Goal: Information Seeking & Learning: Learn about a topic

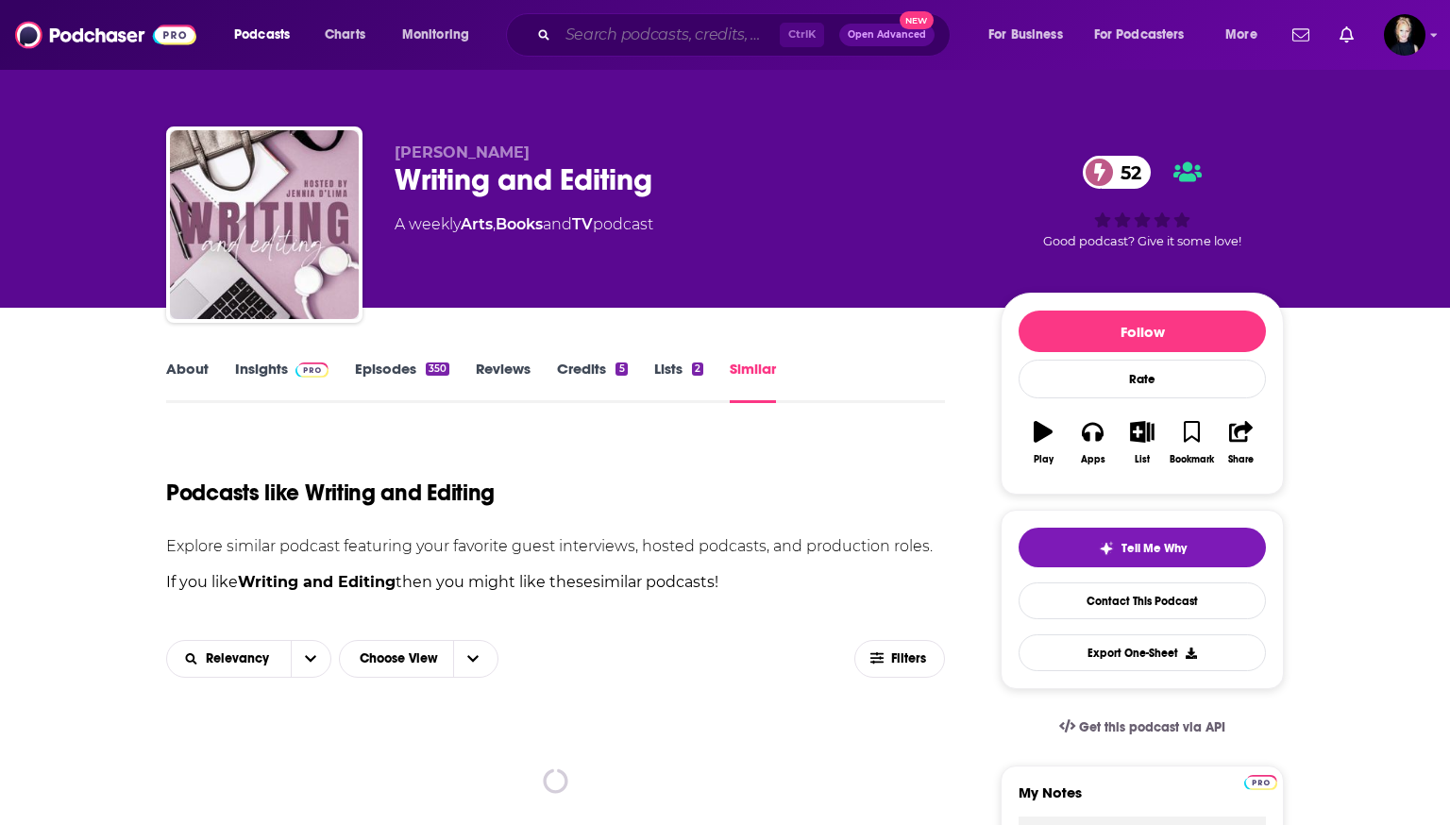
click at [619, 44] on input "Search podcasts, credits, & more..." at bounding box center [669, 35] width 222 height 30
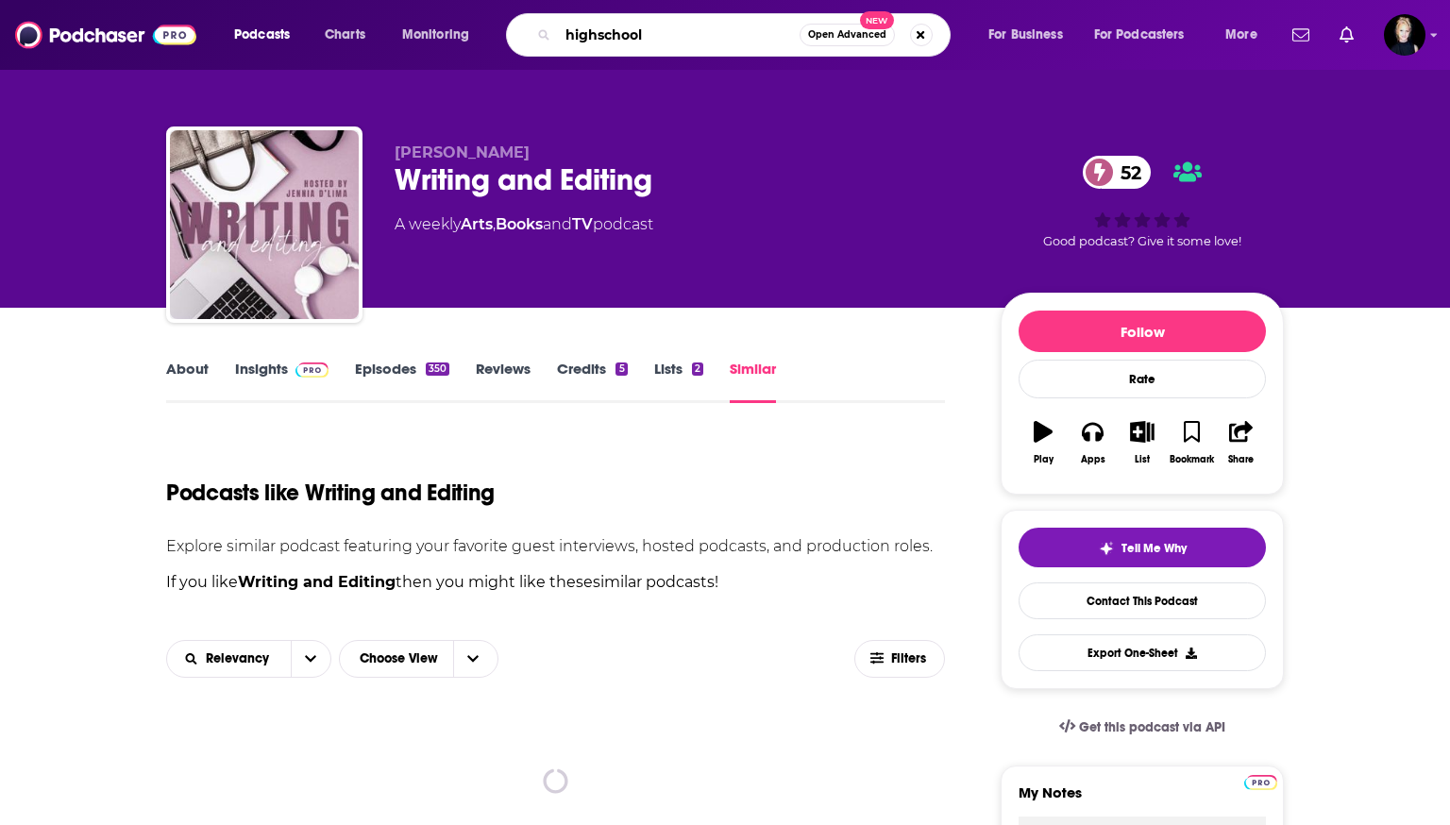
type input "highschool"
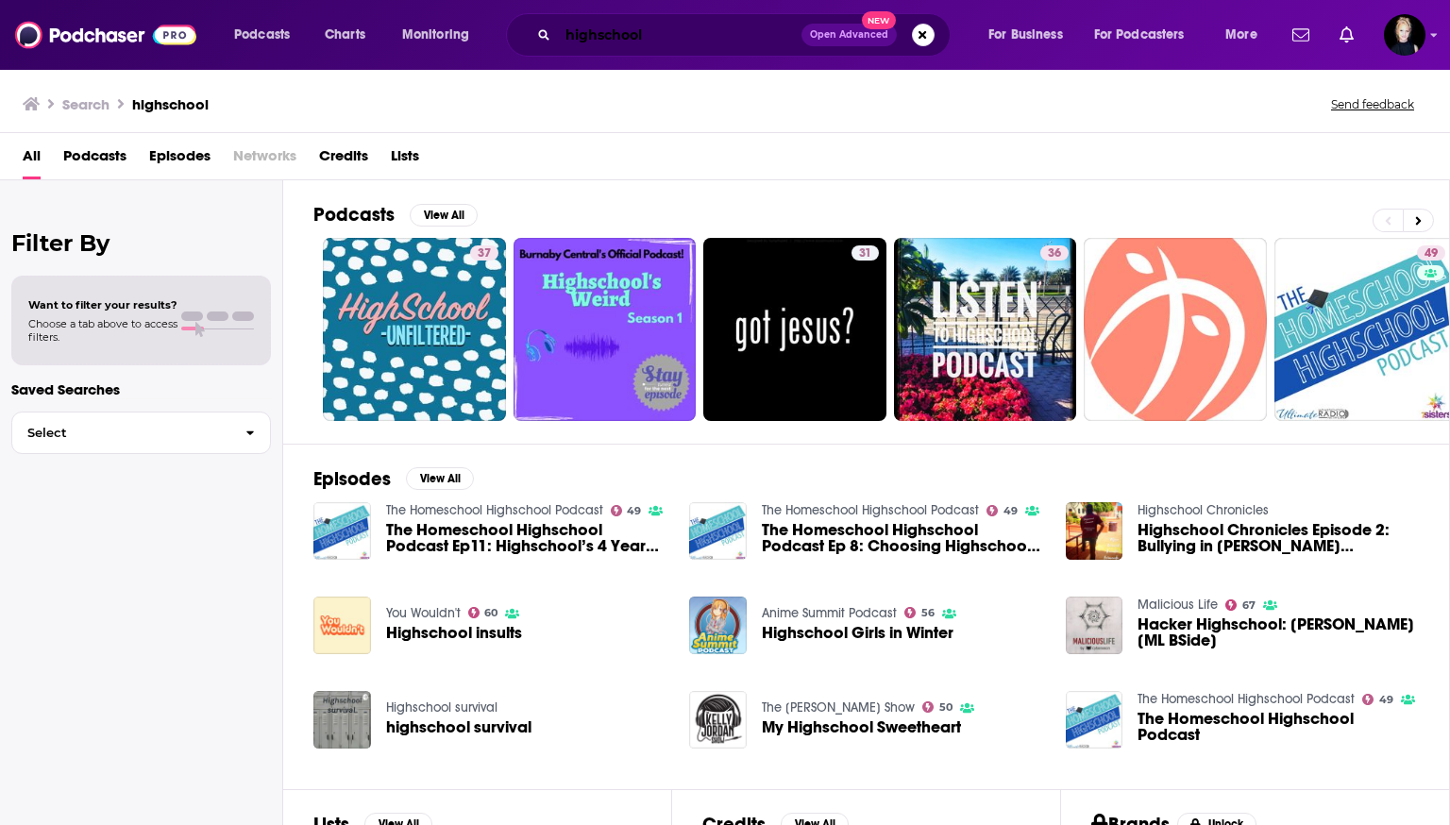
click at [626, 41] on input "highschool" at bounding box center [680, 35] width 244 height 30
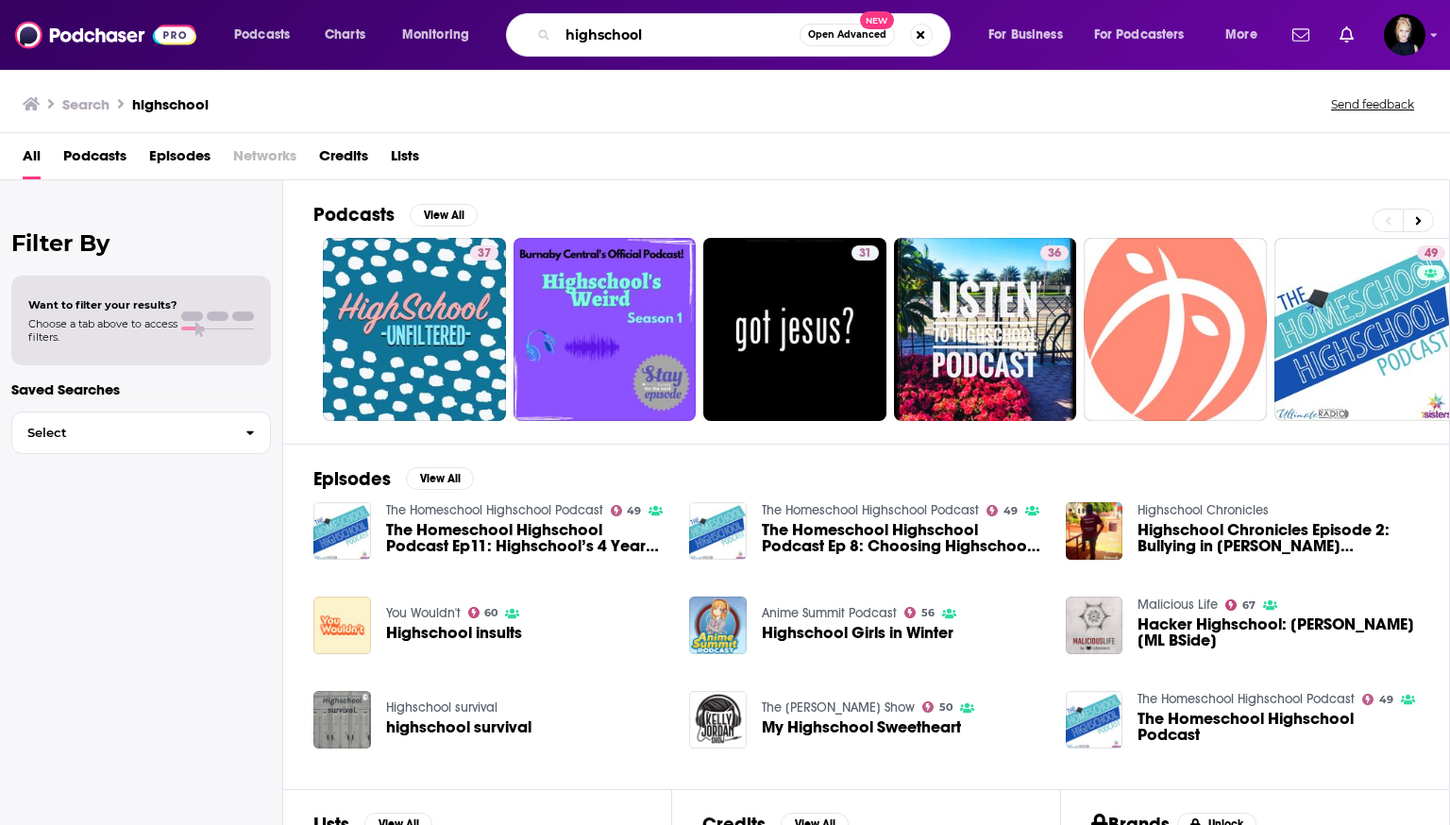
click at [626, 41] on input "highschool" at bounding box center [679, 35] width 242 height 30
click at [438, 211] on button "View All" at bounding box center [444, 215] width 68 height 23
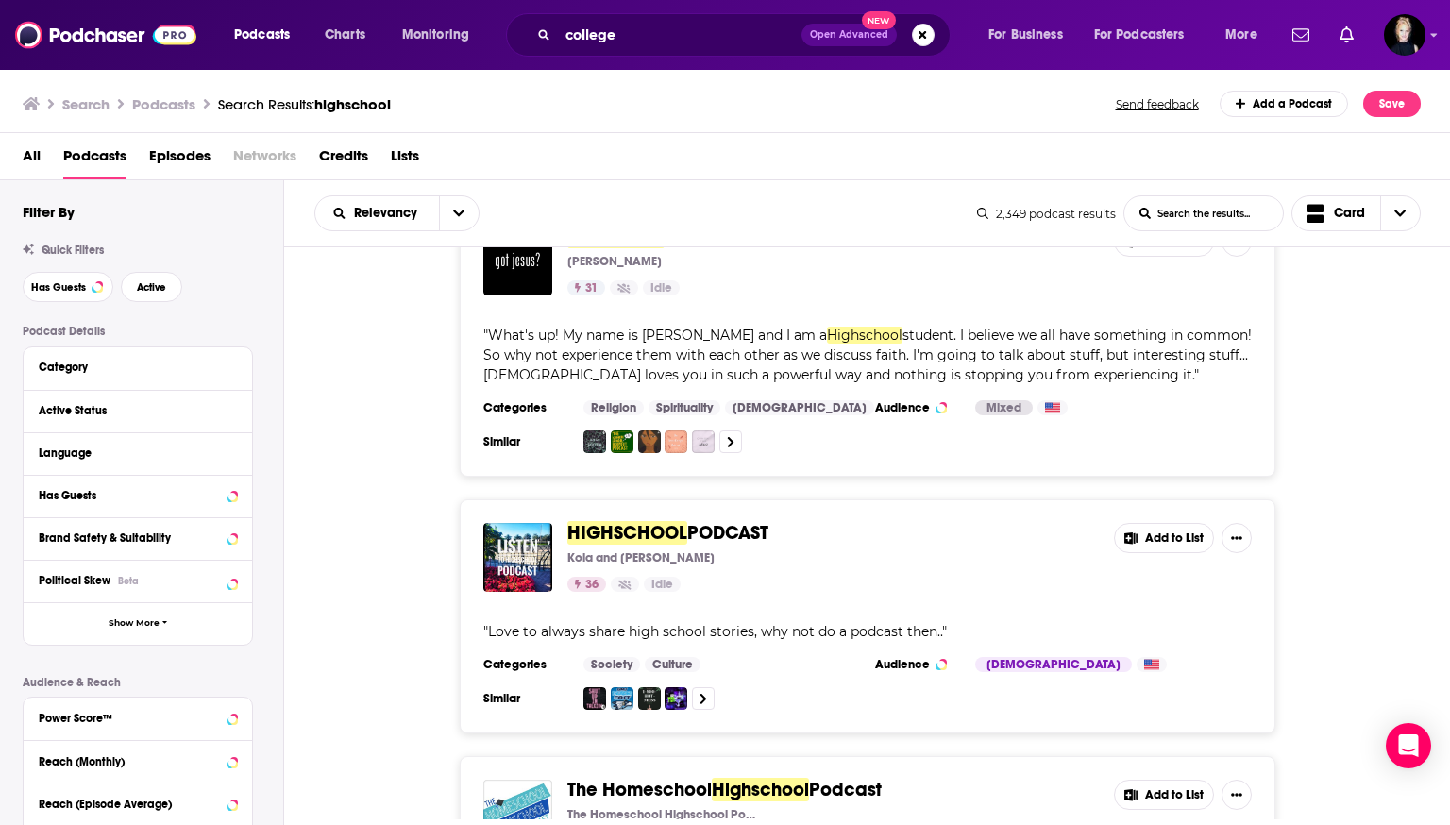
scroll to position [687, 0]
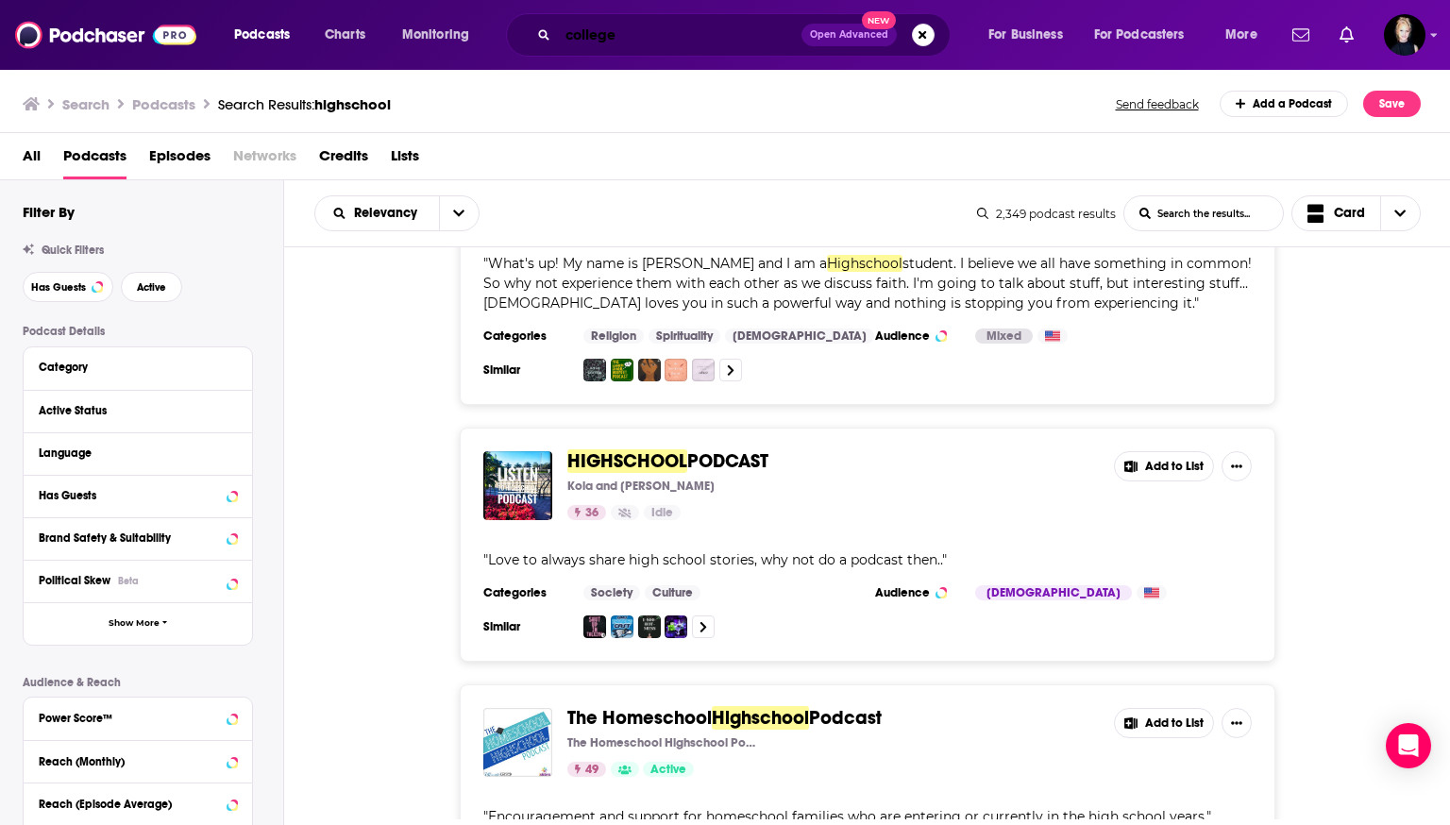
click at [625, 35] on input "college" at bounding box center [680, 35] width 244 height 30
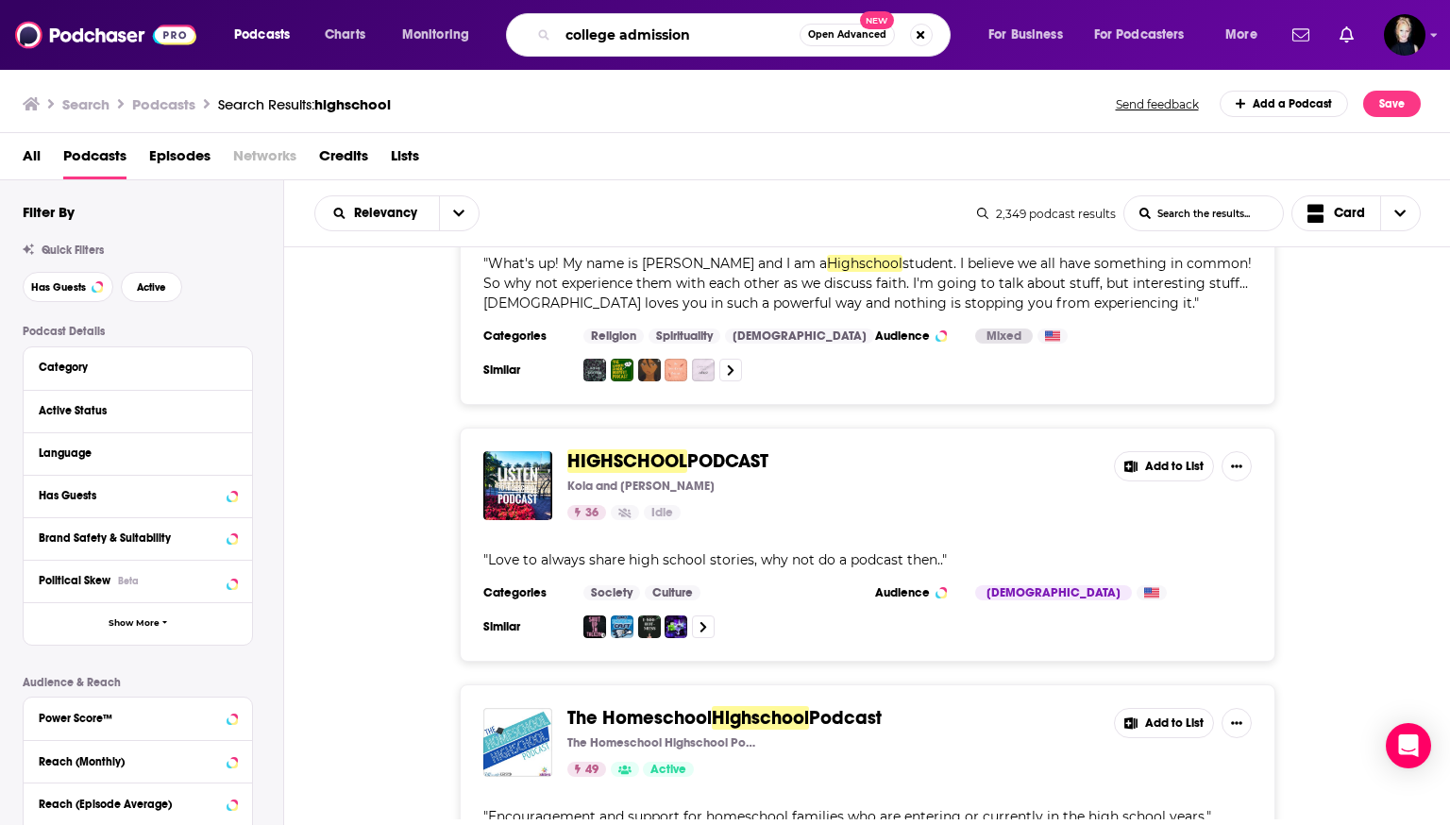
type input "college admission"
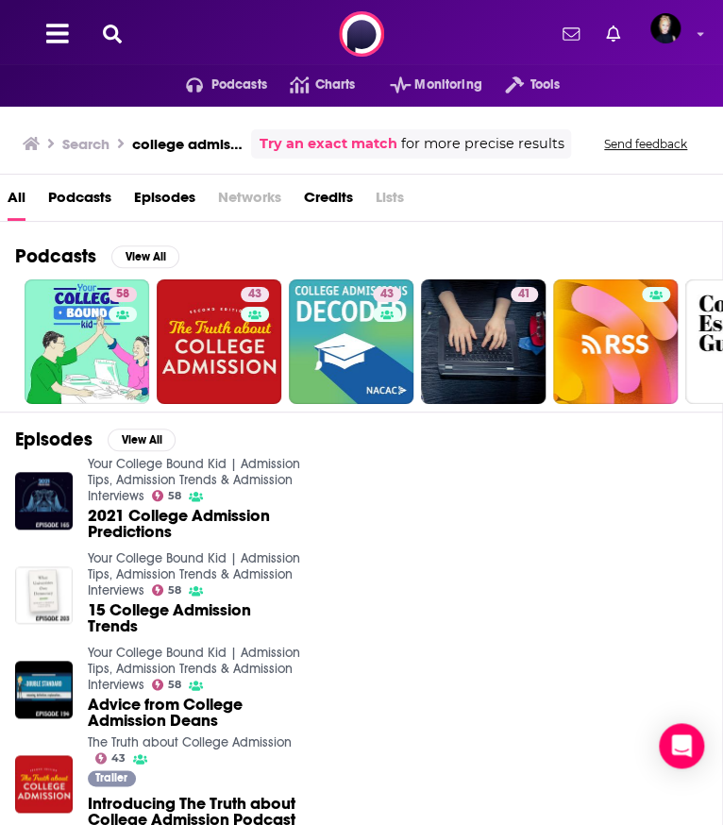
click at [83, 202] on span "Podcasts" at bounding box center [79, 201] width 63 height 39
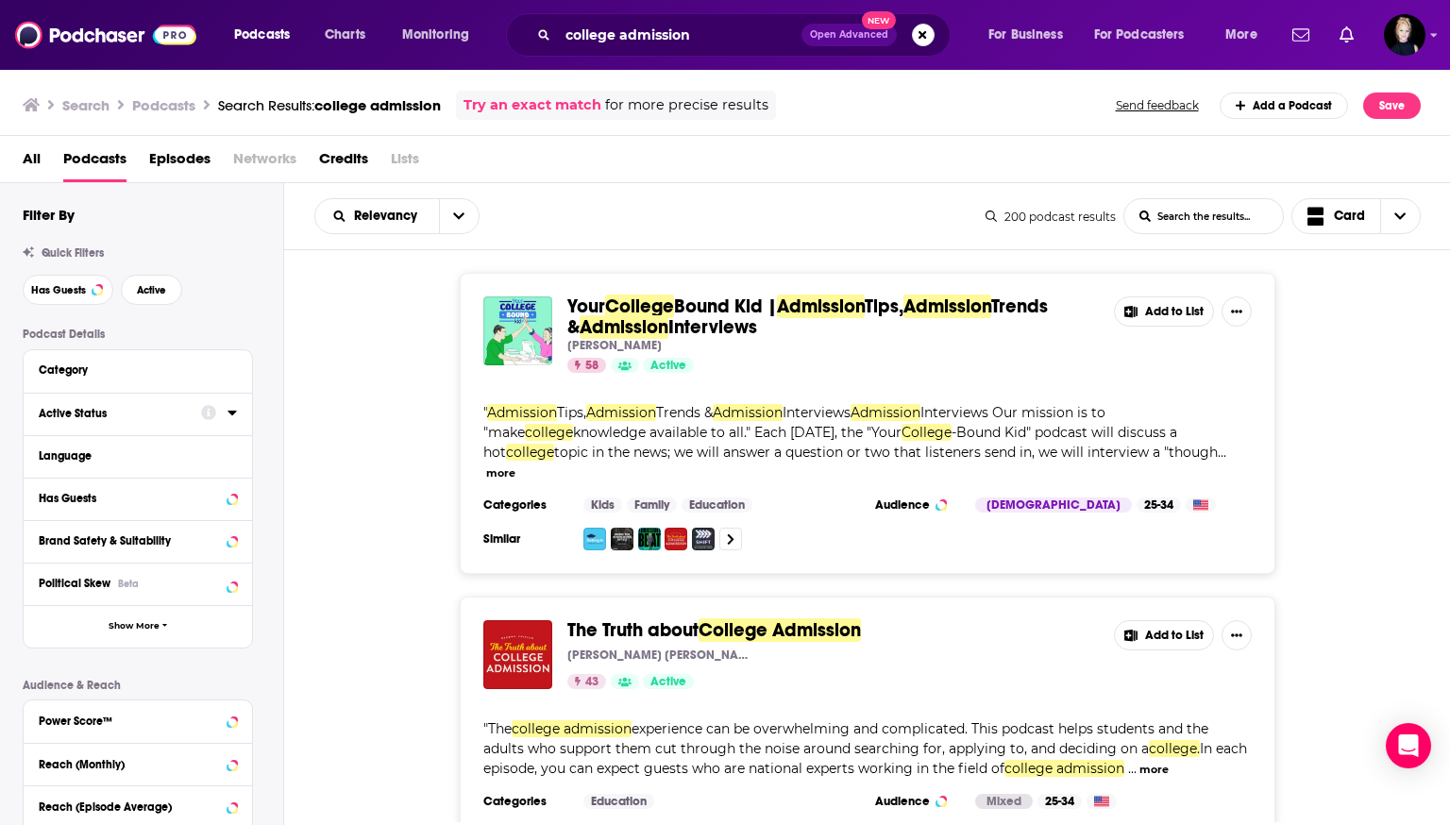
click at [141, 418] on div "Active Status" at bounding box center [114, 413] width 150 height 13
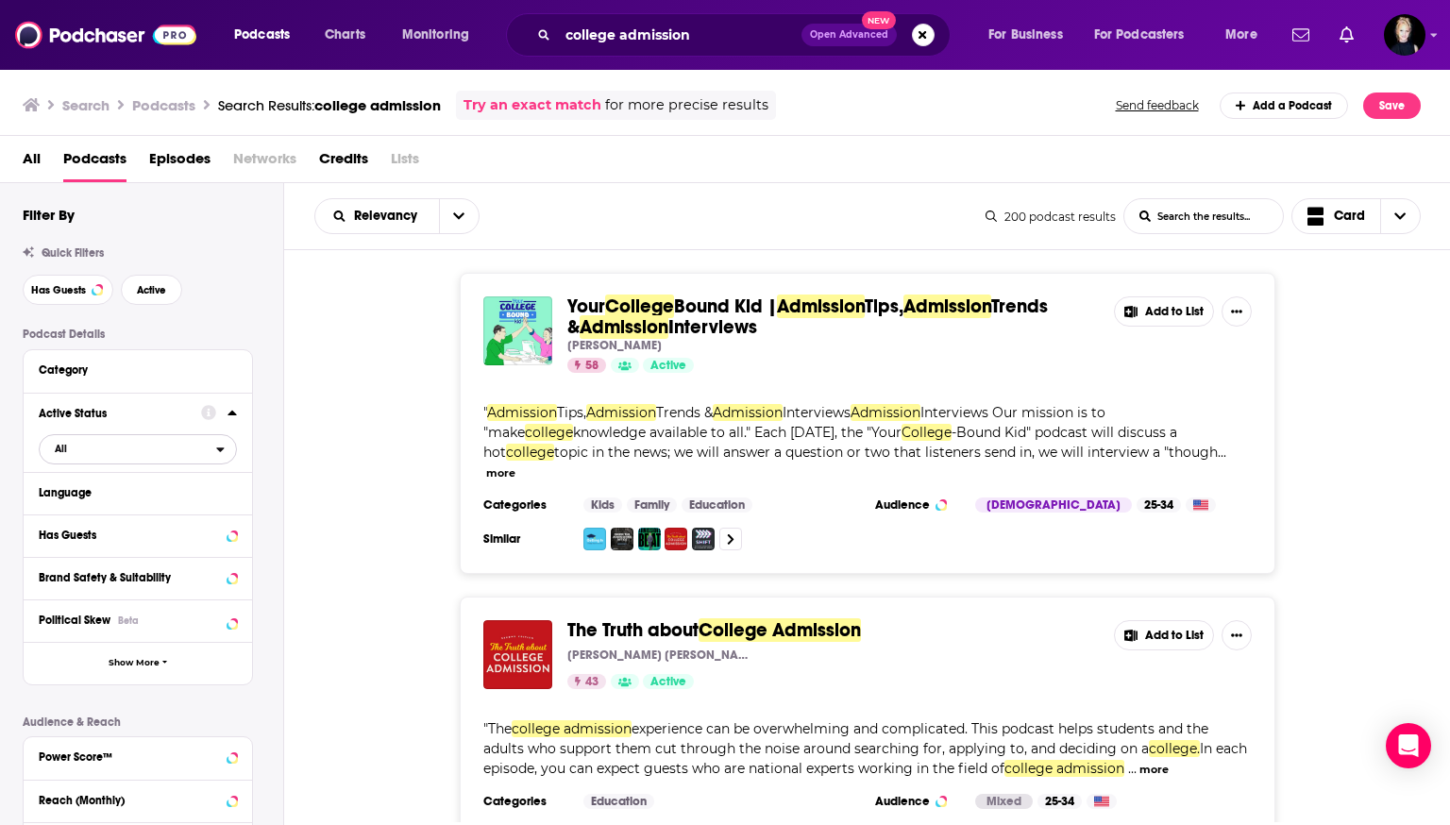
click at [105, 456] on span "All" at bounding box center [128, 448] width 177 height 25
click at [92, 508] on span "Active" at bounding box center [99, 511] width 102 height 10
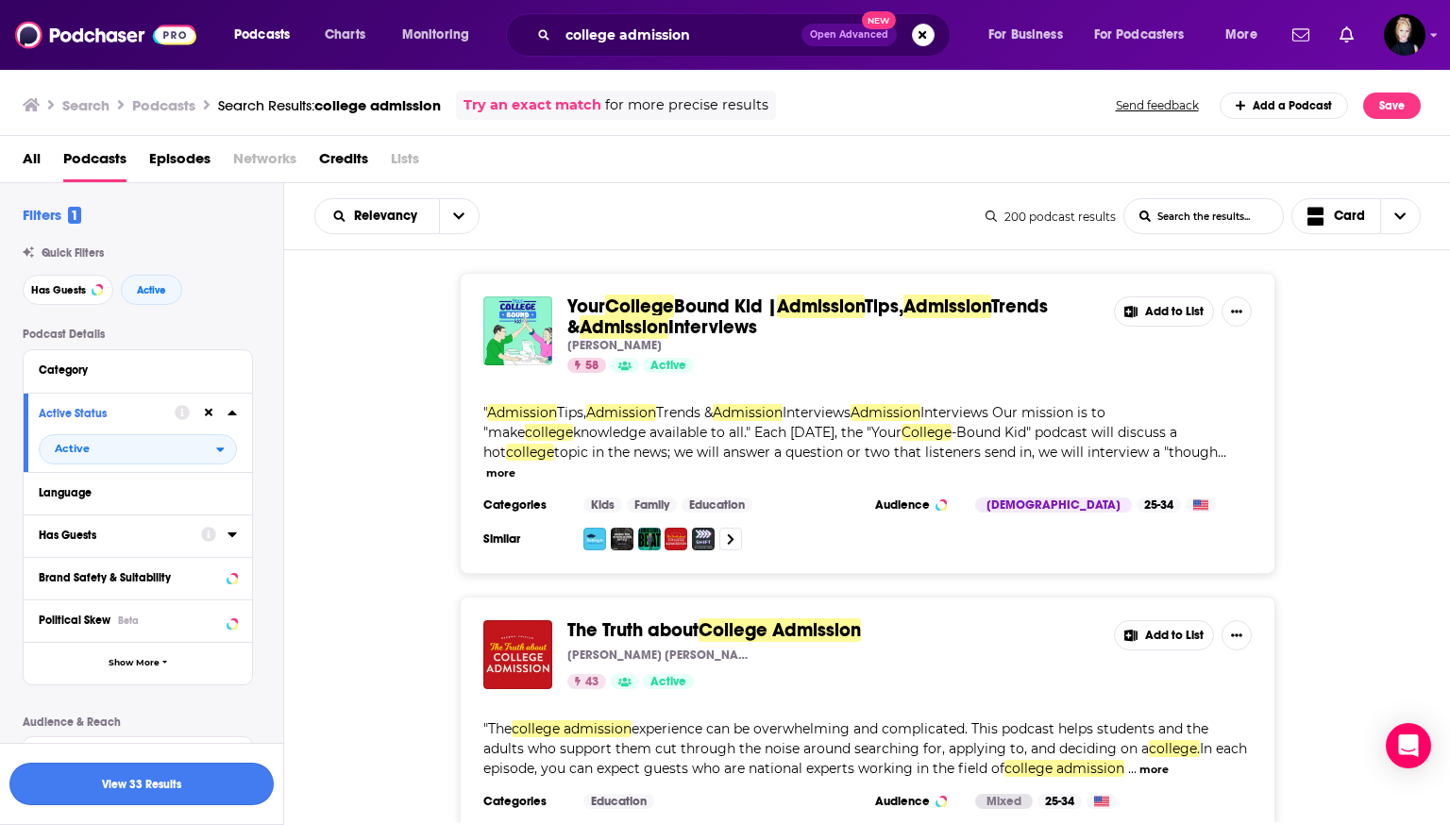
click at [117, 780] on button "View 33 Results" at bounding box center [141, 784] width 264 height 42
click at [226, 485] on button "Language" at bounding box center [133, 493] width 189 height 24
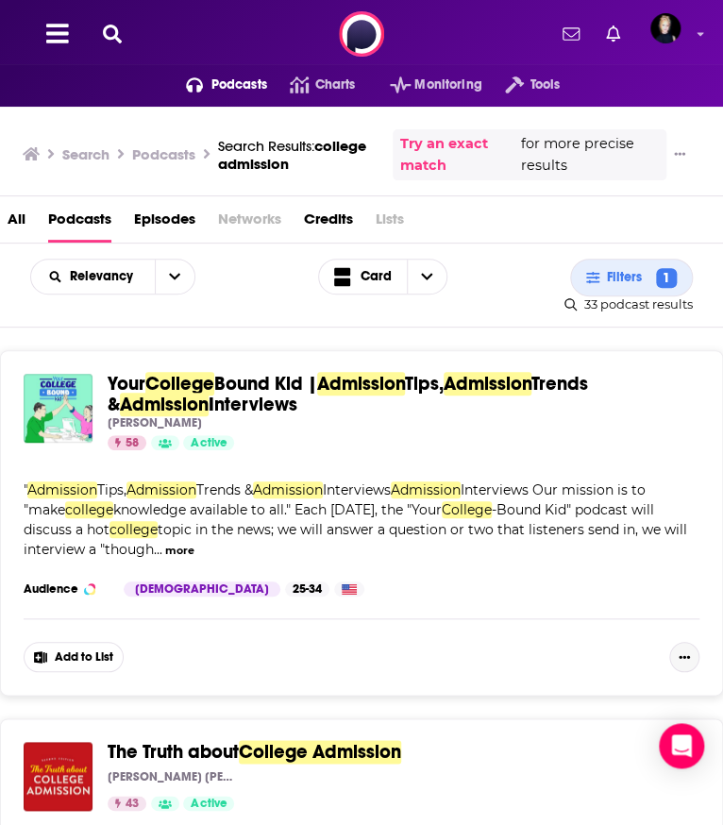
click at [679, 657] on icon "Show More Button" at bounding box center [684, 657] width 11 height 11
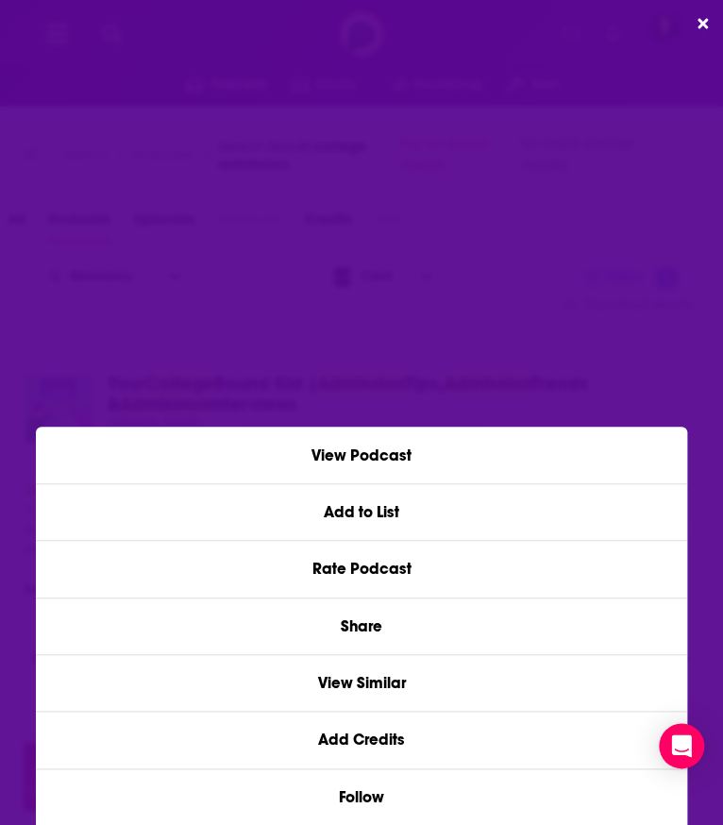
click at [564, 309] on div "View Podcast Add to List Rate Podcast Share View Similar Add Credits Follow" at bounding box center [361, 412] width 723 height 825
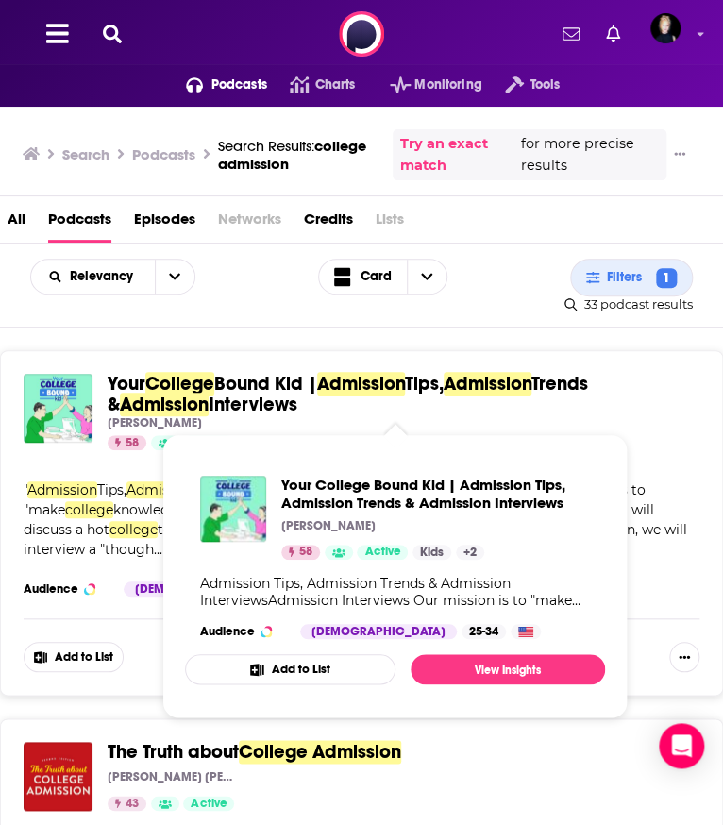
click at [173, 403] on span "Admission" at bounding box center [164, 405] width 89 height 24
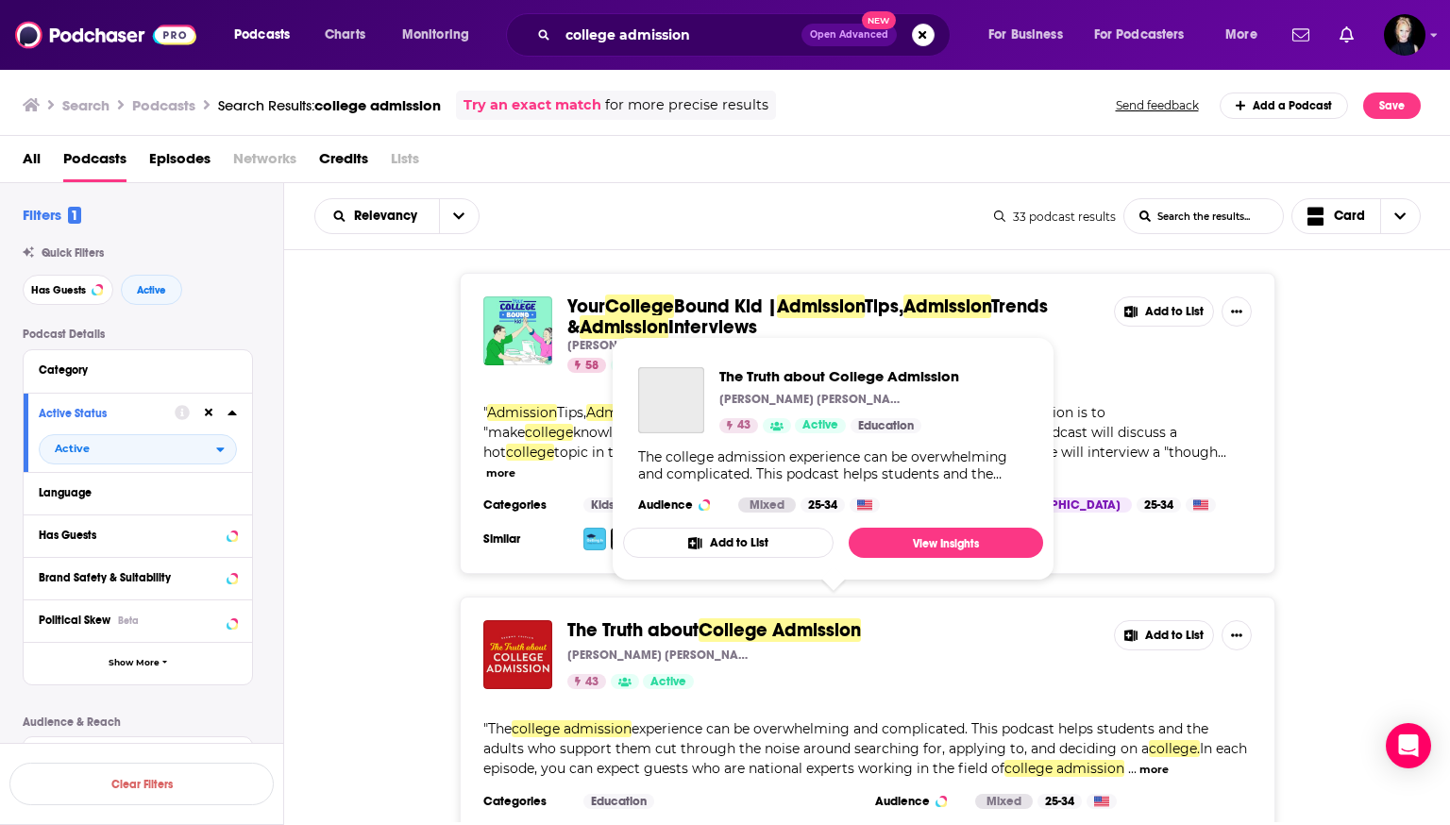
click at [652, 619] on span "The Truth about" at bounding box center [633, 631] width 131 height 24
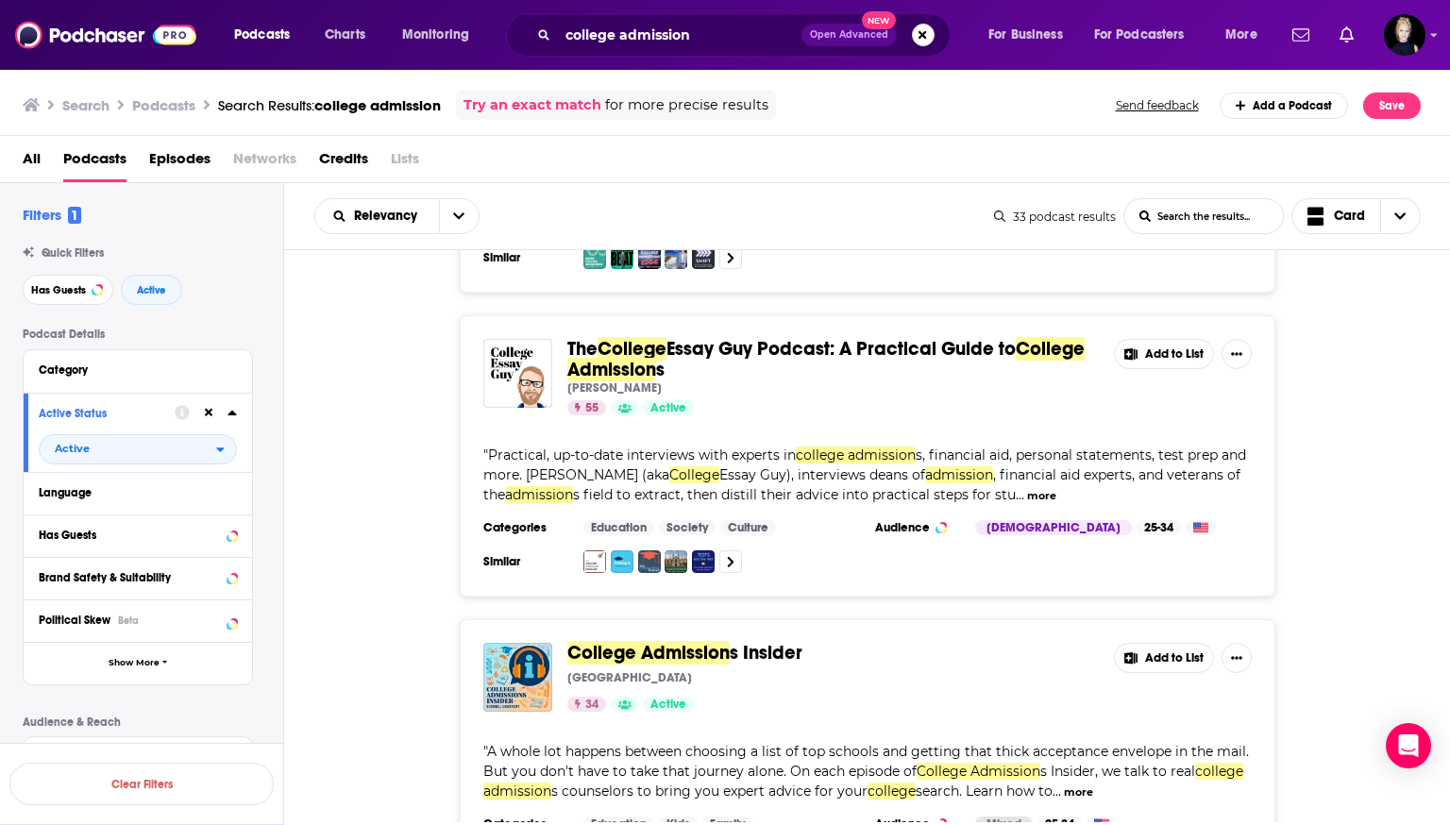
scroll to position [582, 0]
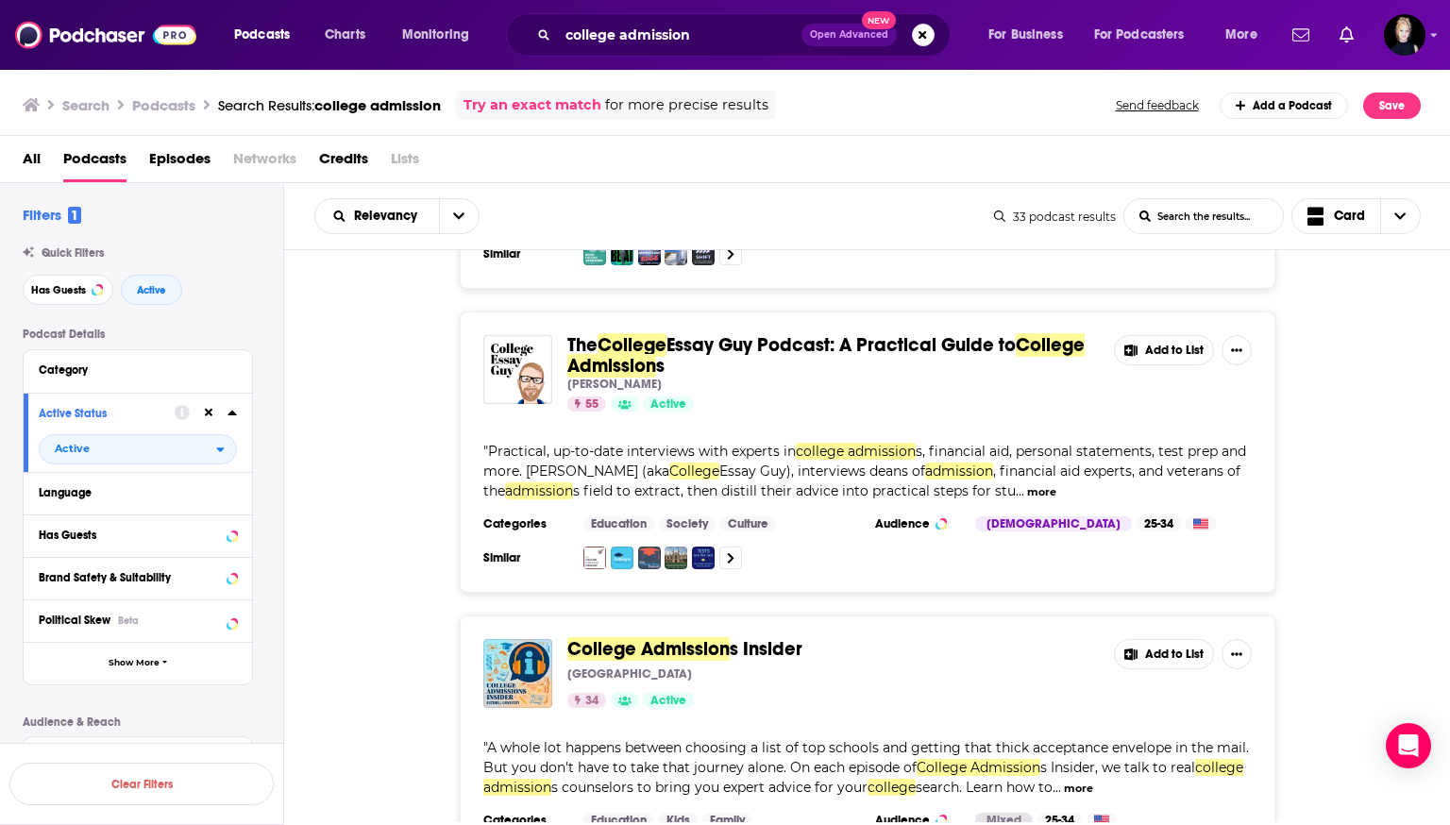
click at [597, 341] on span "College Admission" at bounding box center [826, 355] width 517 height 44
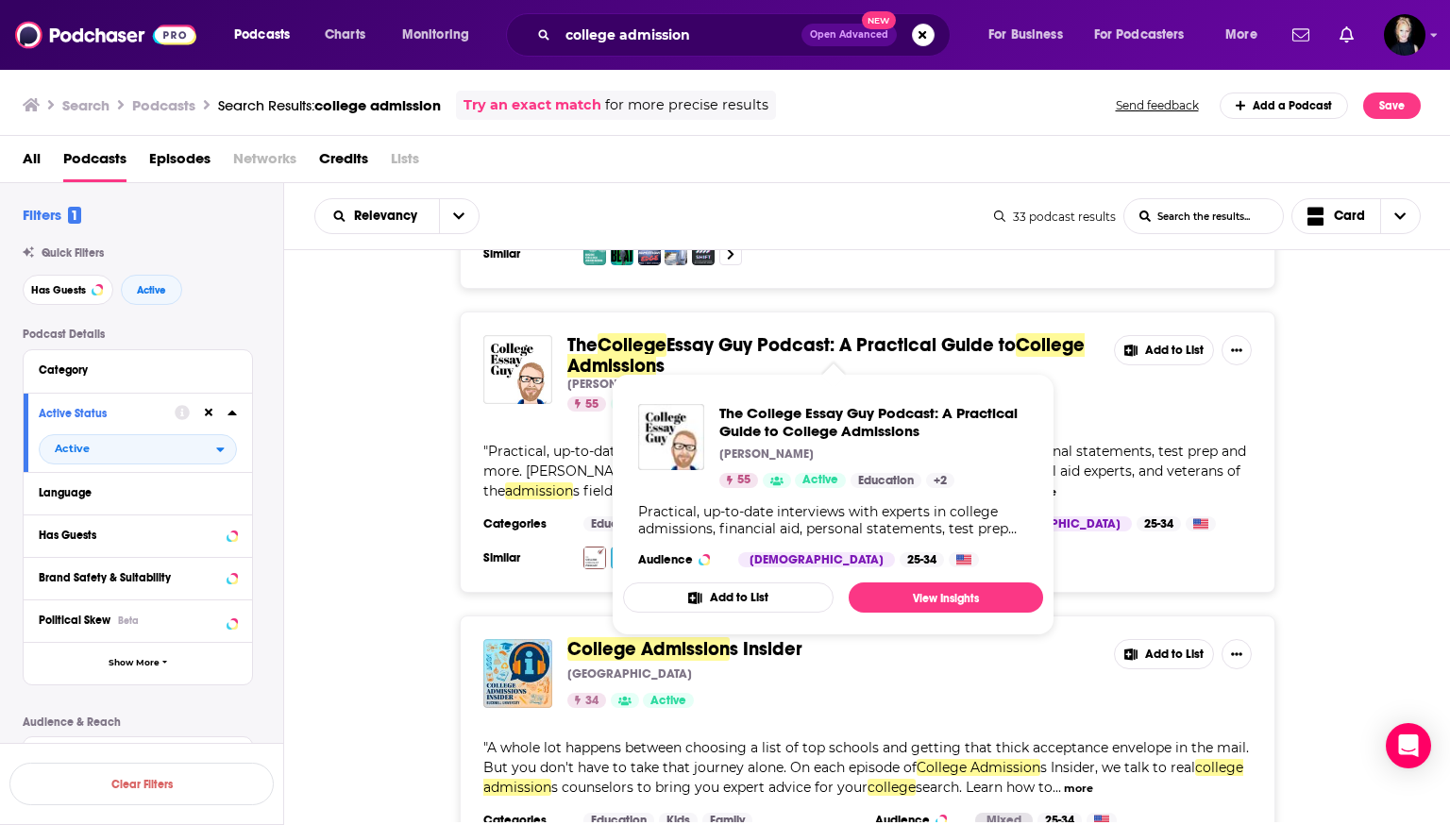
click at [722, 333] on span "Essay Guy Podcast: A Practical Guide to" at bounding box center [841, 345] width 349 height 24
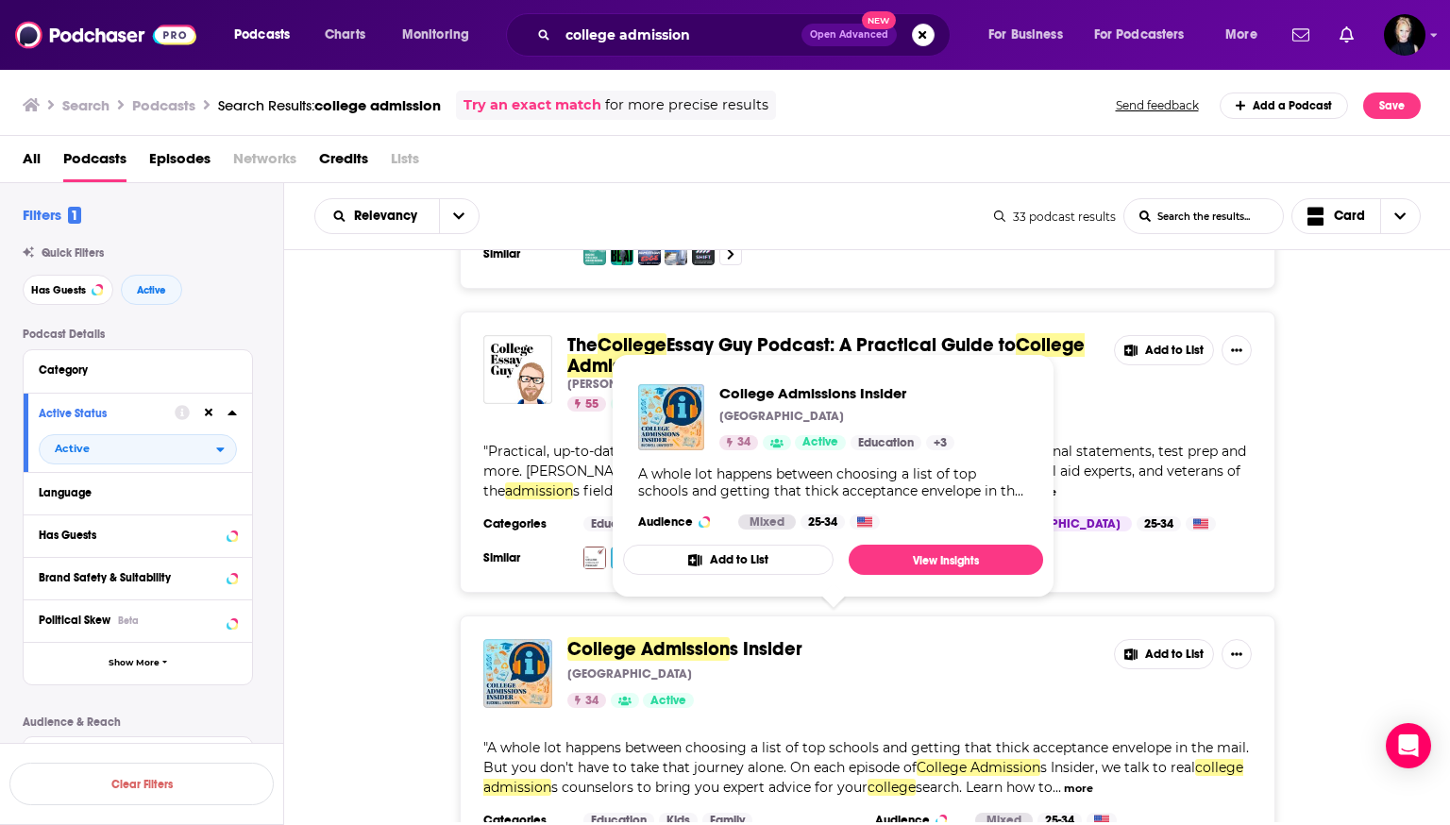
click at [683, 637] on span "College Admission" at bounding box center [649, 649] width 162 height 24
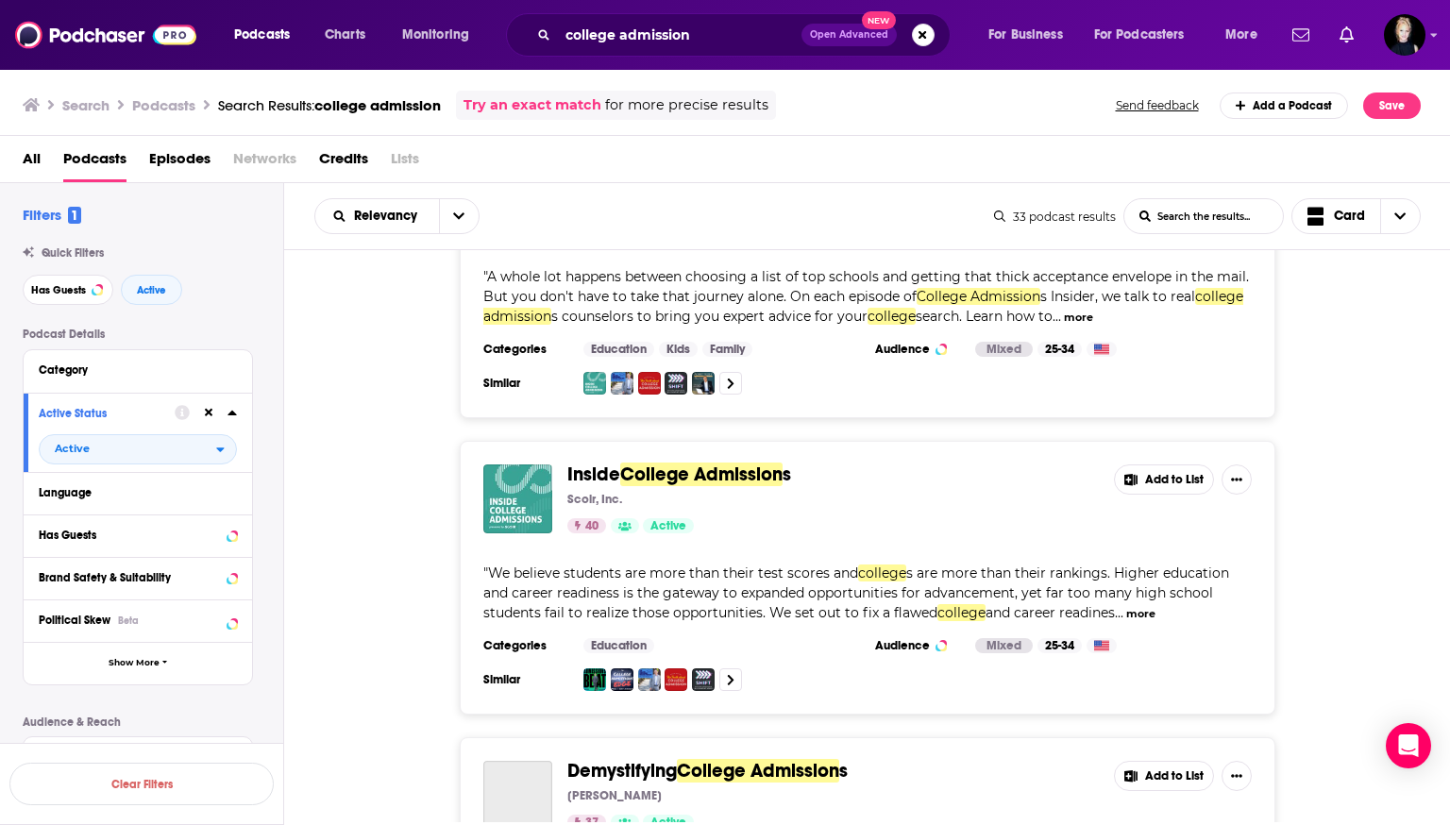
scroll to position [1066, 0]
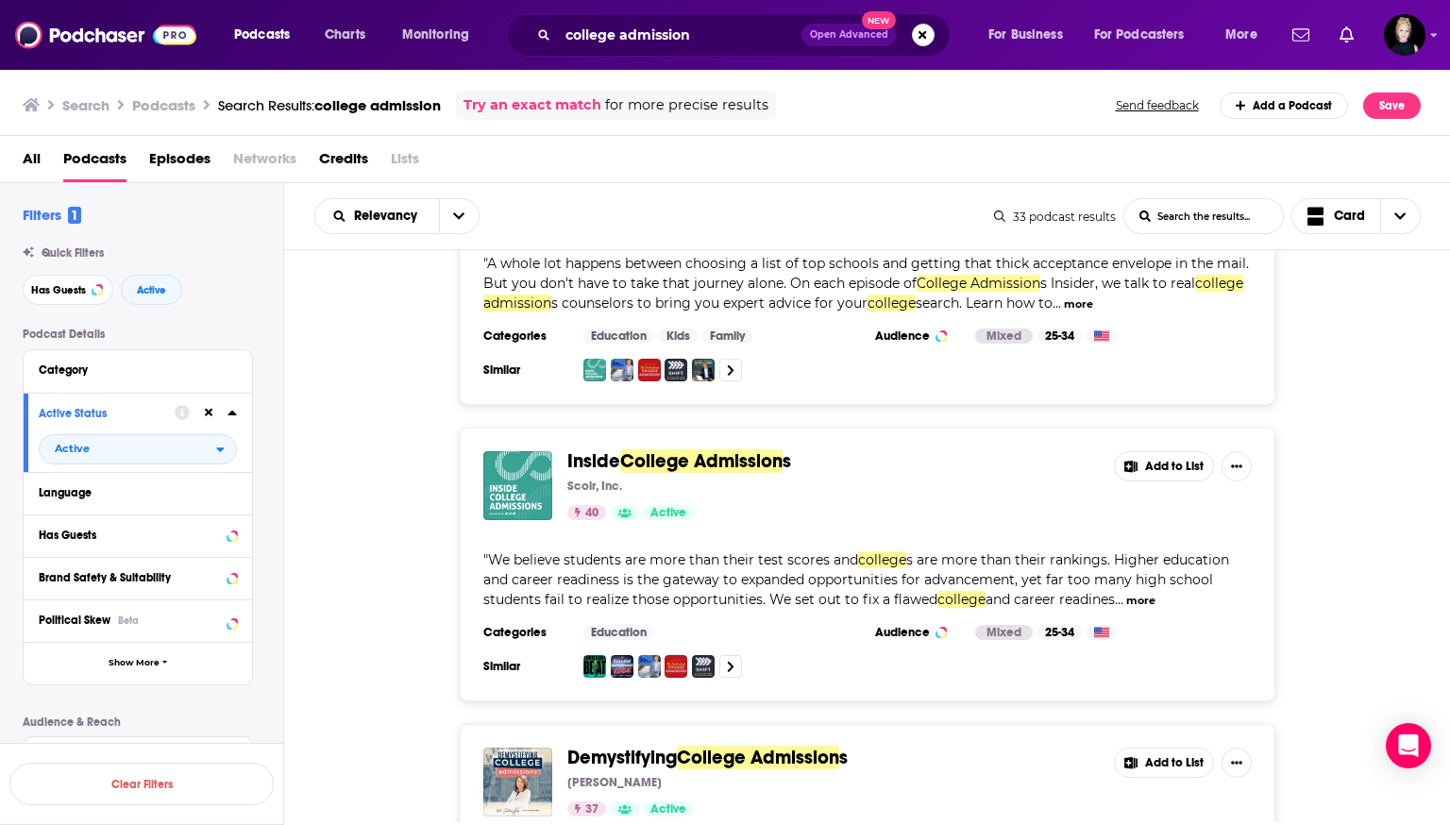
click at [722, 449] on span "College Admission" at bounding box center [701, 461] width 162 height 24
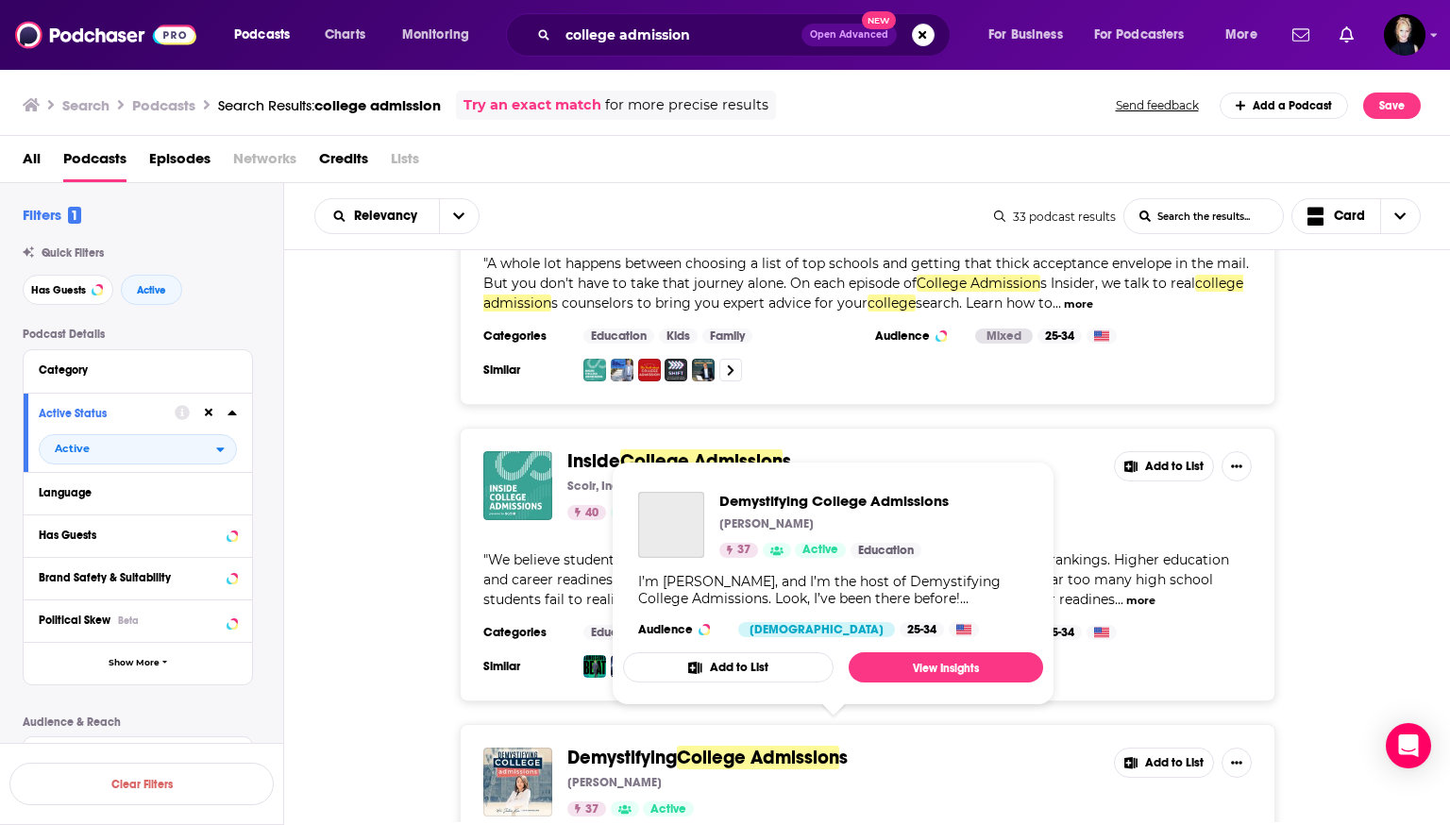
click at [722, 746] on span "College Admission" at bounding box center [758, 758] width 162 height 24
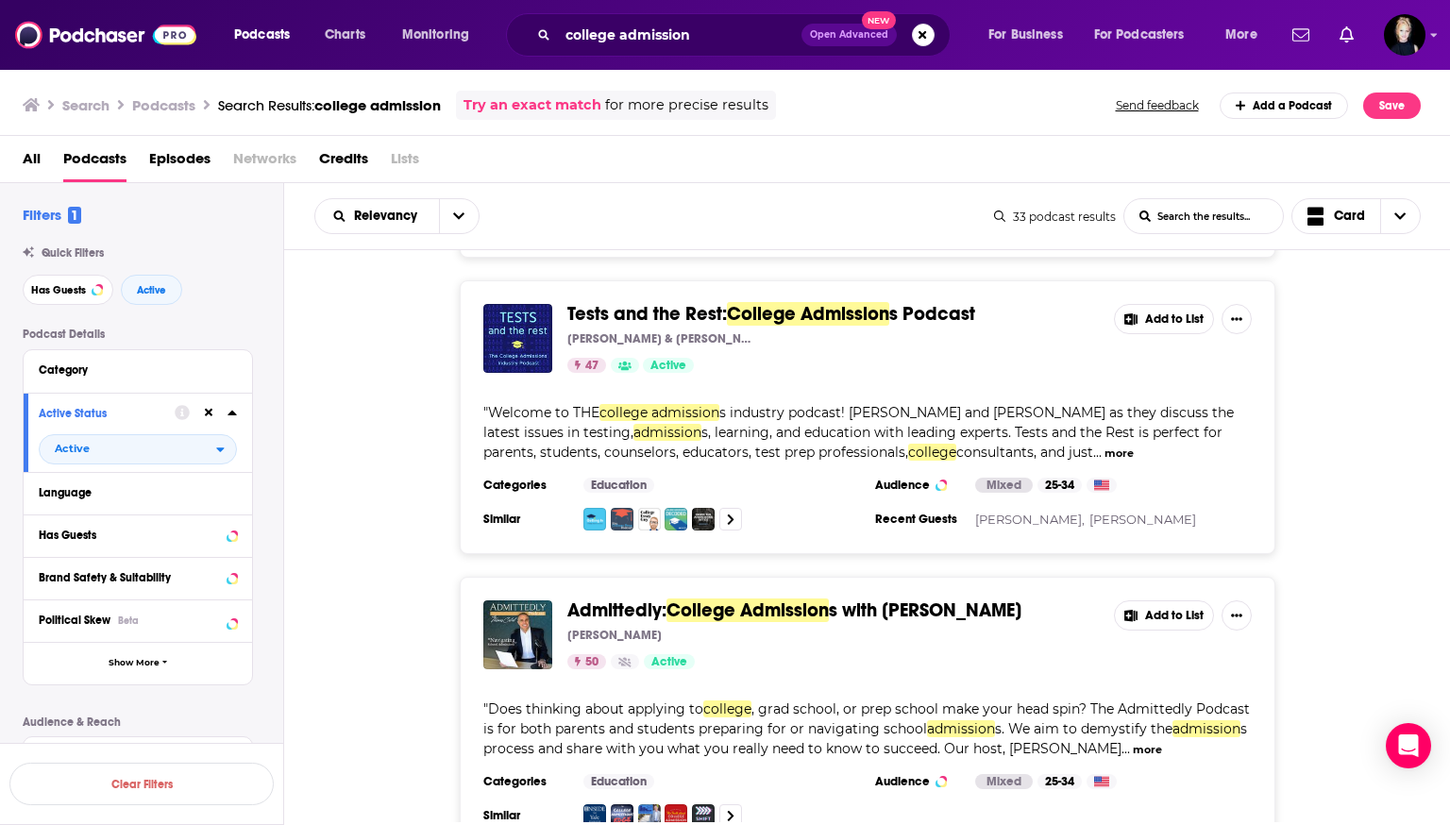
scroll to position [1776, 0]
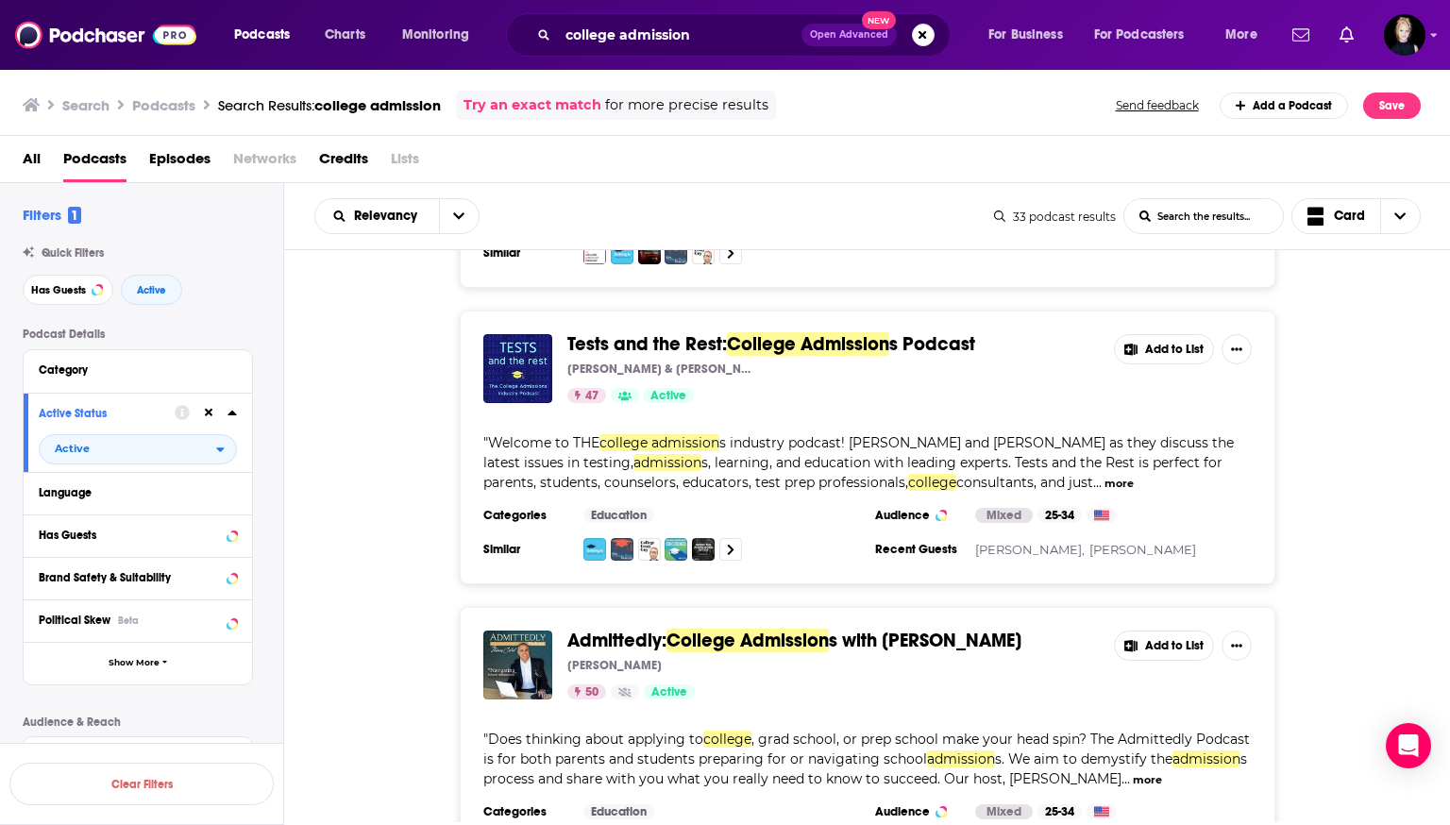
click at [722, 332] on span "s Podcast" at bounding box center [933, 344] width 86 height 24
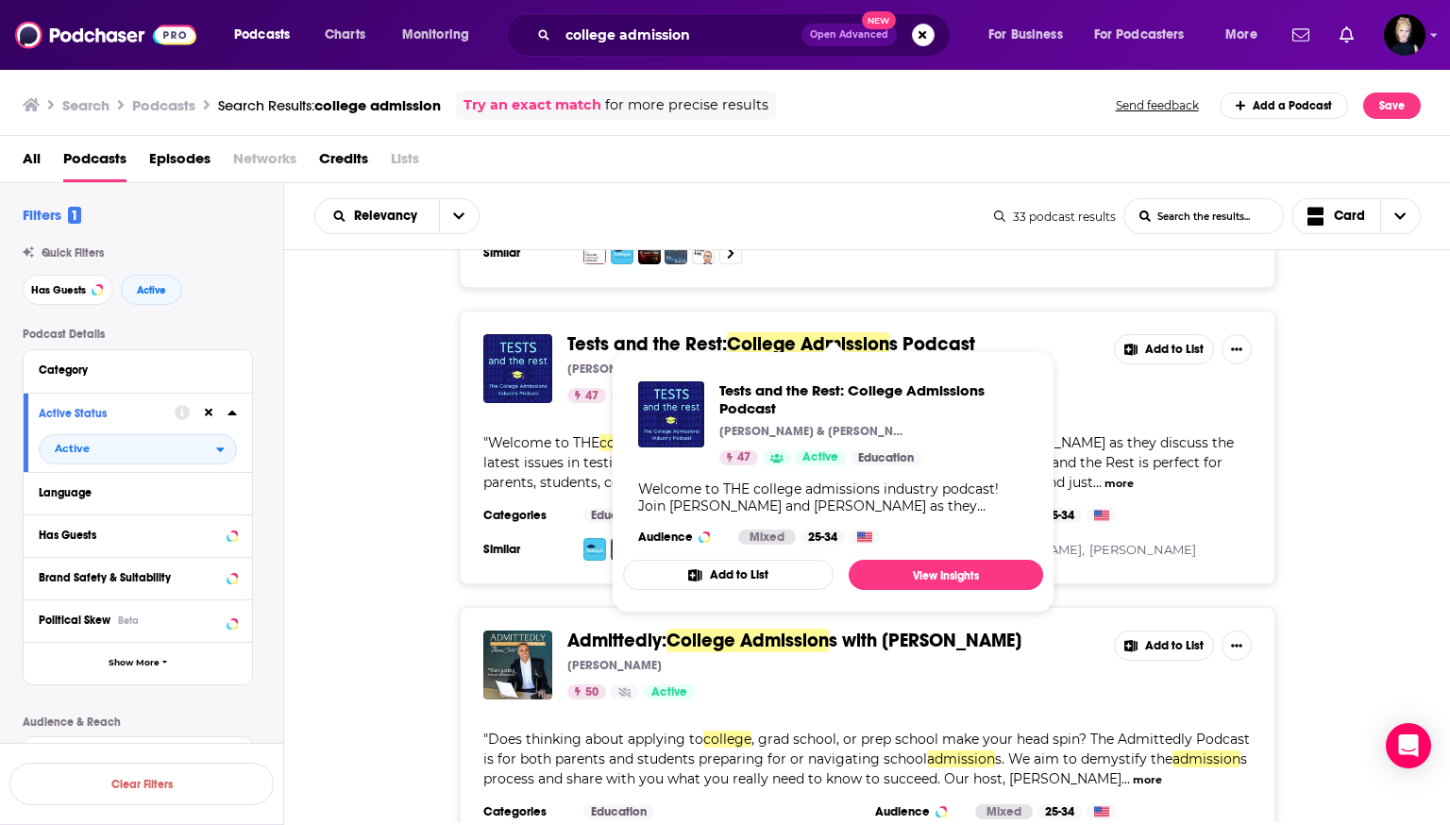
click at [722, 685] on div "50 Active" at bounding box center [834, 692] width 532 height 15
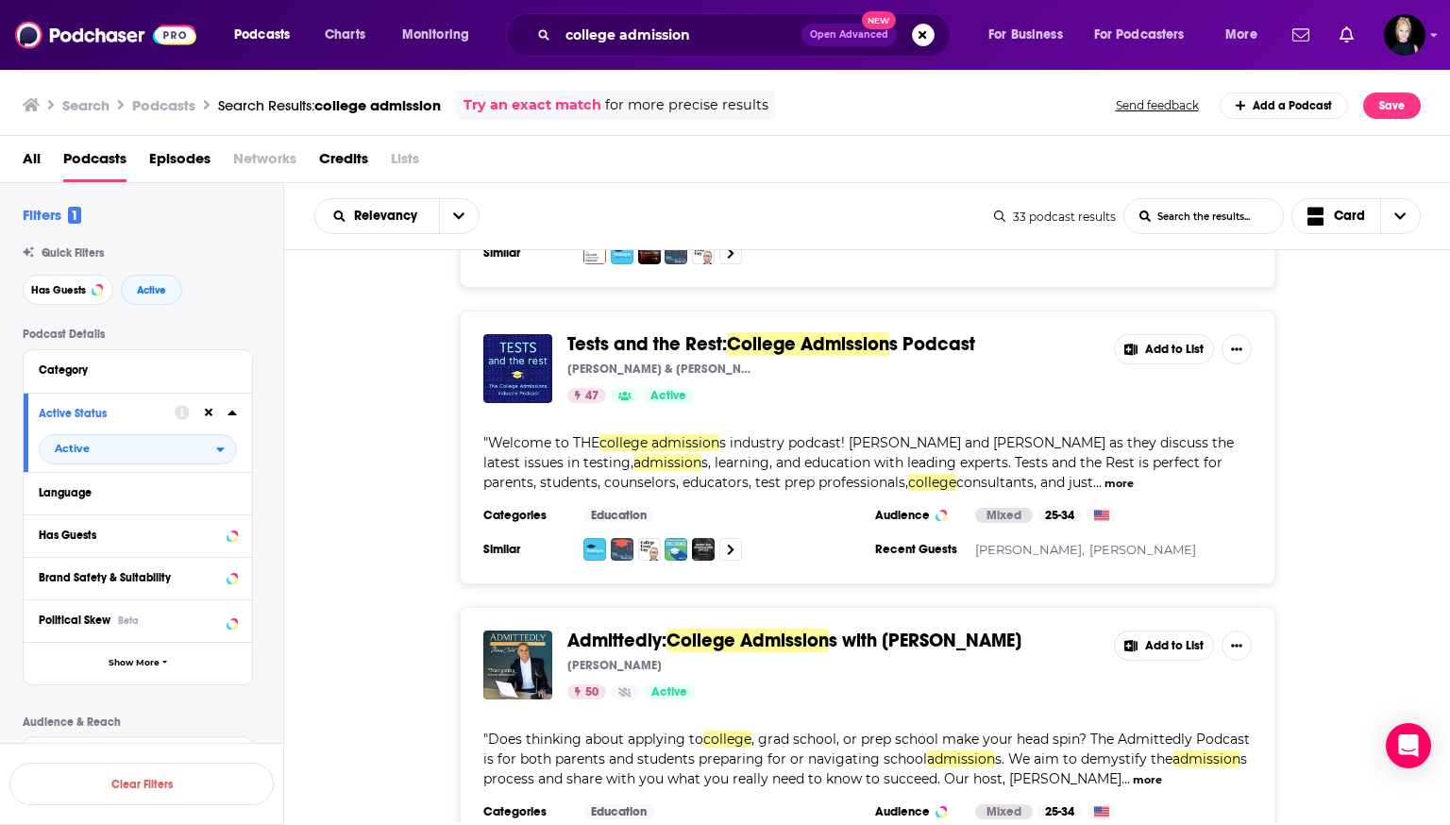
click at [722, 629] on span "s with Thomas Caleel" at bounding box center [925, 641] width 193 height 24
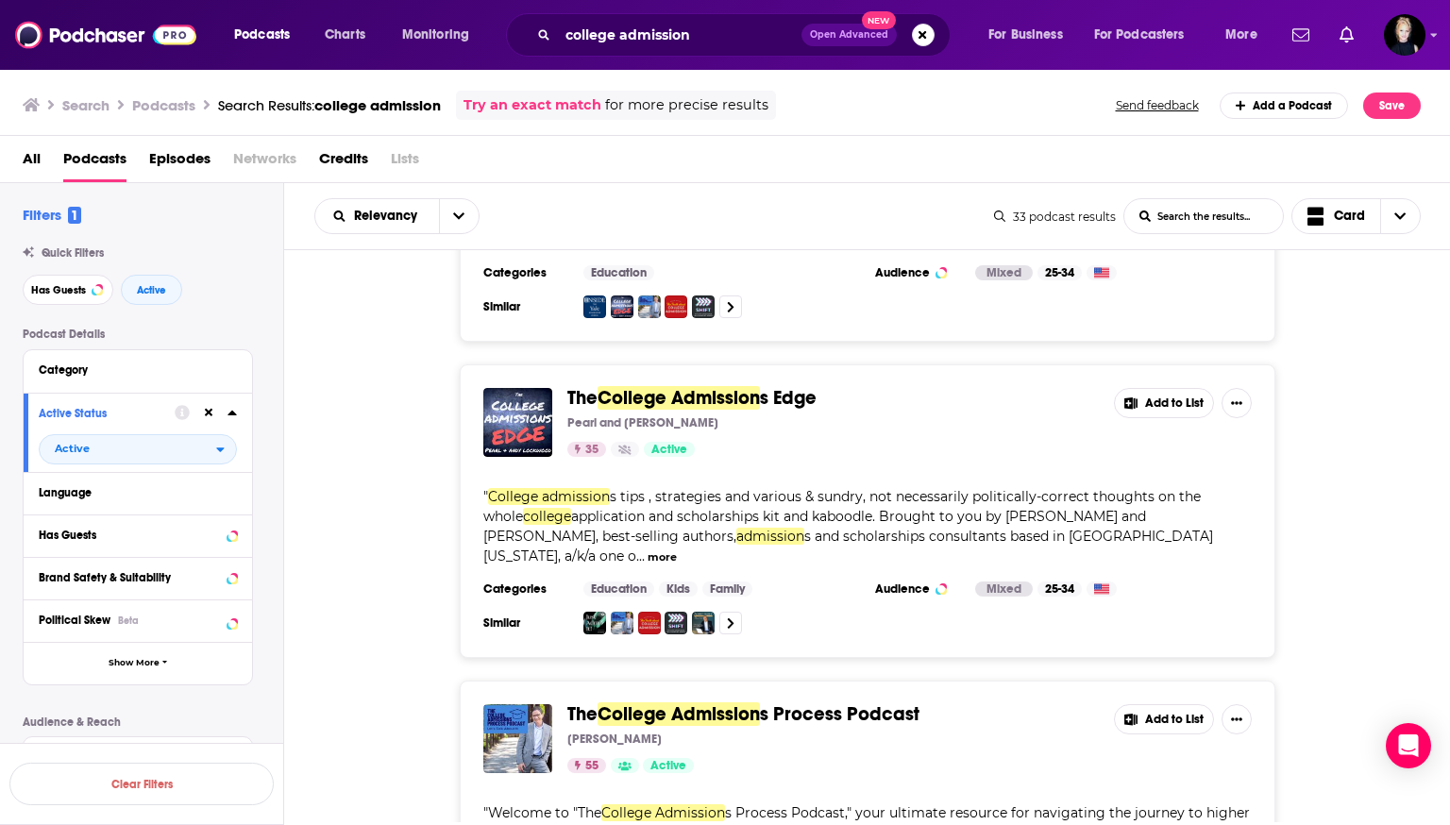
scroll to position [2346, 0]
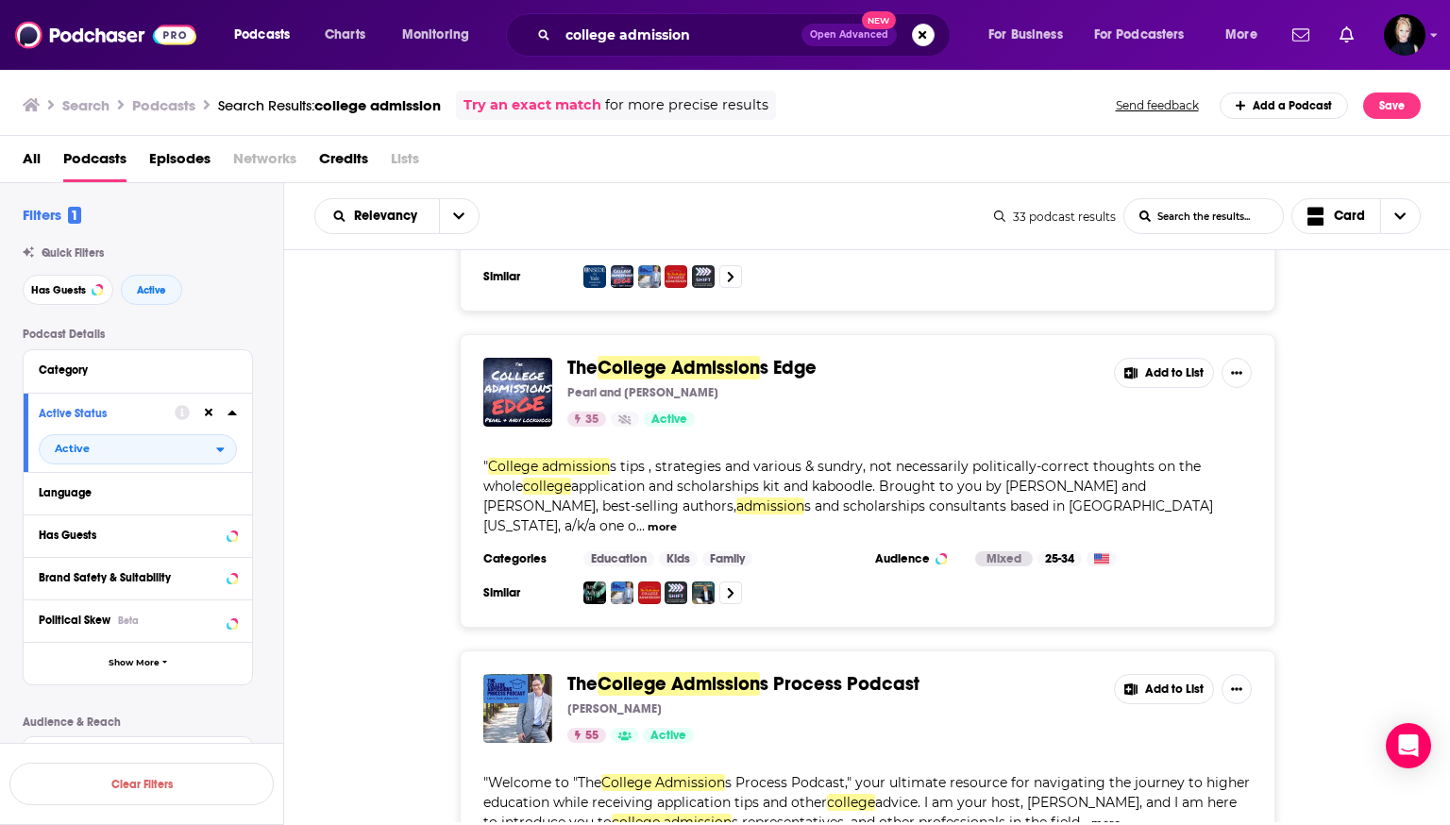
click at [722, 356] on span "s Edge" at bounding box center [788, 368] width 57 height 24
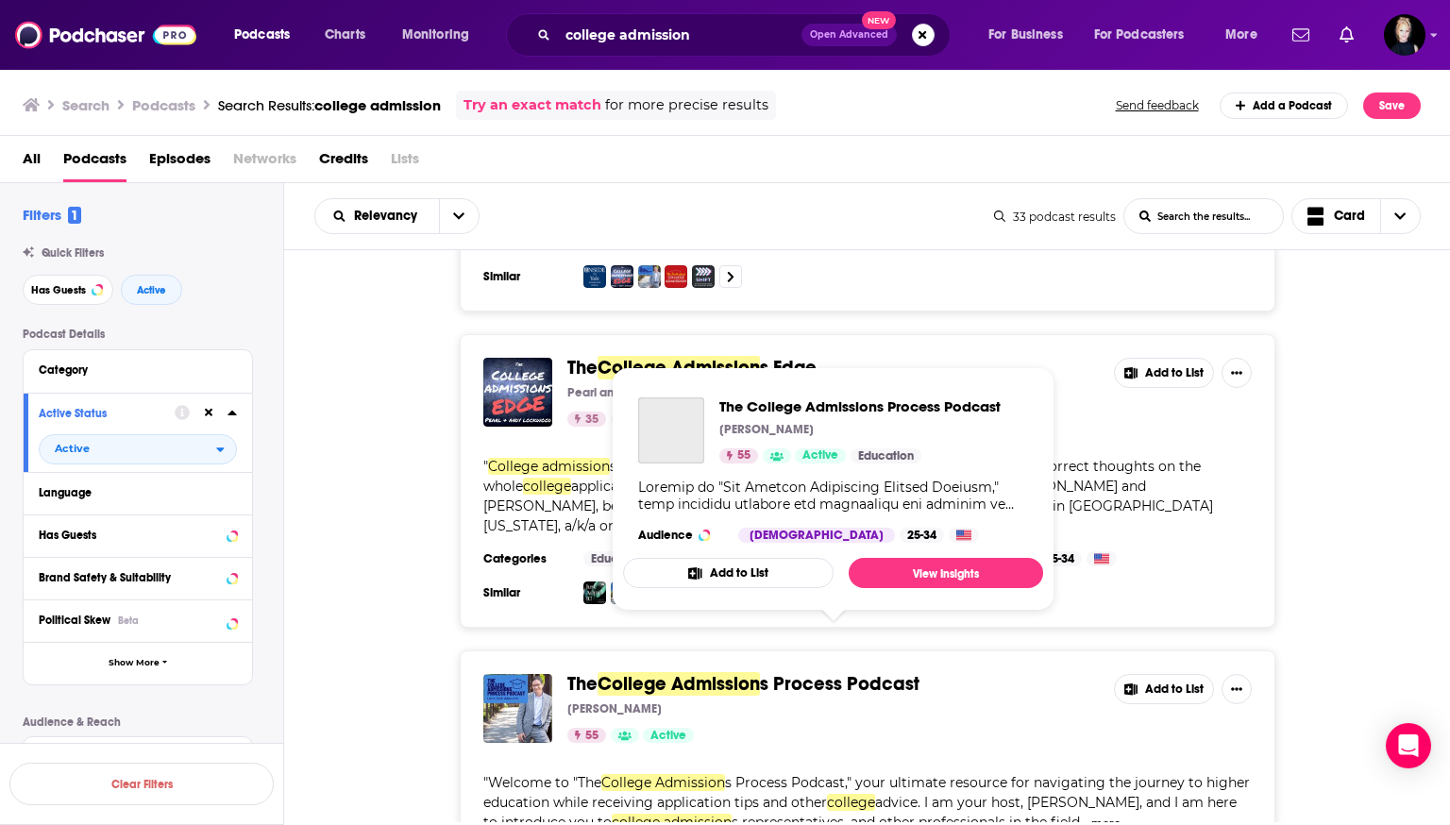
click at [722, 672] on span "s Process Podcast" at bounding box center [840, 684] width 160 height 24
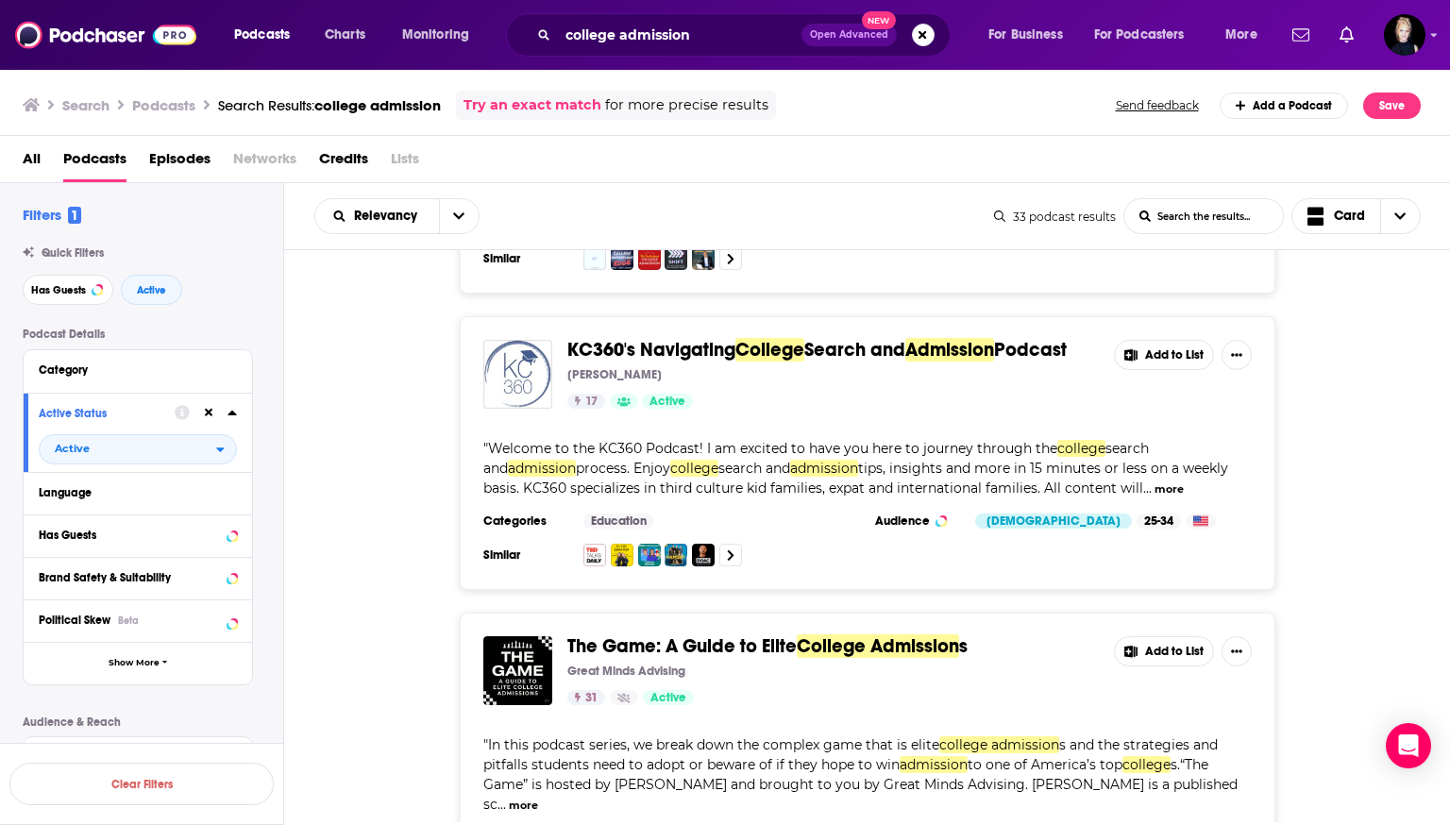
scroll to position [2991, 0]
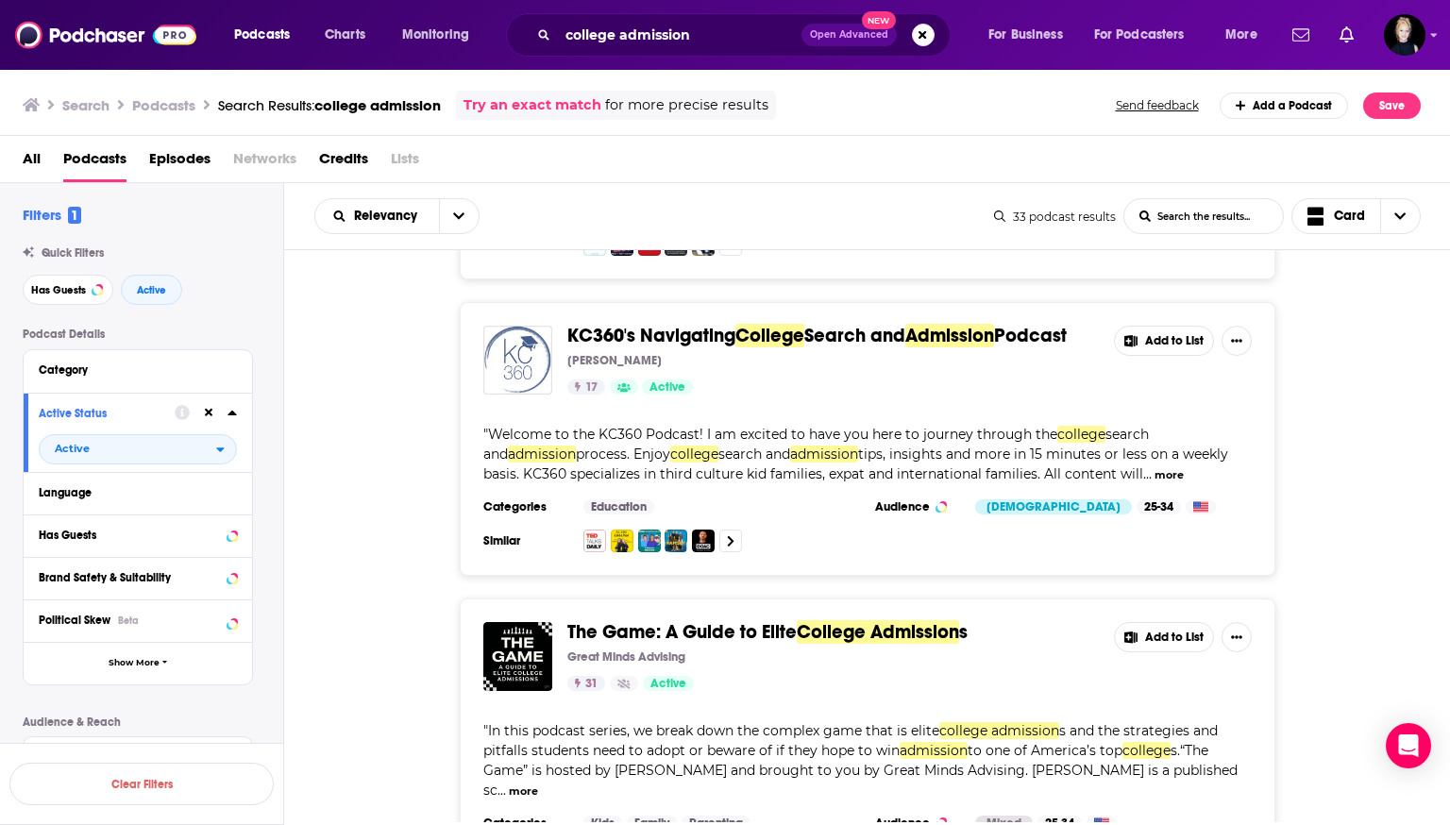
click at [722, 324] on span "Search and" at bounding box center [855, 336] width 101 height 24
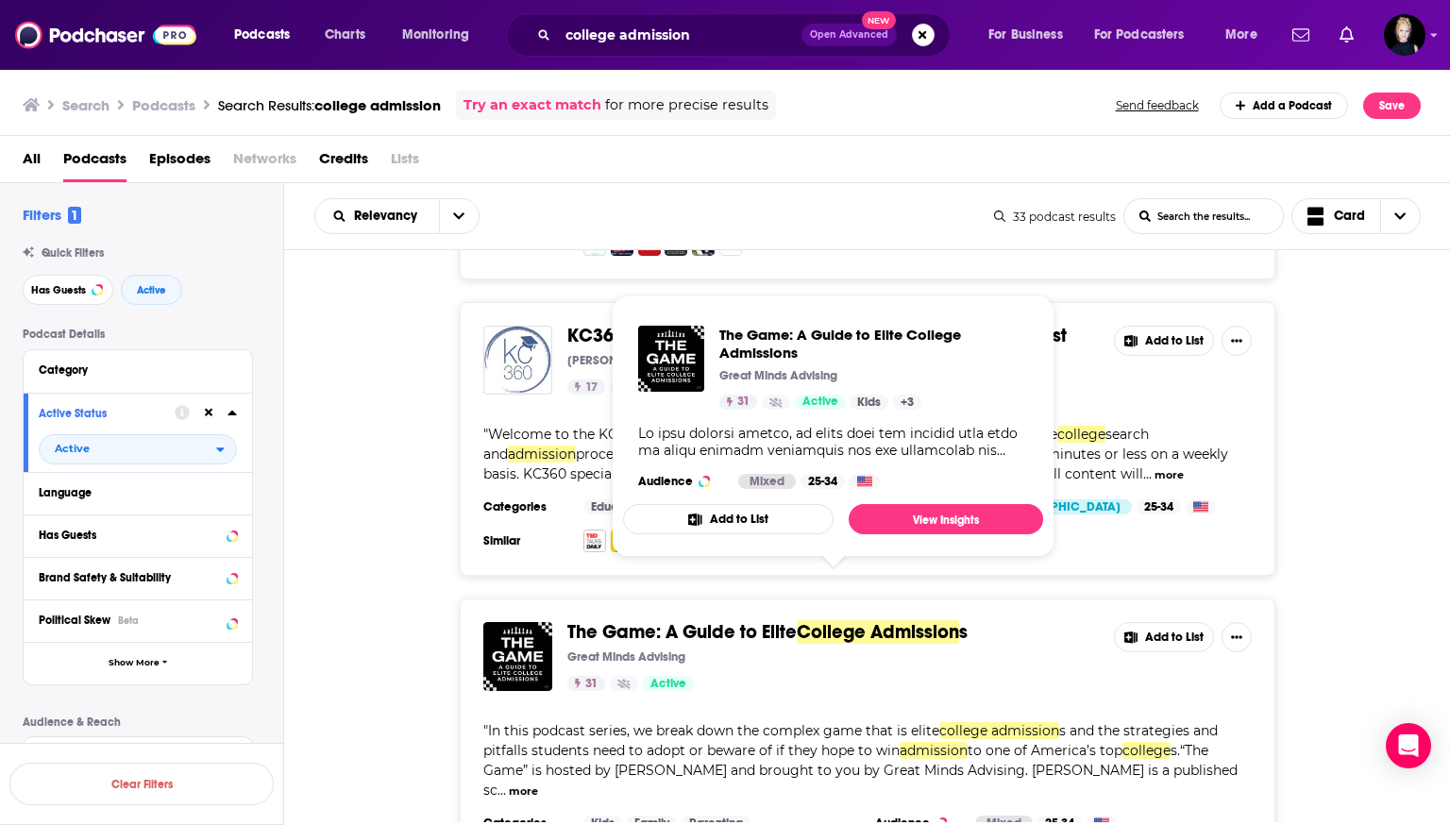
click at [722, 620] on span "The Game: A Guide to Elite" at bounding box center [682, 632] width 229 height 24
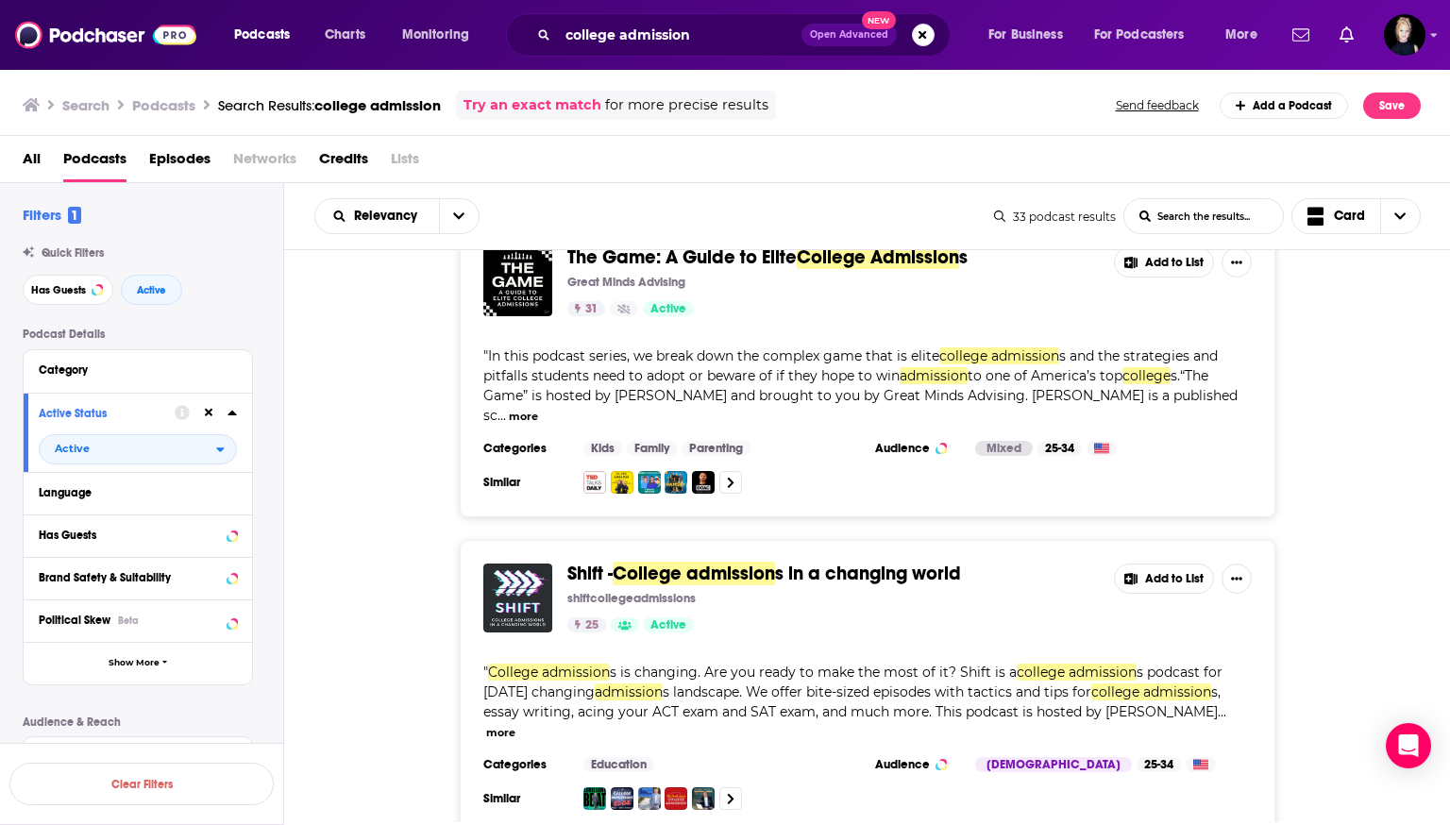
scroll to position [3416, 0]
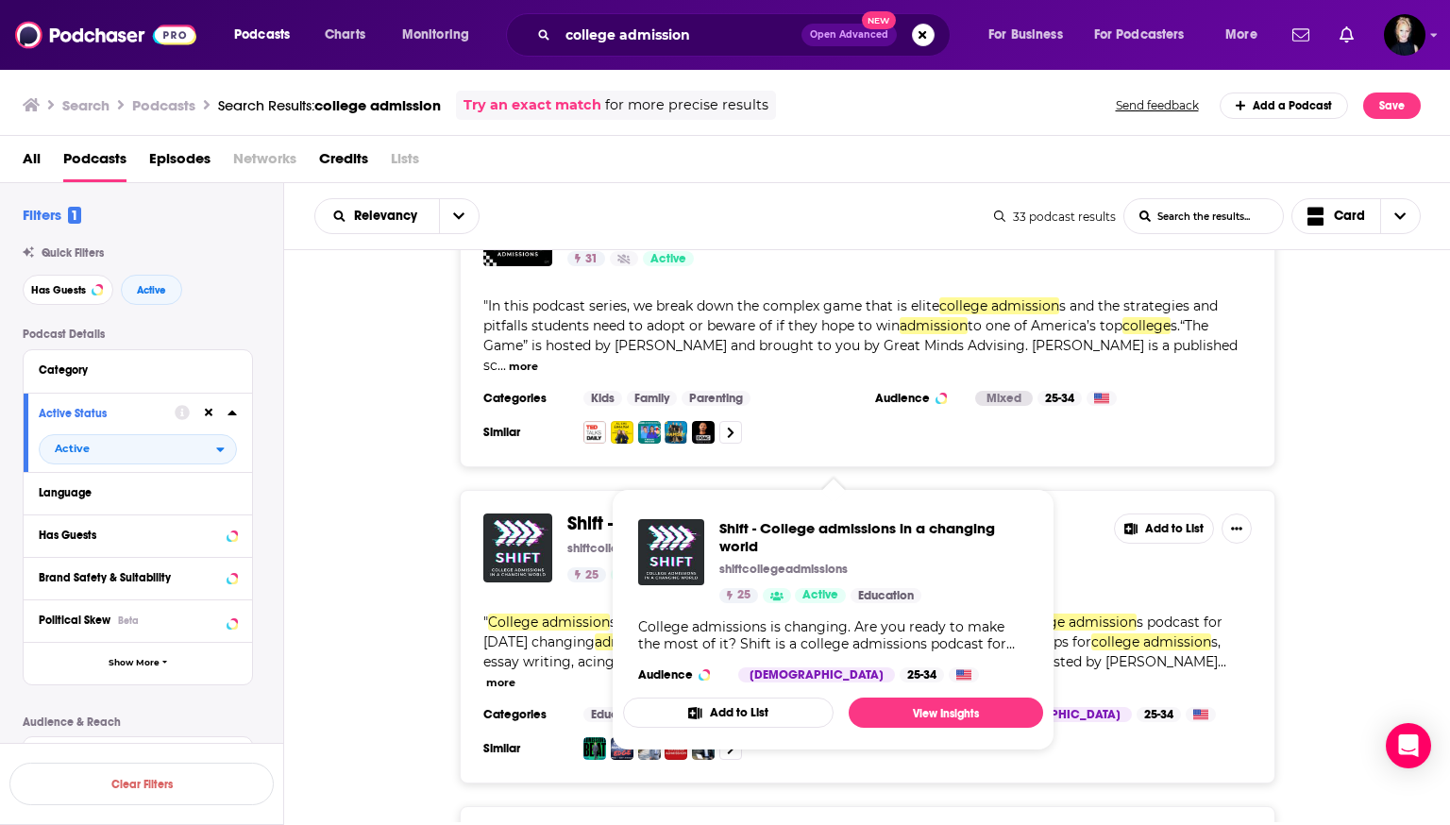
click at [722, 512] on span "s in a changing world" at bounding box center [868, 524] width 186 height 24
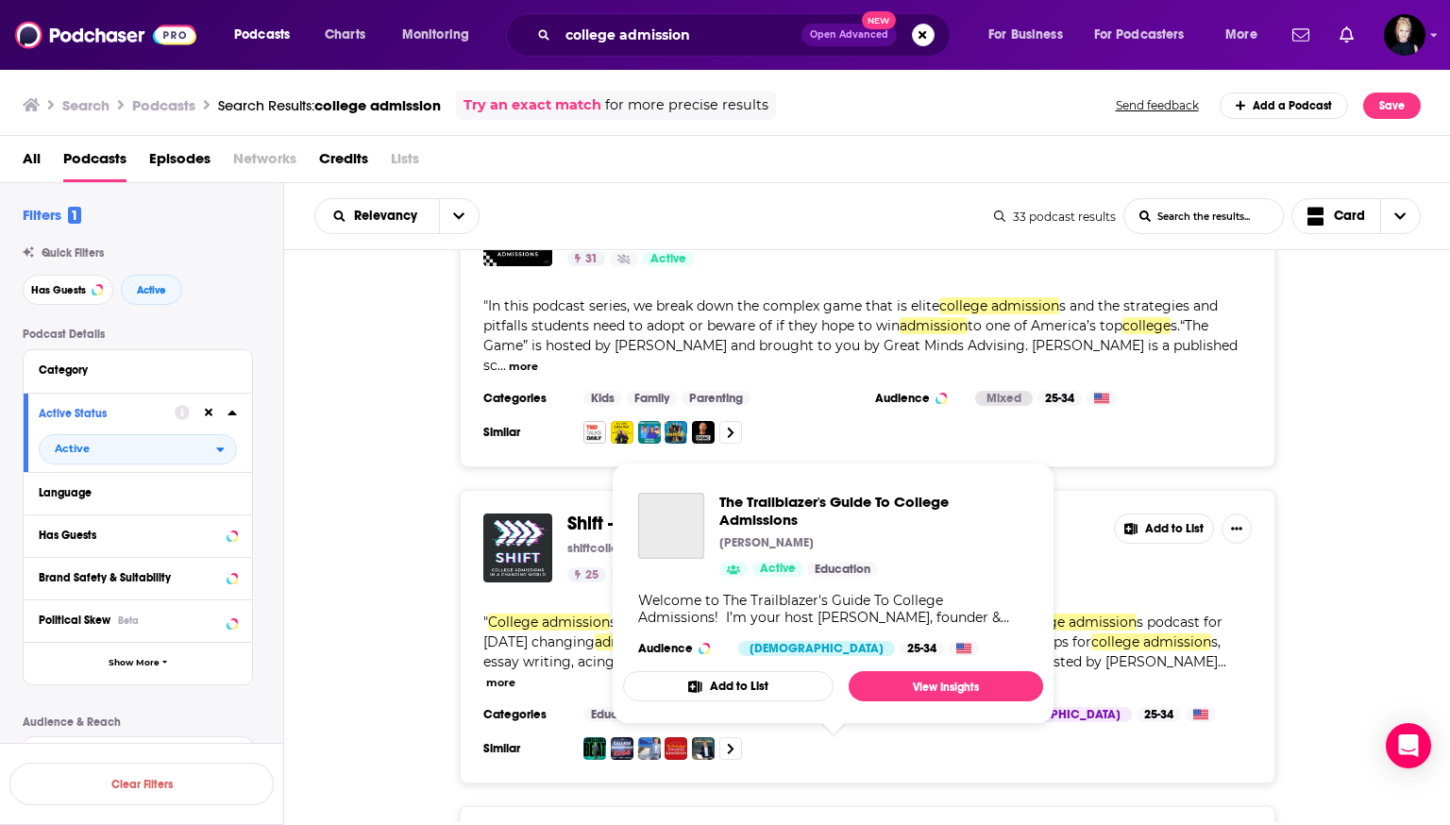
click at [716, 824] on span "The Trailblazer's Guide To" at bounding box center [676, 840] width 217 height 24
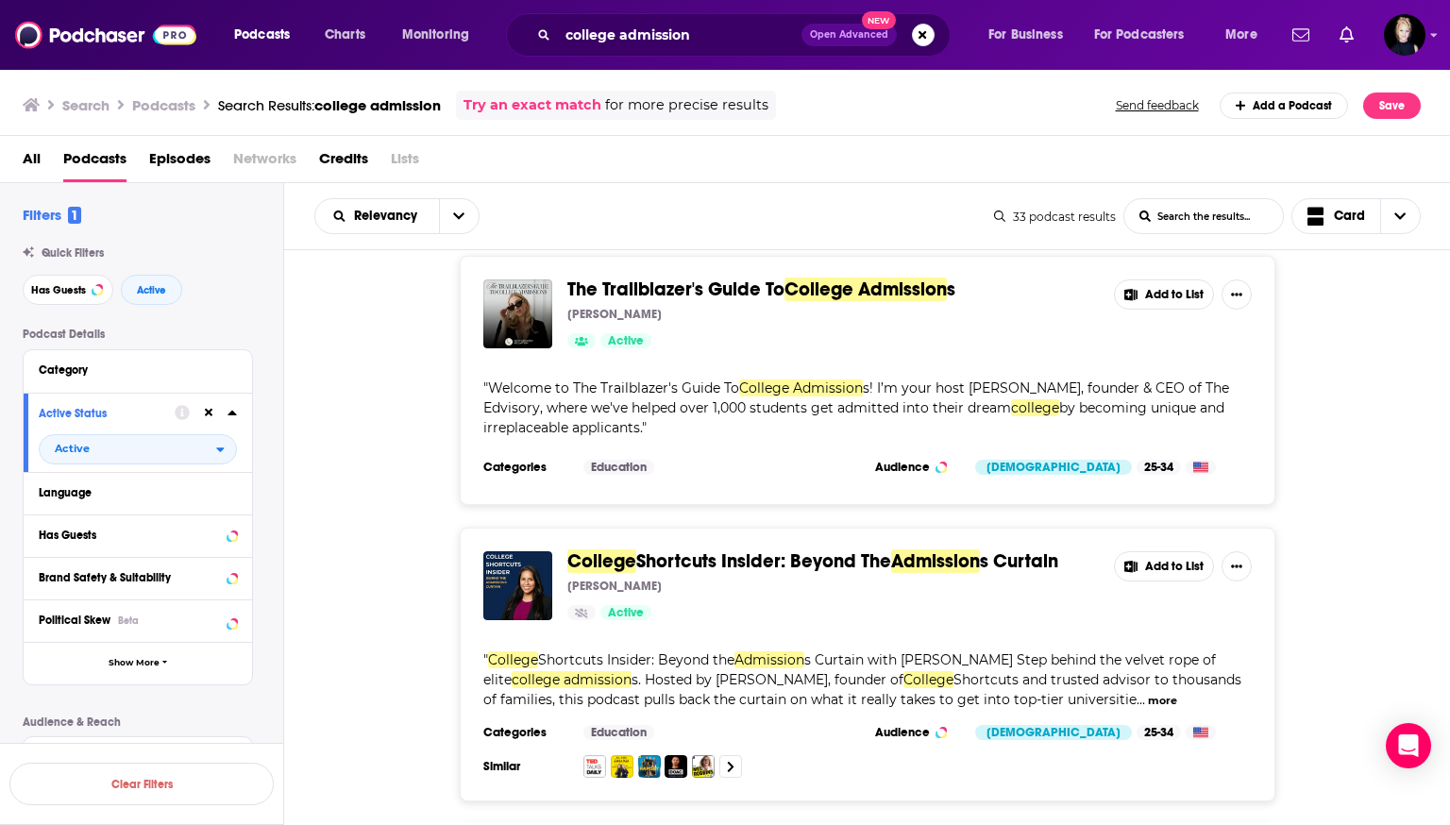
scroll to position [3973, 0]
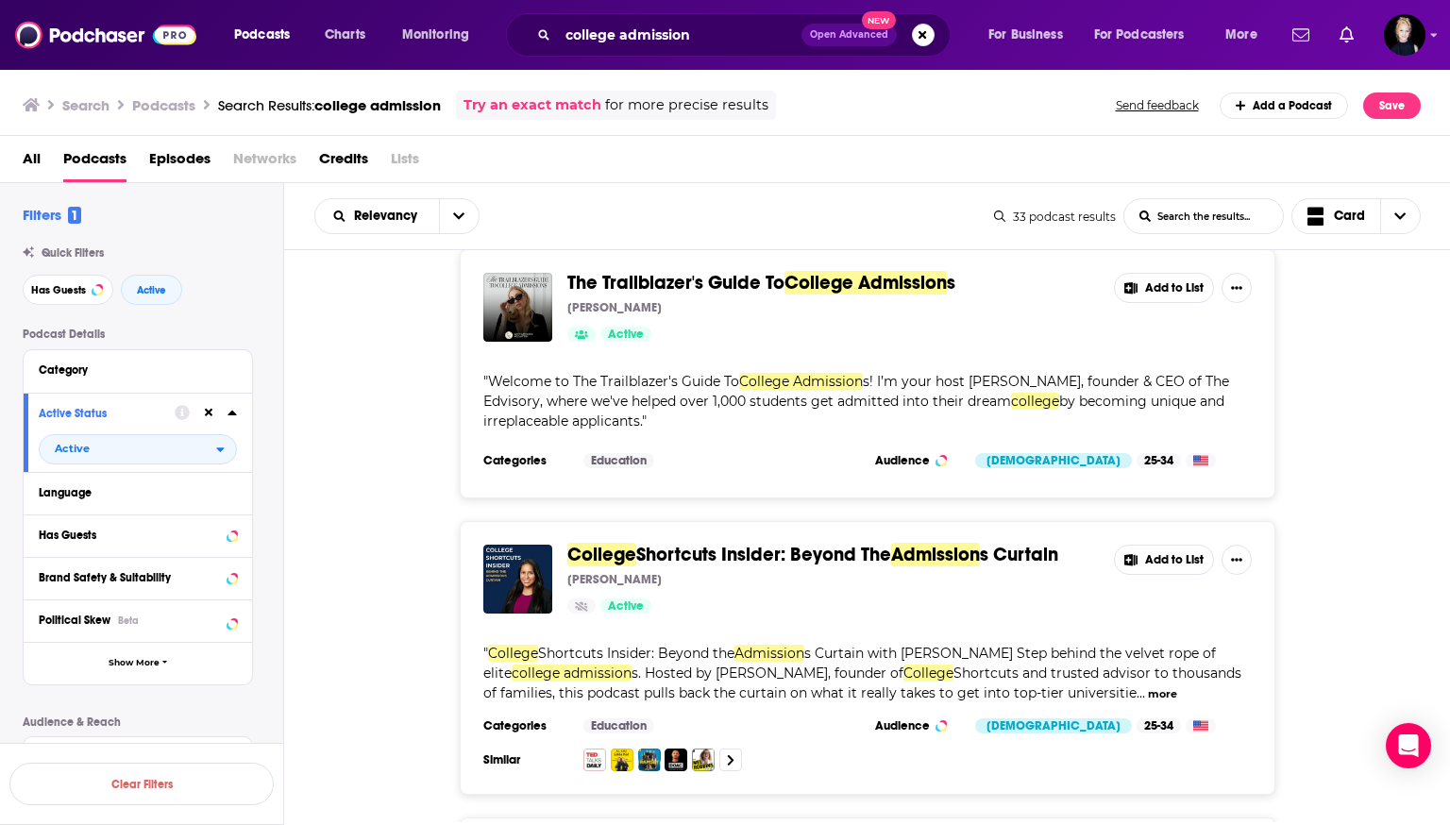
click at [722, 543] on span "Shortcuts Insider: Beyond The" at bounding box center [763, 555] width 255 height 24
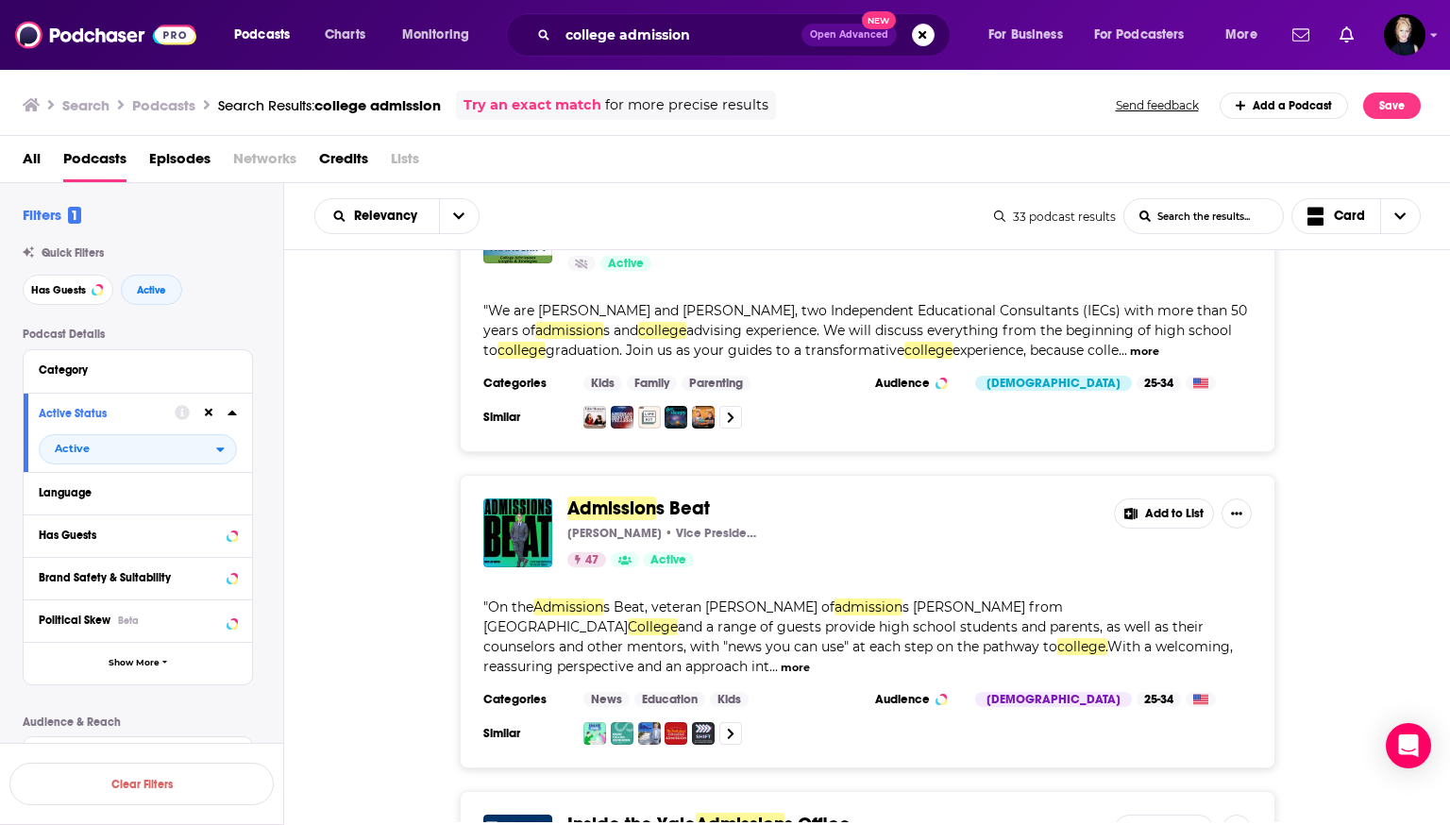
scroll to position [4622, 0]
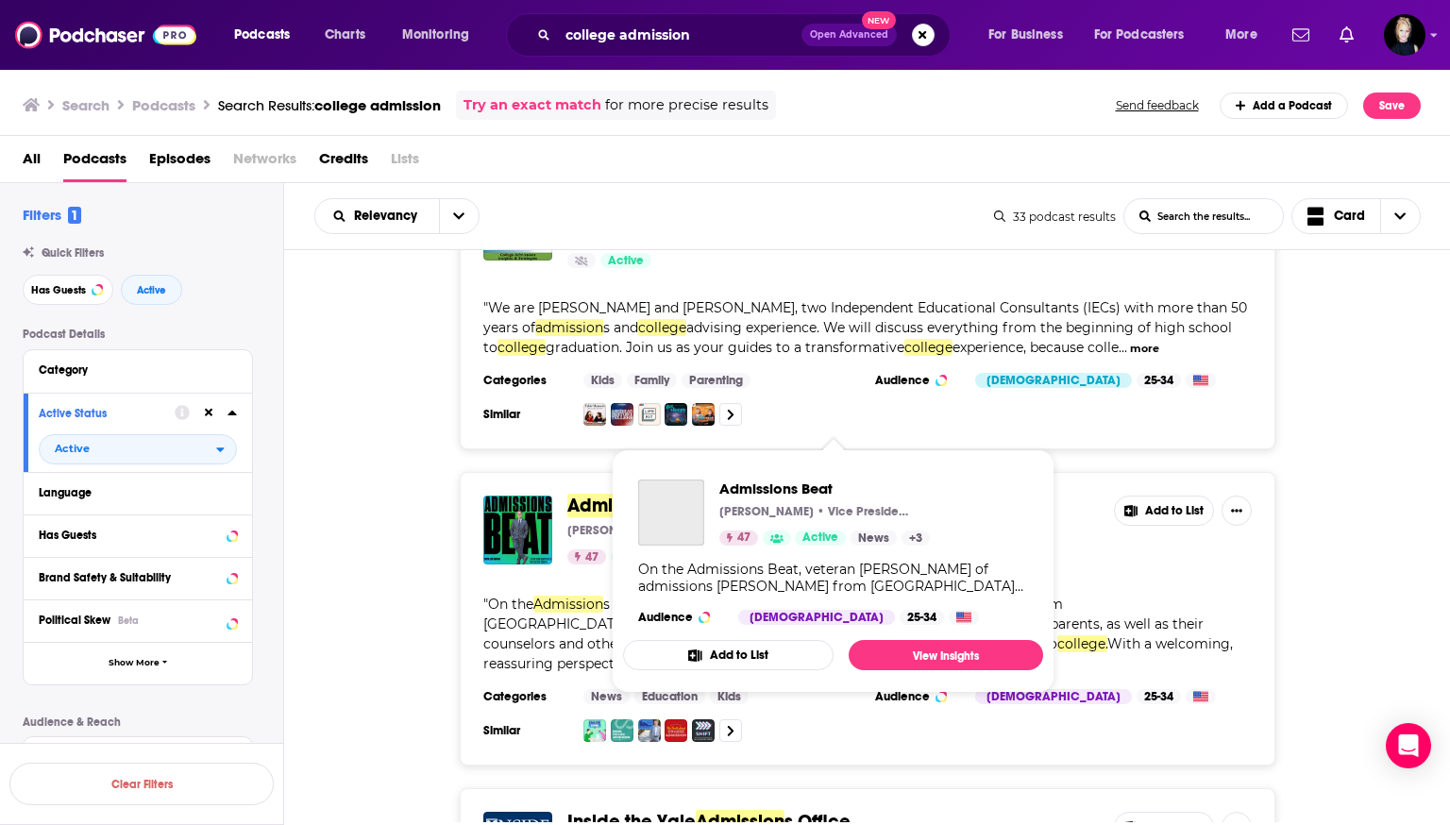
click at [687, 494] on span "s Beat" at bounding box center [683, 506] width 54 height 24
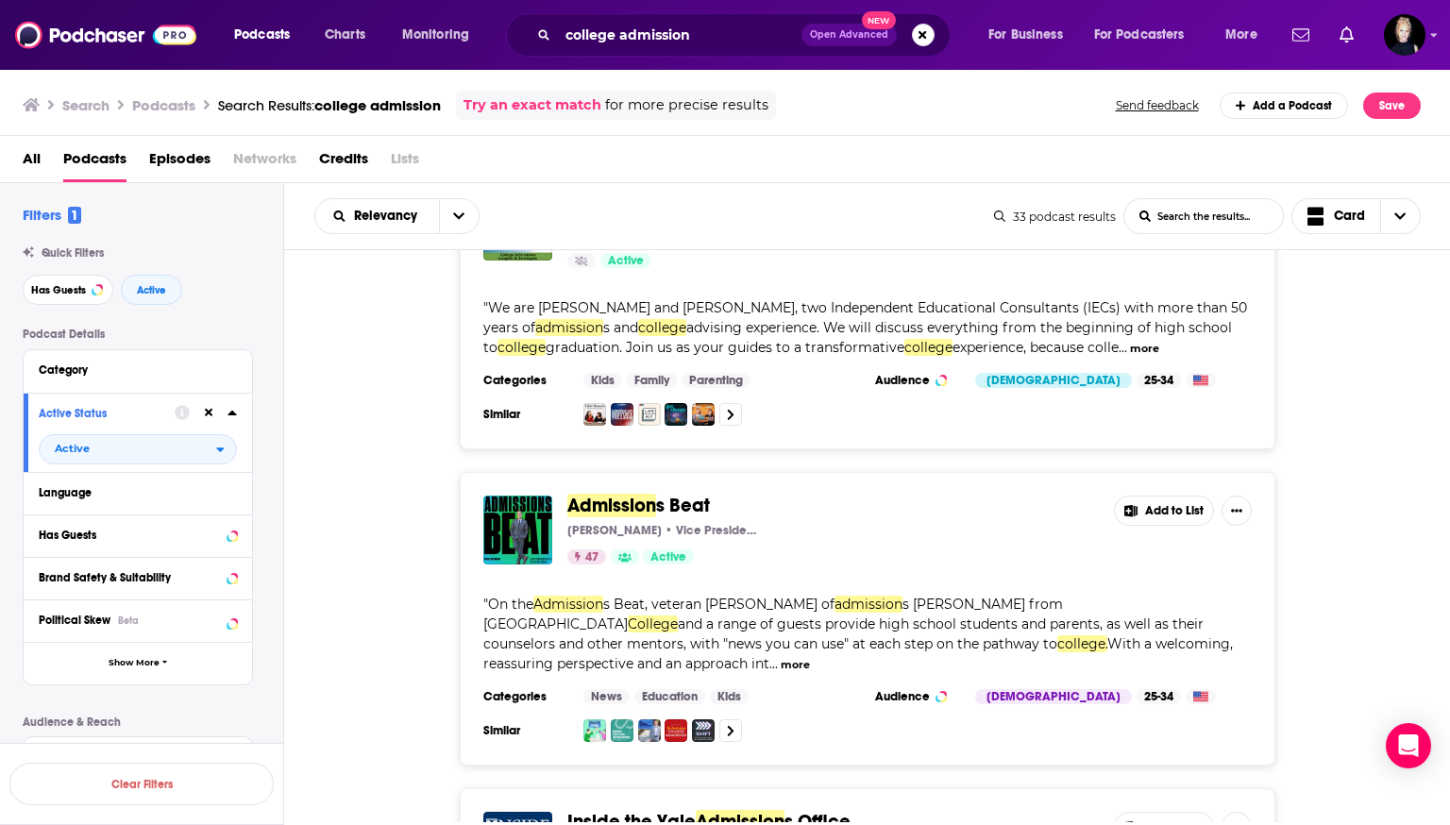
click at [638, 810] on span "Inside the Yale" at bounding box center [632, 822] width 128 height 24
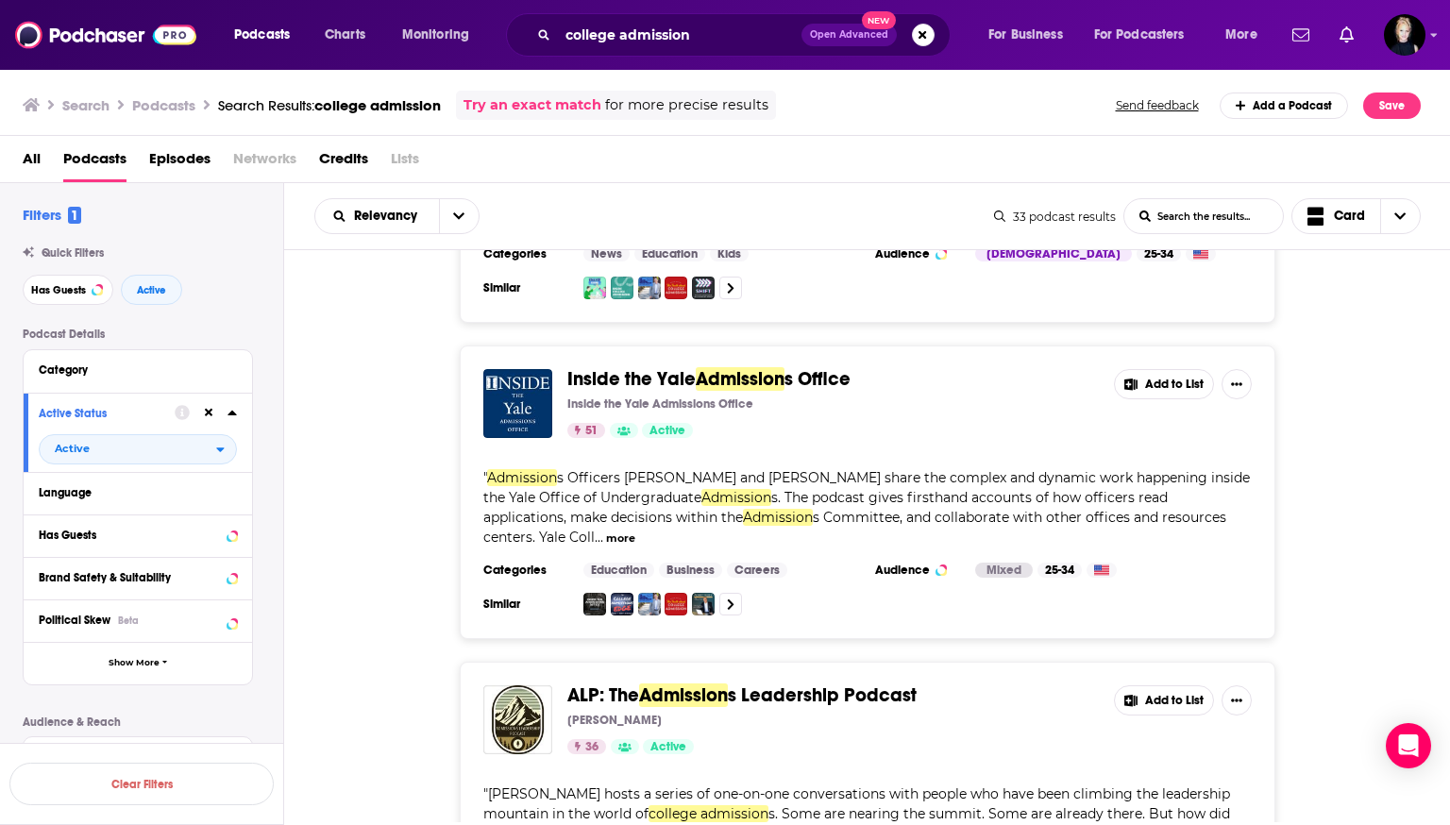
scroll to position [5121, 0]
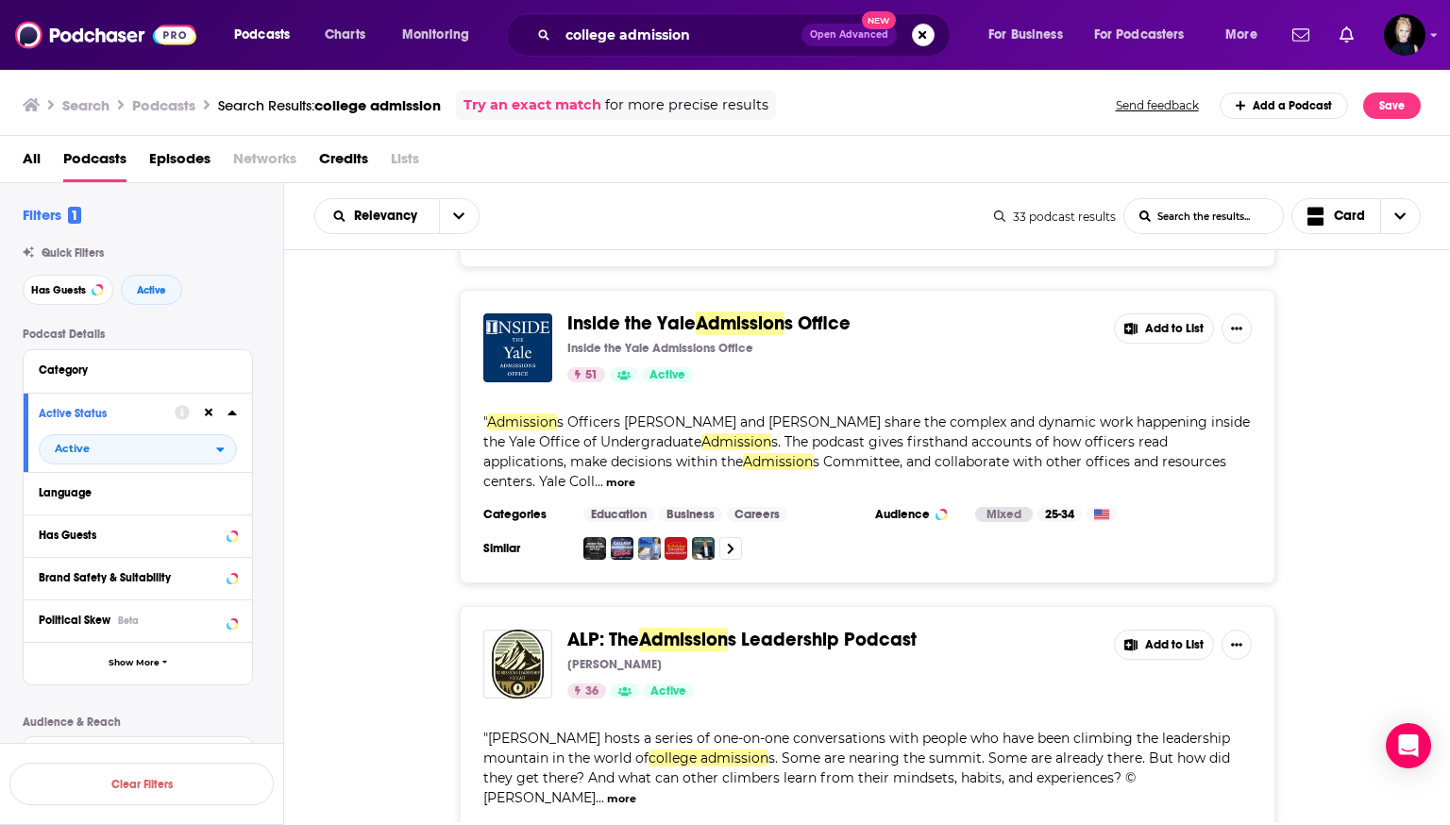
click at [722, 628] on span "s Leadership Podcast" at bounding box center [822, 640] width 189 height 24
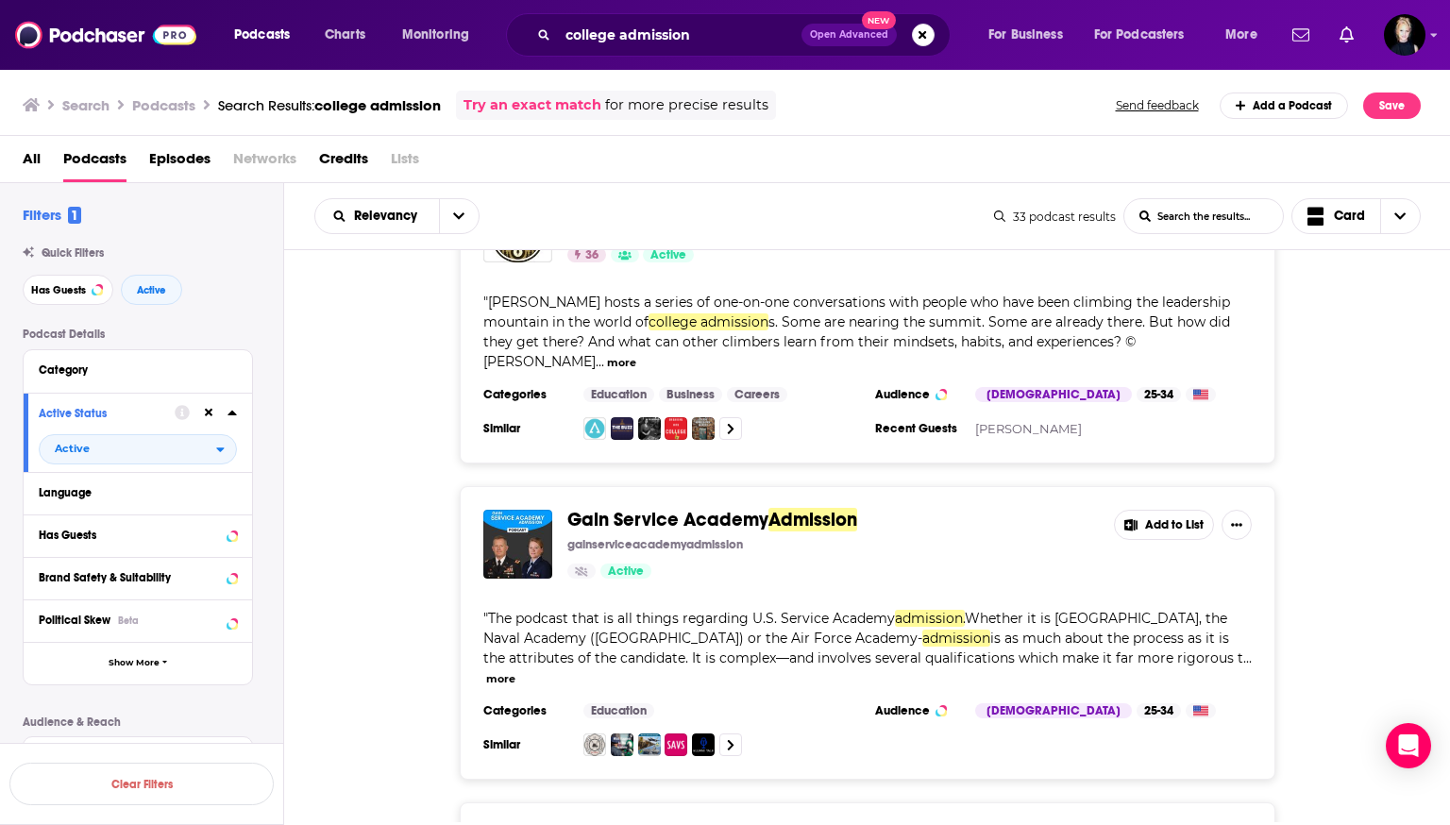
scroll to position [5575, 0]
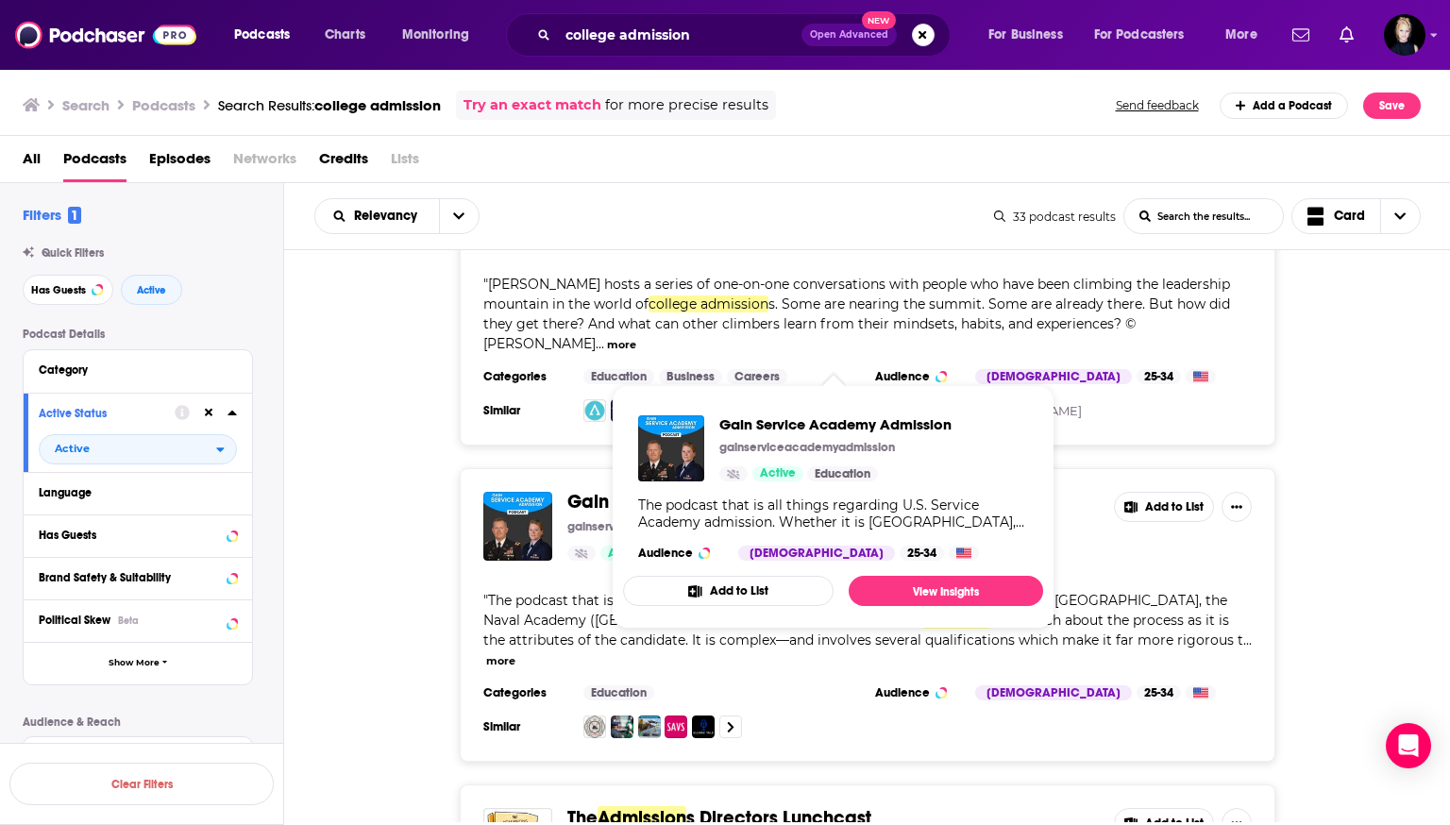
click at [722, 490] on span "Gain Service Academy" at bounding box center [668, 502] width 201 height 24
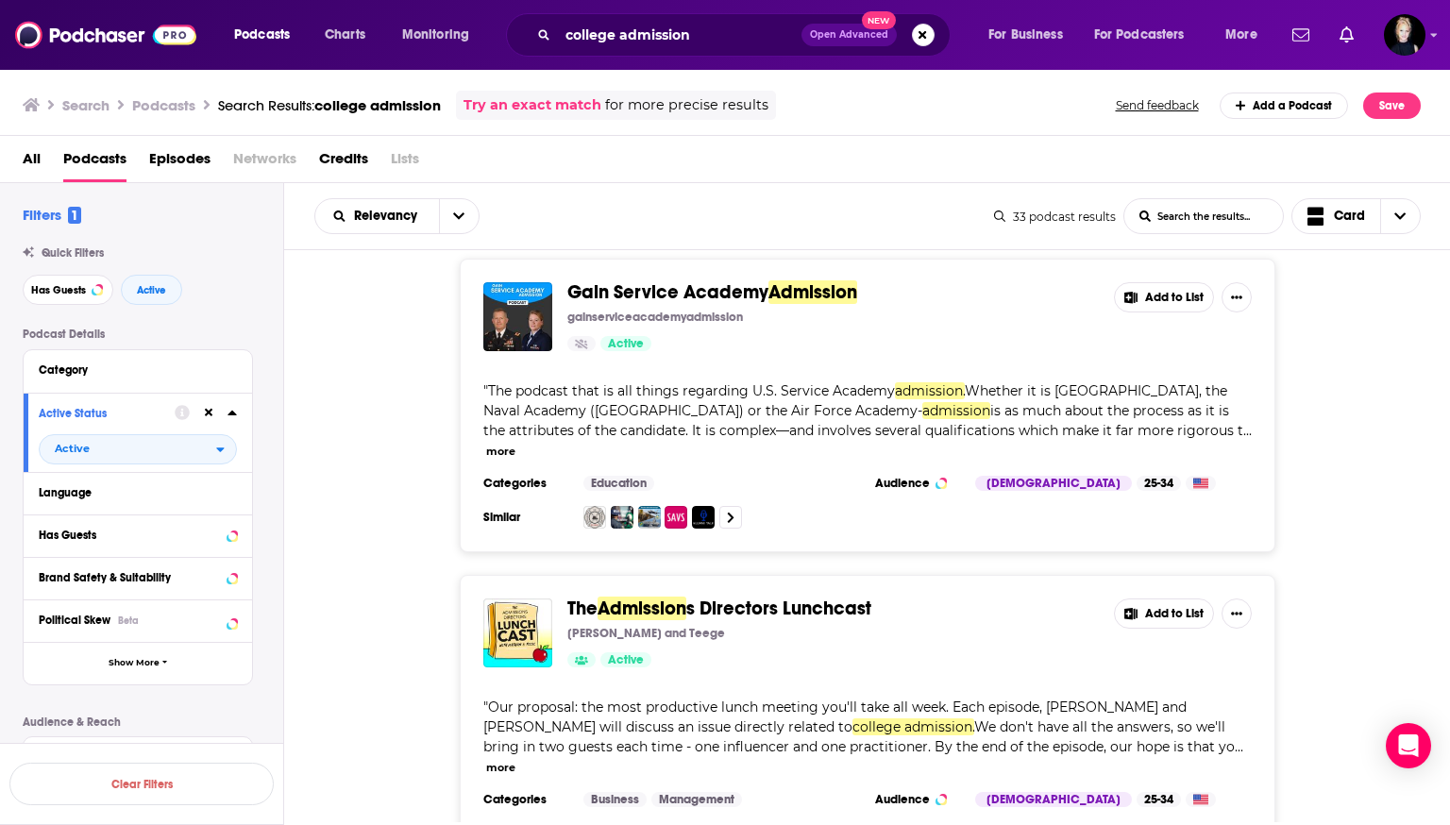
scroll to position [5787, 0]
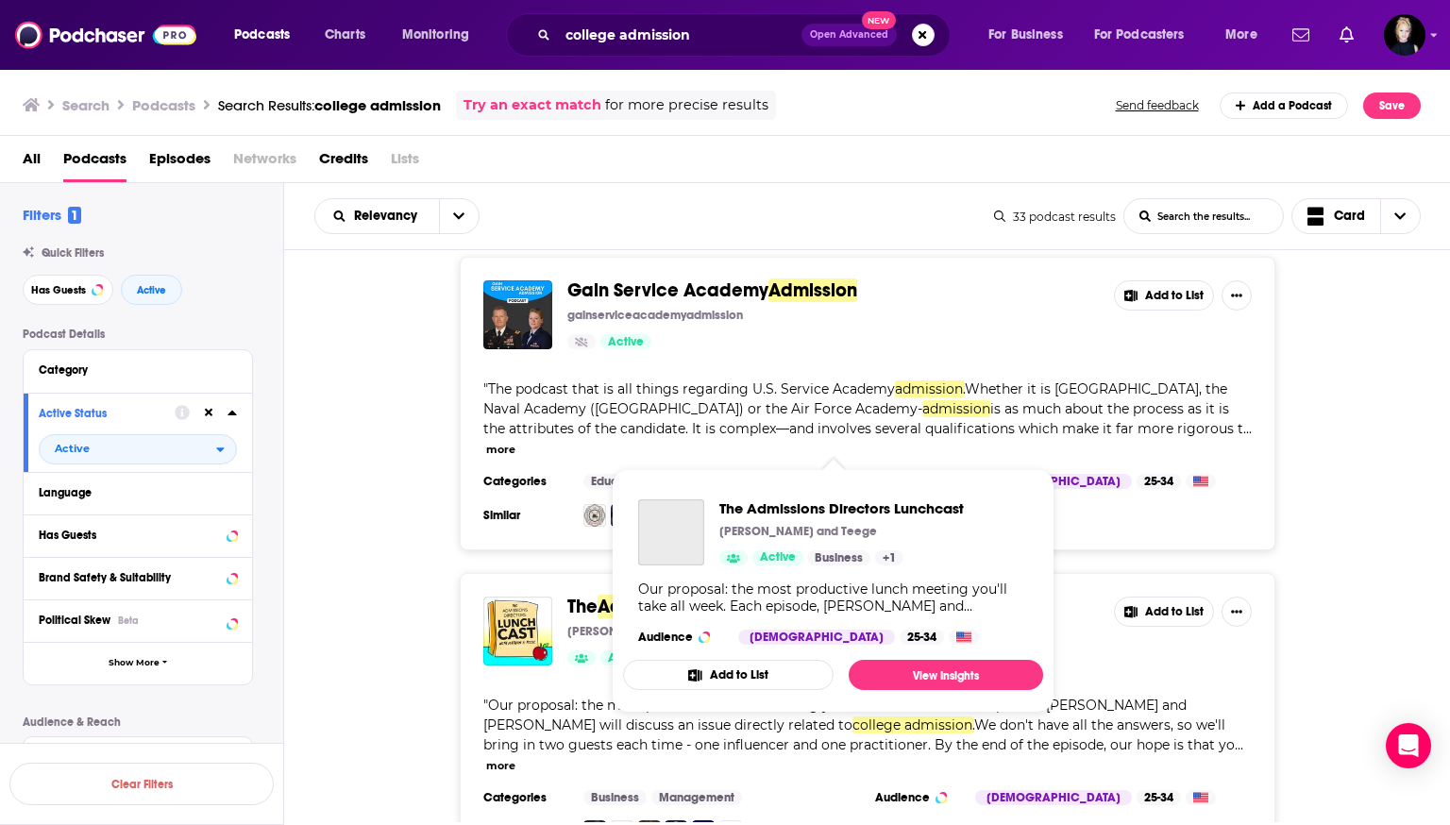
click at [722, 595] on span "s Directors Lunchcast" at bounding box center [779, 607] width 185 height 24
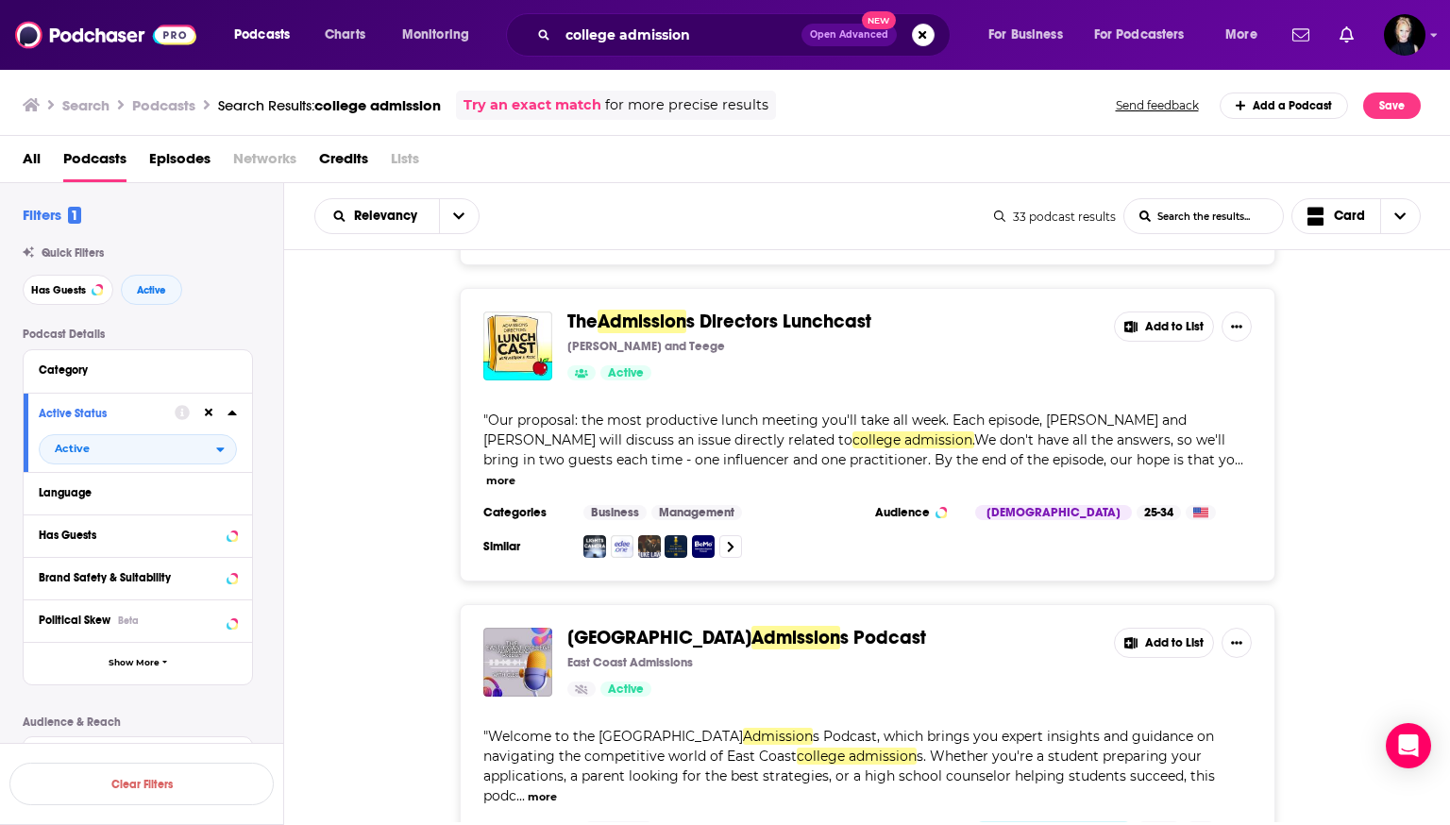
scroll to position [6073, 0]
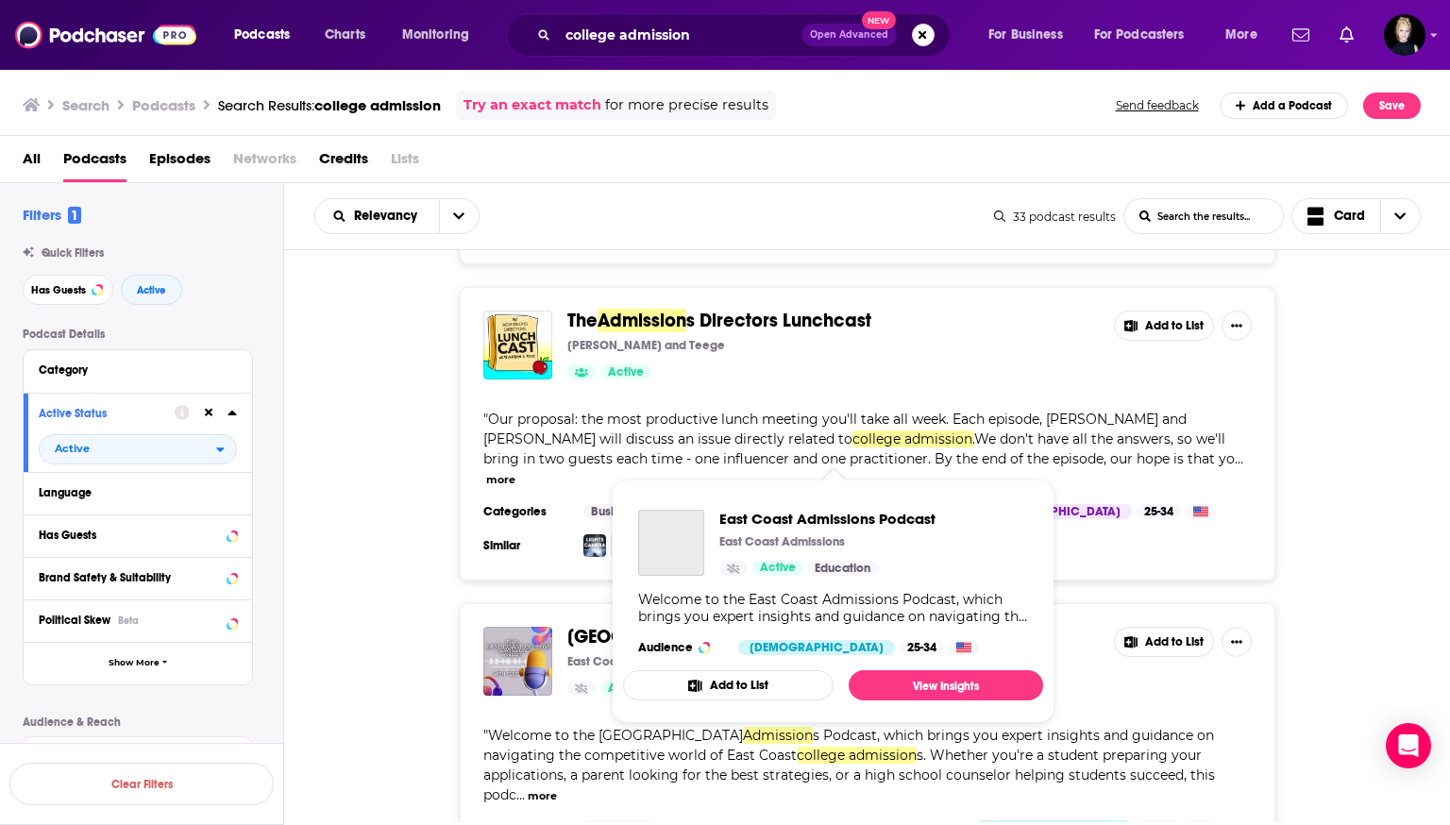
click at [722, 625] on span "s Podcast" at bounding box center [883, 637] width 86 height 24
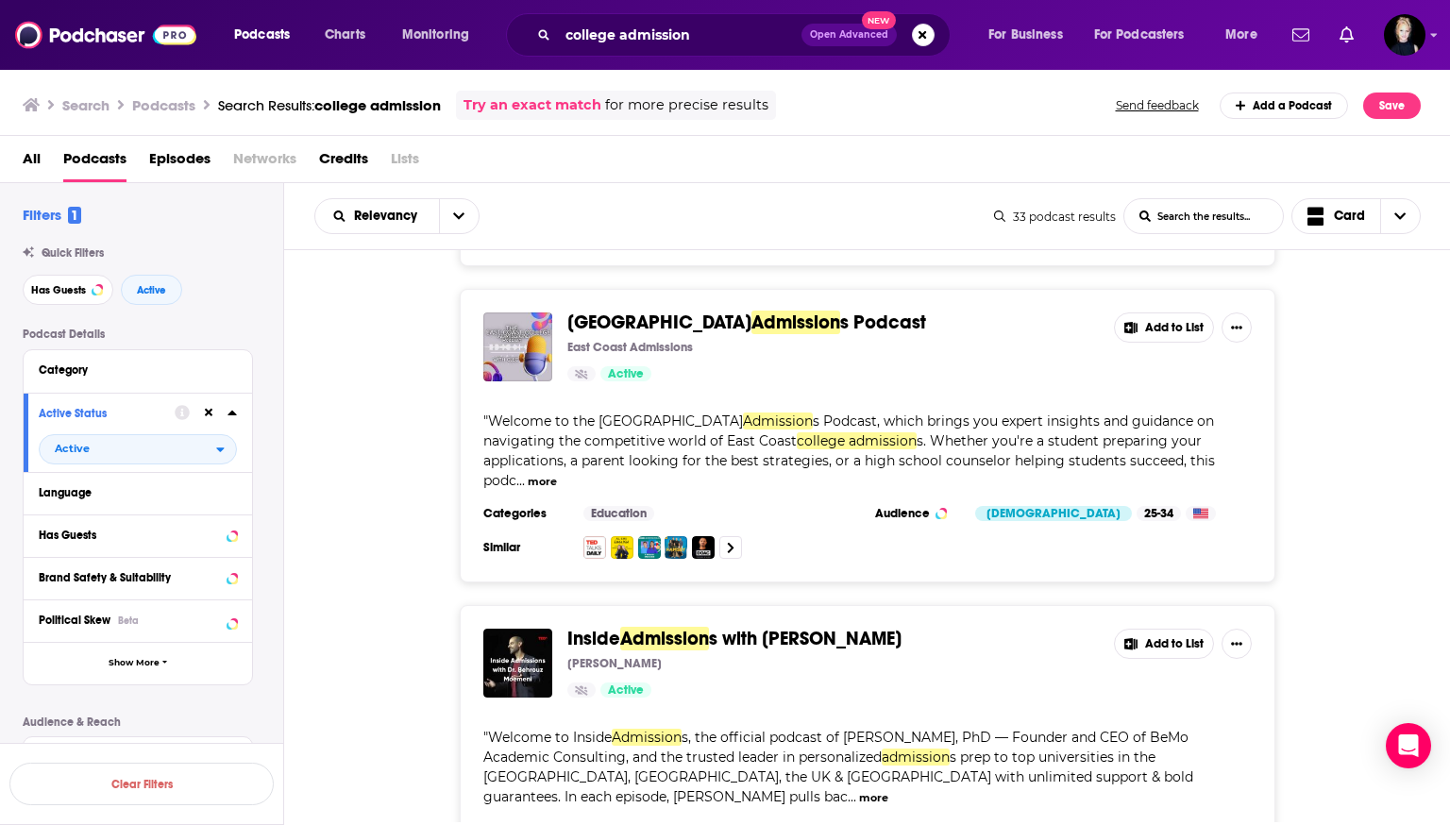
scroll to position [6387, 0]
click at [722, 627] on span "s with Dr. Behrouz Moemeni" at bounding box center [805, 639] width 193 height 24
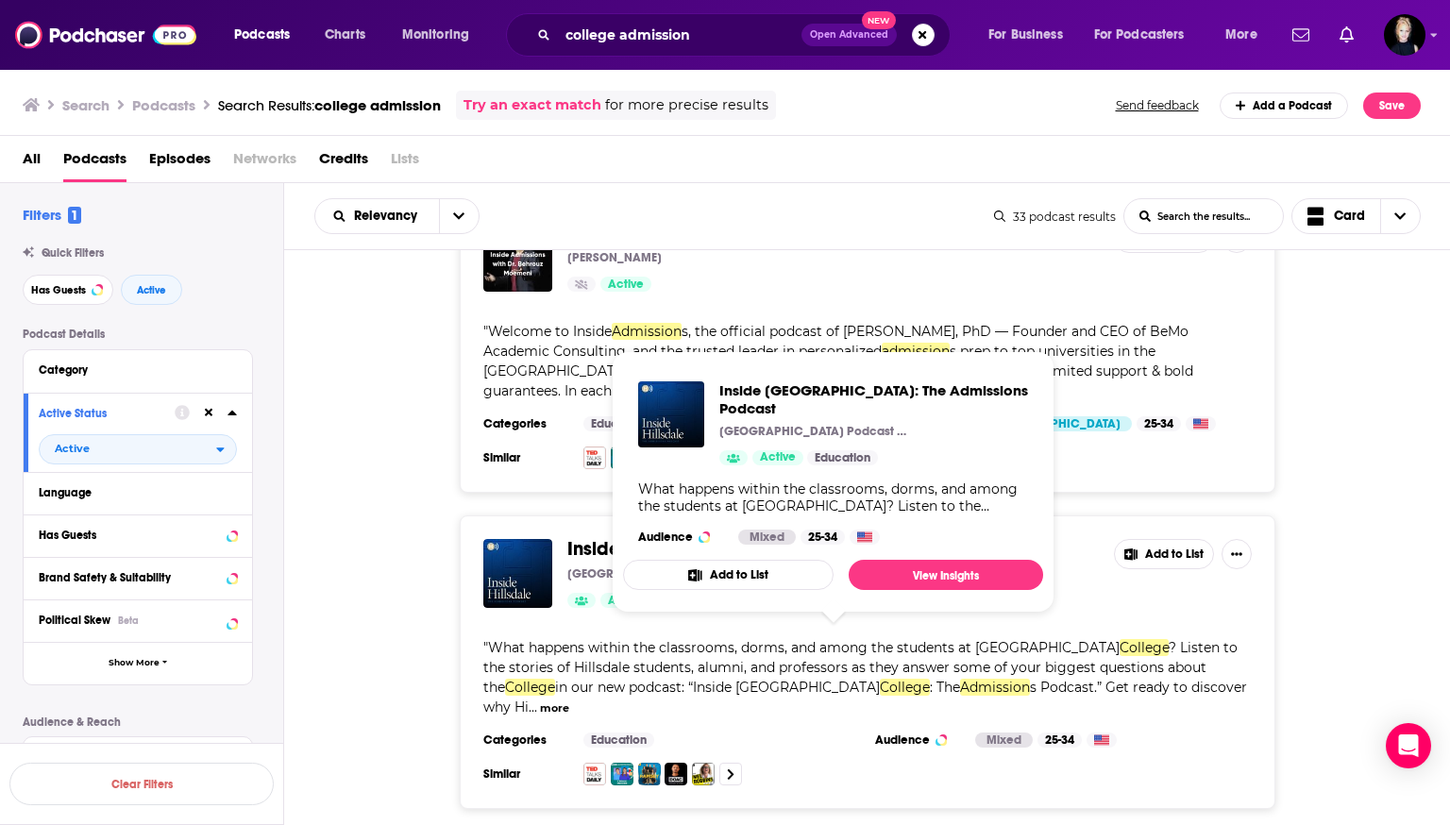
scroll to position [6826, 0]
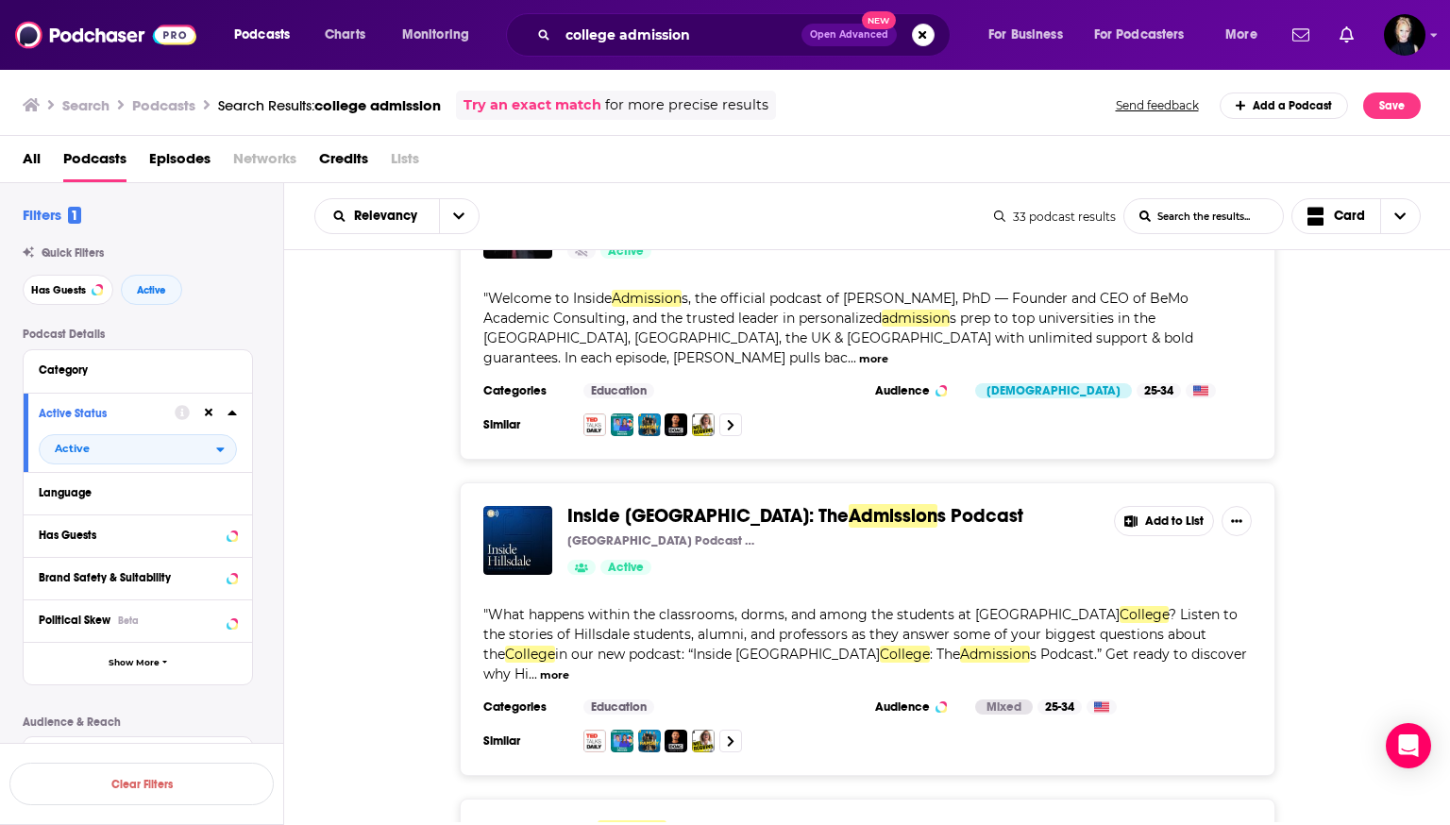
click at [715, 821] on span "Prep Podcast" at bounding box center [726, 833] width 119 height 24
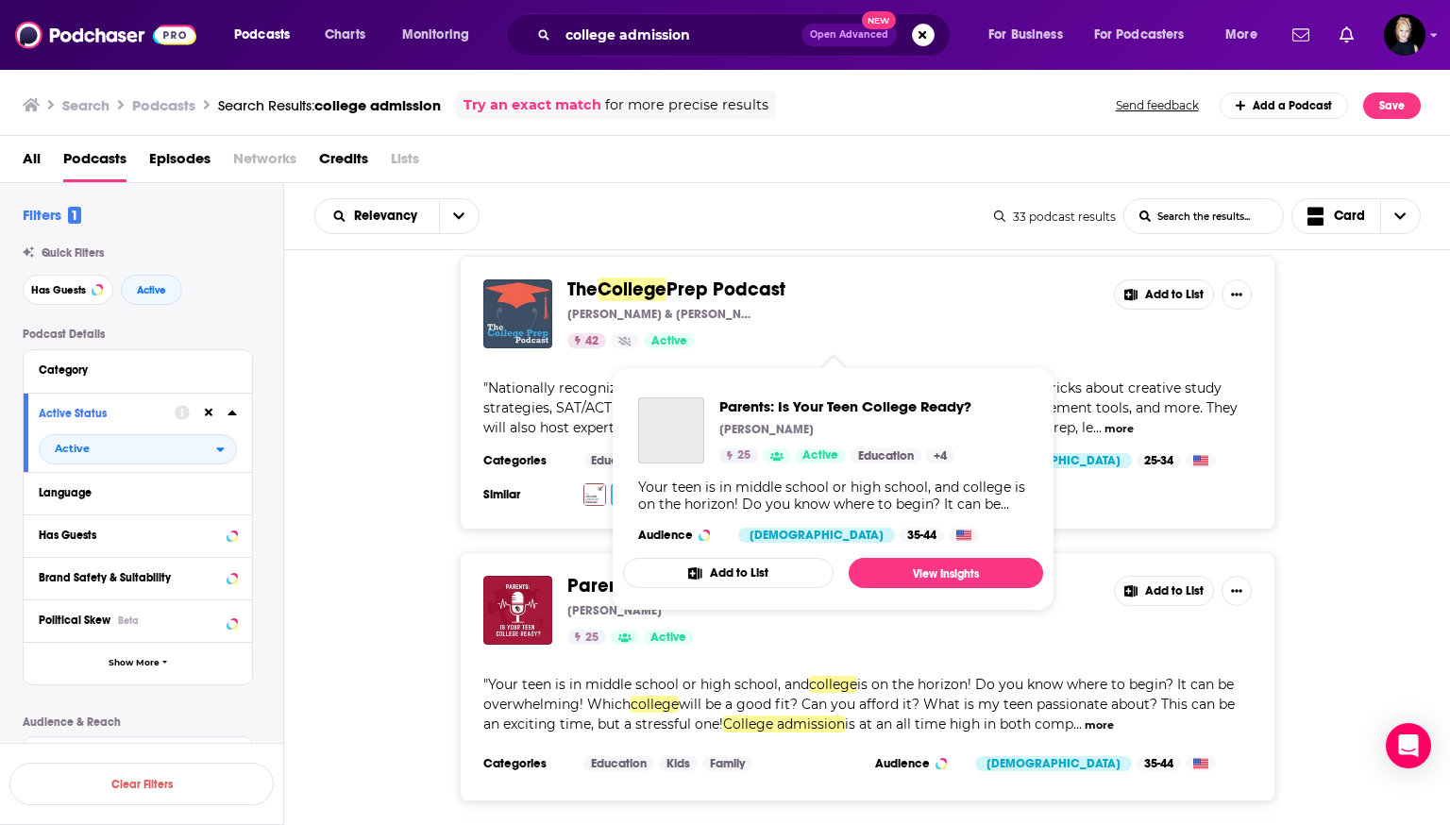
click at [722, 574] on span "Ready?" at bounding box center [847, 586] width 66 height 24
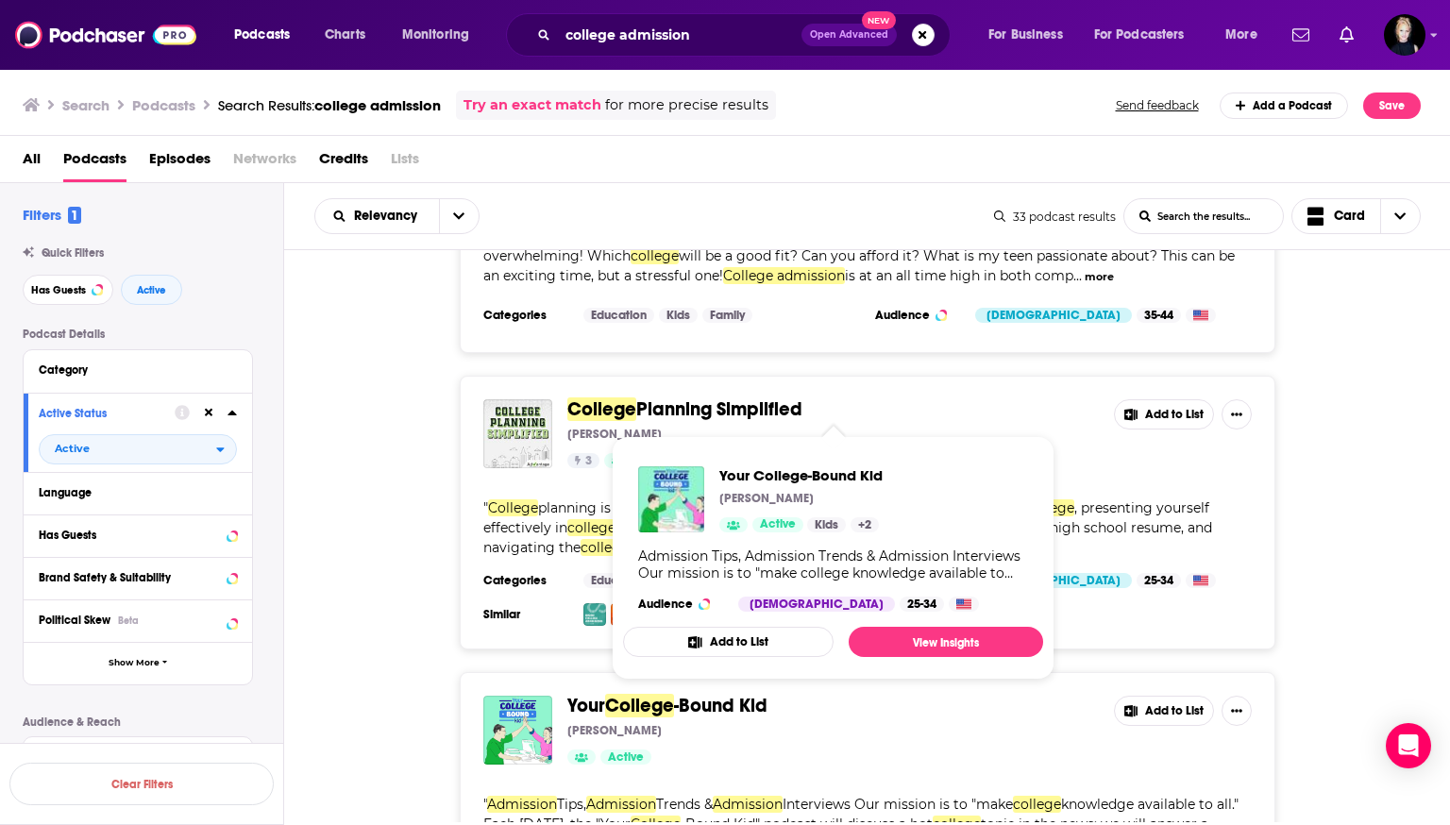
scroll to position [8162, 0]
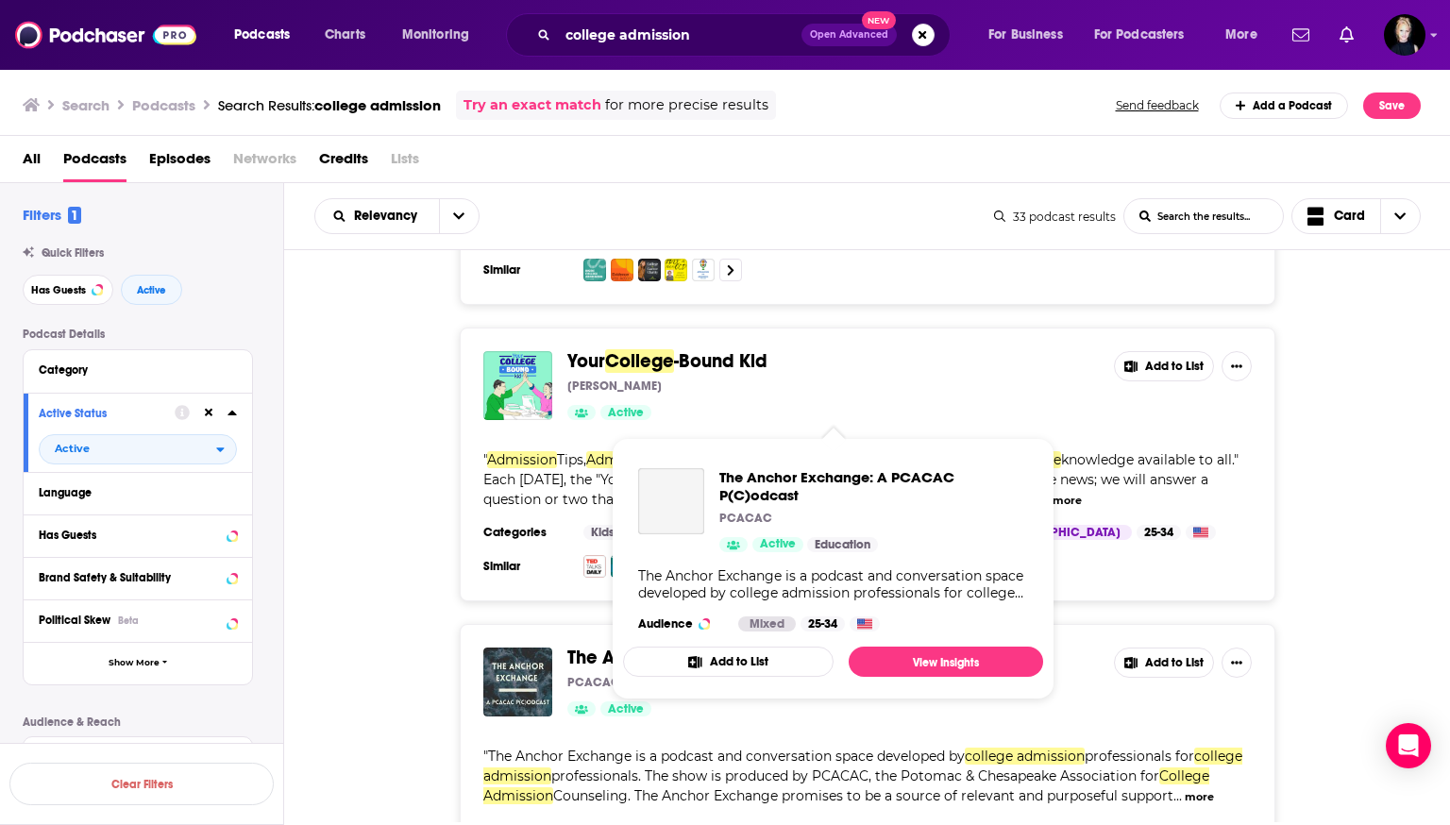
click at [722, 646] on span "The Anchor Exchange: A PCACAC P(C)odcast" at bounding box center [765, 658] width 394 height 24
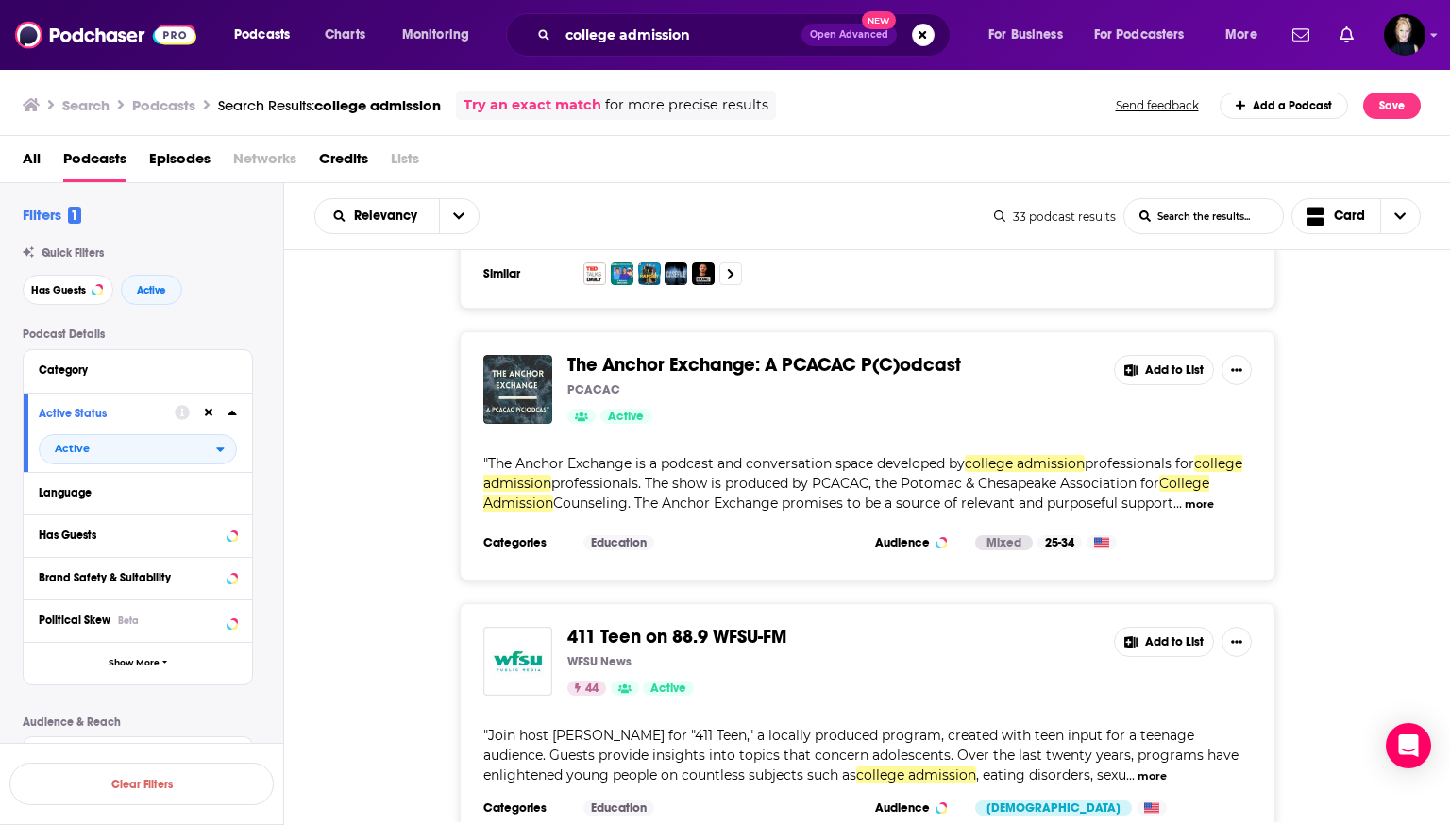
scroll to position [8450, 0]
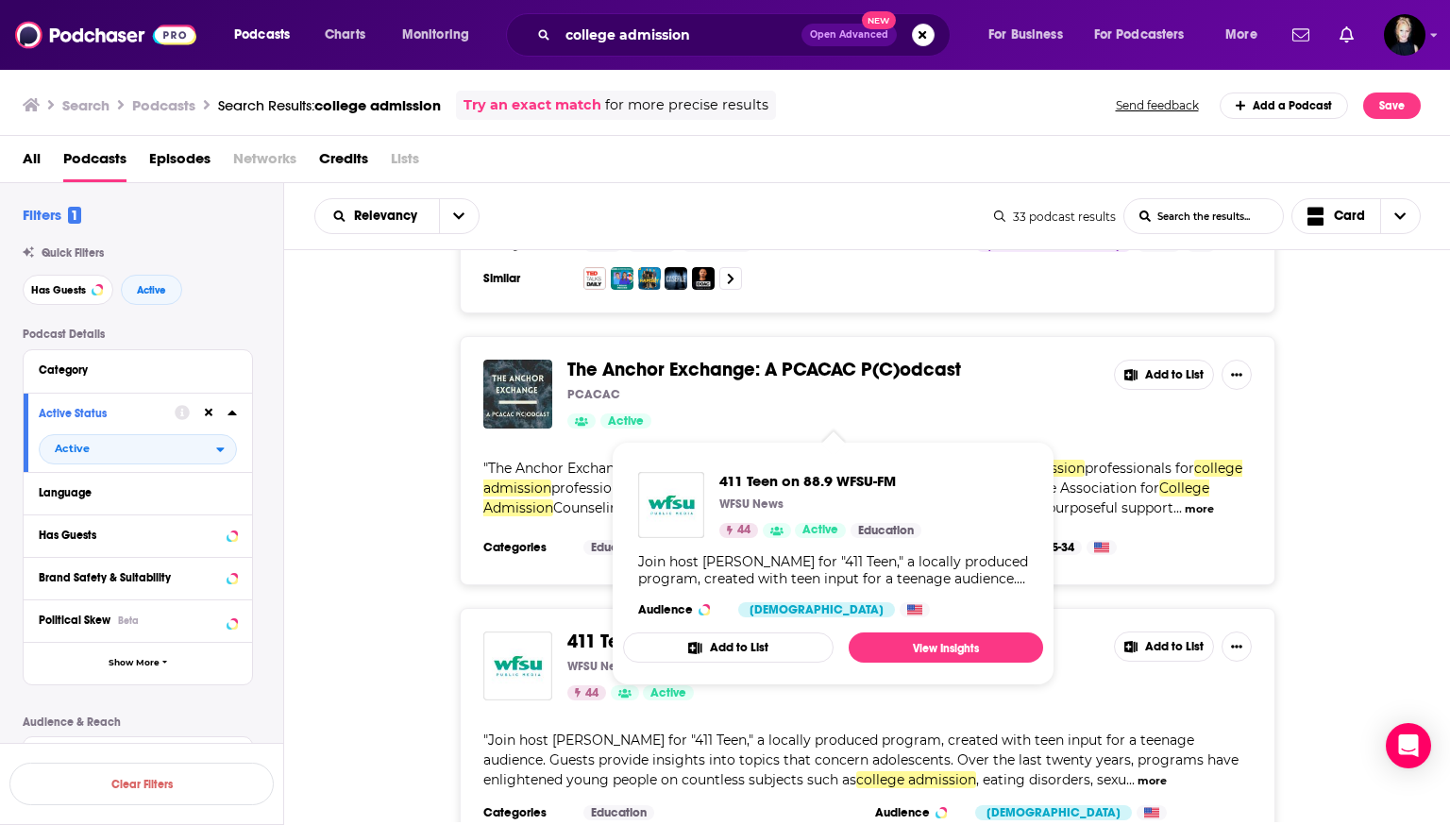
click at [722, 630] on span "411 Teen on 88.9 WFSU-FM" at bounding box center [677, 642] width 219 height 24
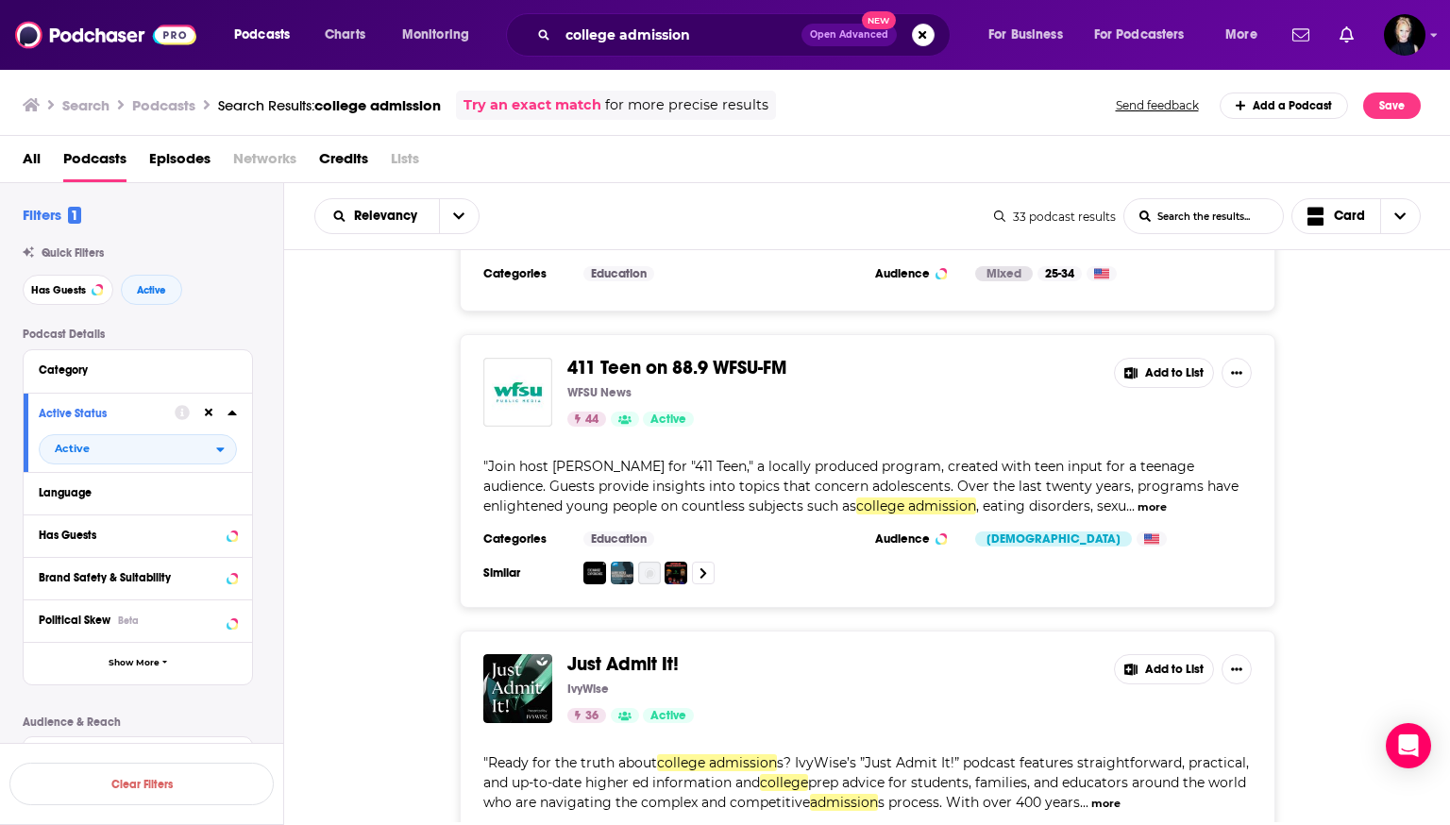
scroll to position [8738, 0]
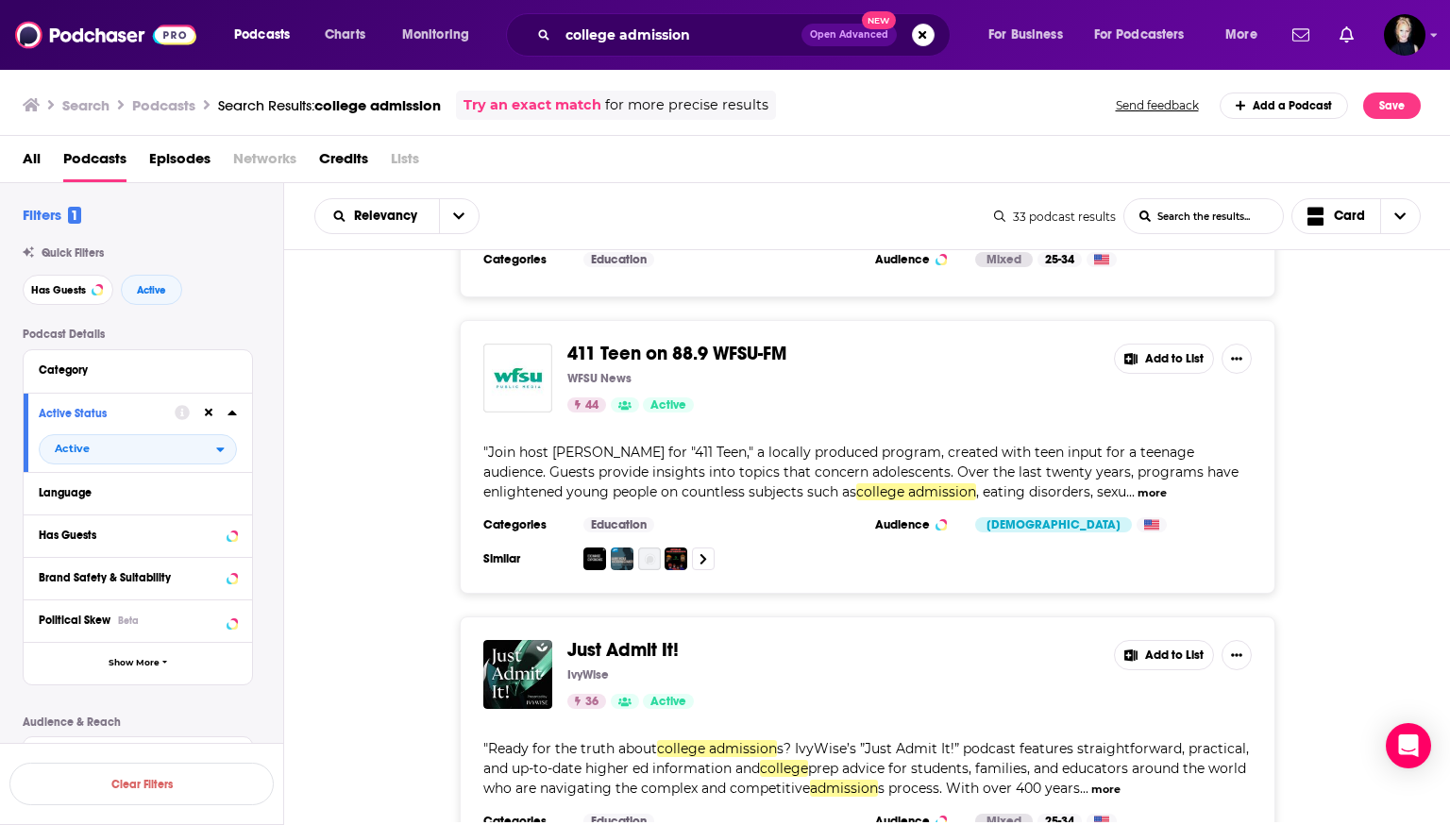
click at [608, 638] on span "Just Admit It!" at bounding box center [623, 650] width 111 height 24
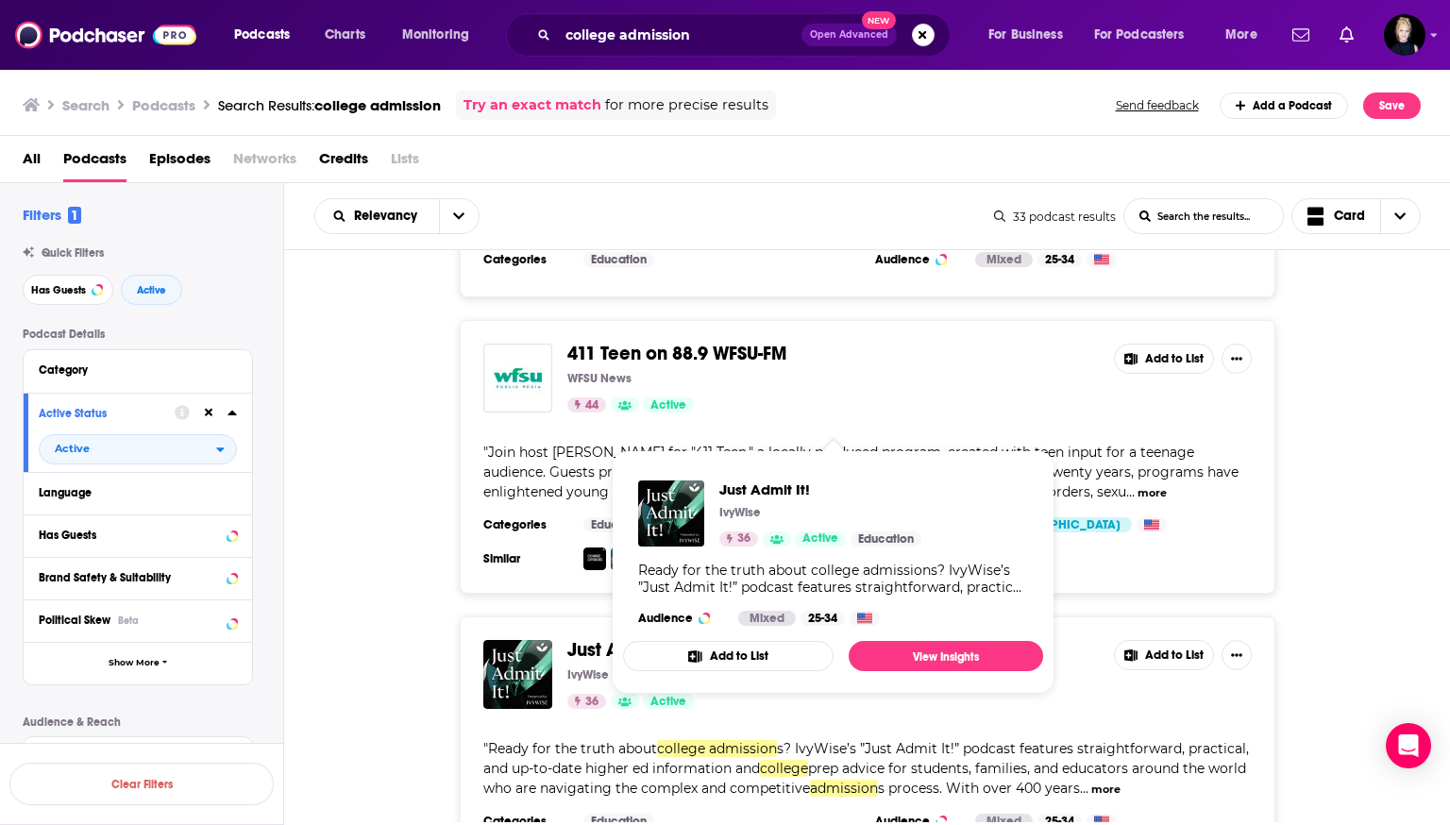
click at [722, 814] on div "Categories Education Audience Mixed 25-34 Similar" at bounding box center [867, 840] width 769 height 53
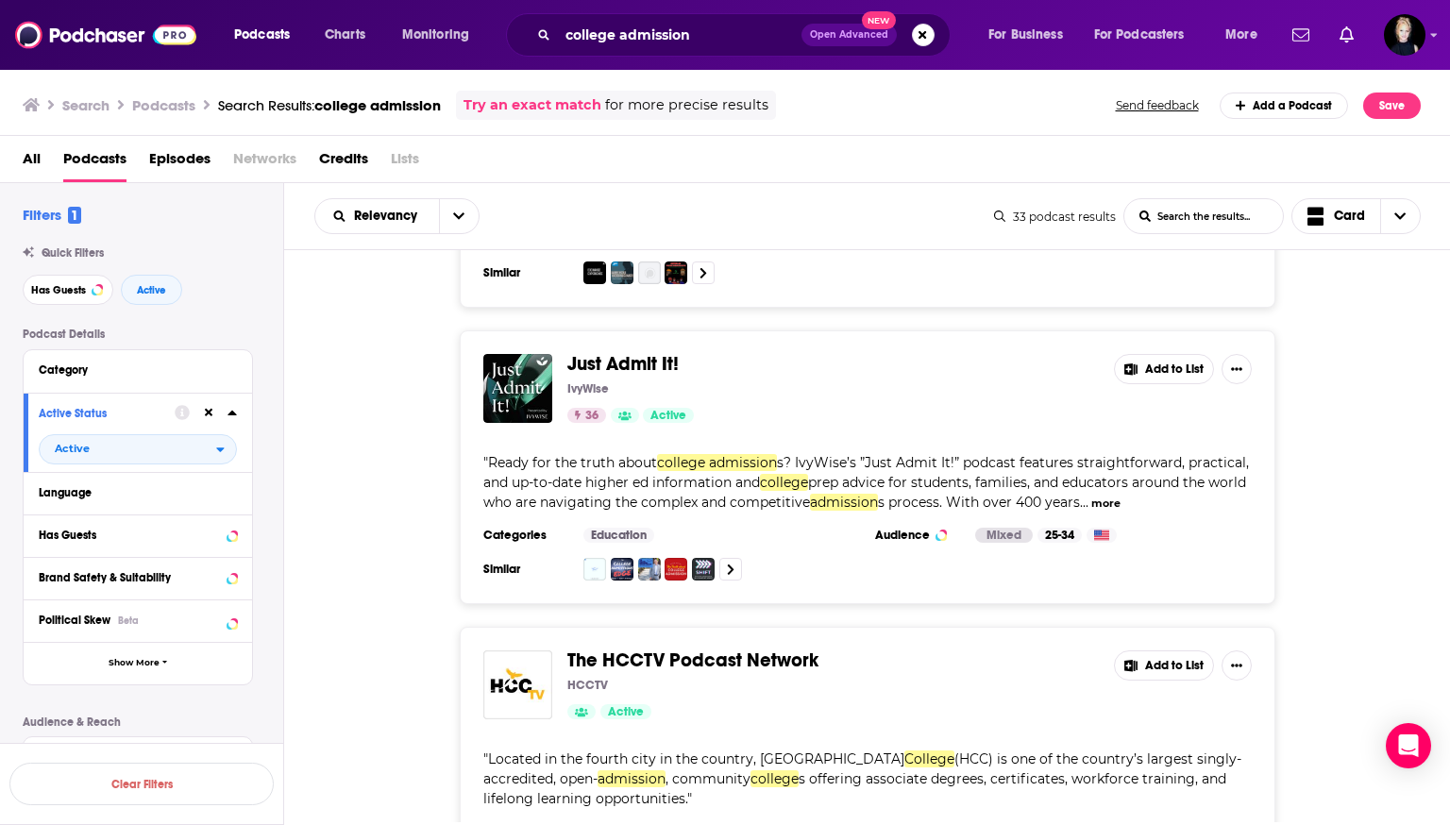
scroll to position [9028, 0]
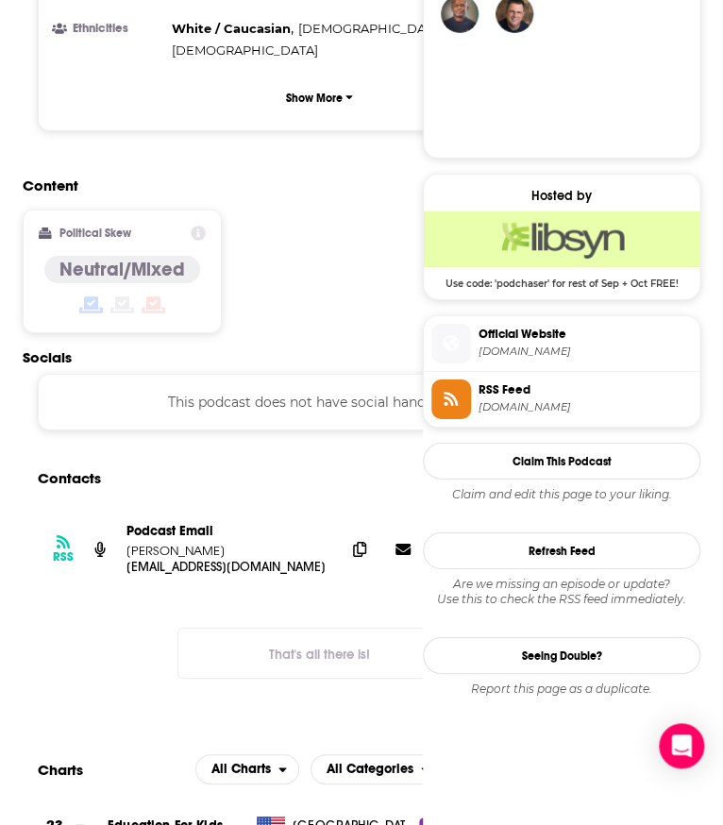
scroll to position [1360, 0]
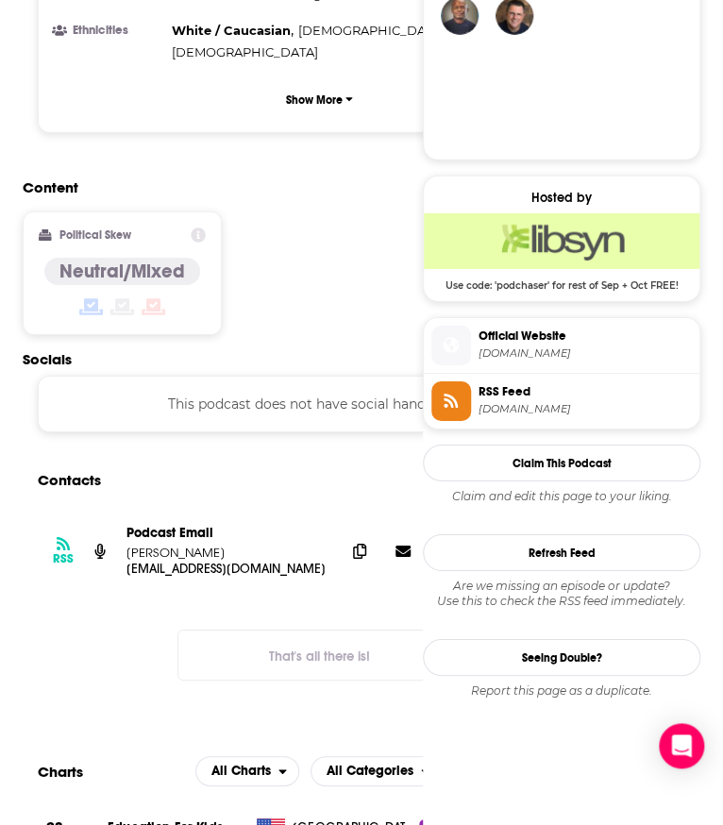
click at [272, 463] on section "Contacts RSS Podcast Email [PERSON_NAME] [EMAIL_ADDRESS][DOMAIN_NAME] [EMAIL_AD…" at bounding box center [320, 587] width 594 height 248
click at [363, 543] on icon at bounding box center [359, 550] width 13 height 15
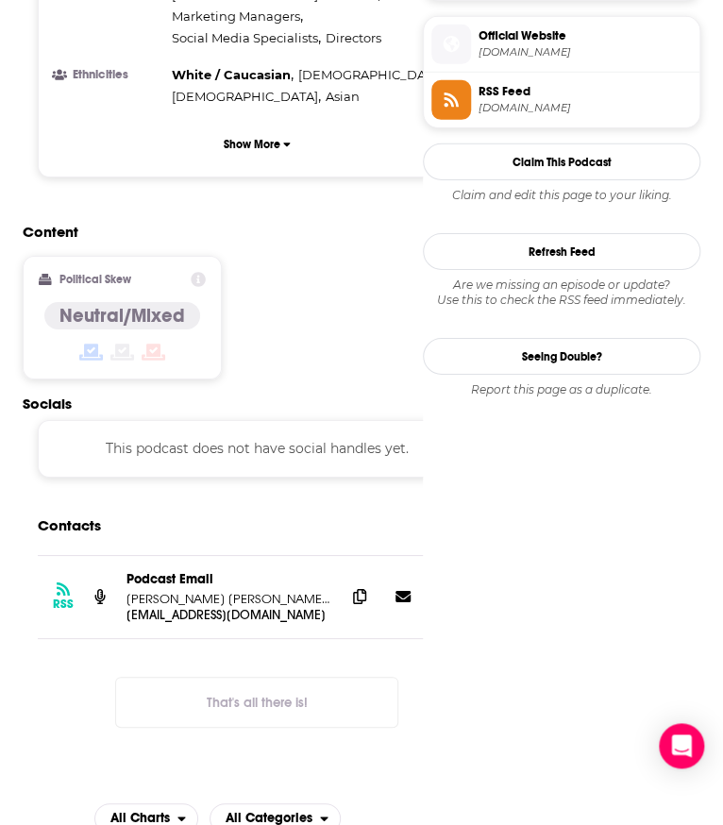
scroll to position [1413, 0]
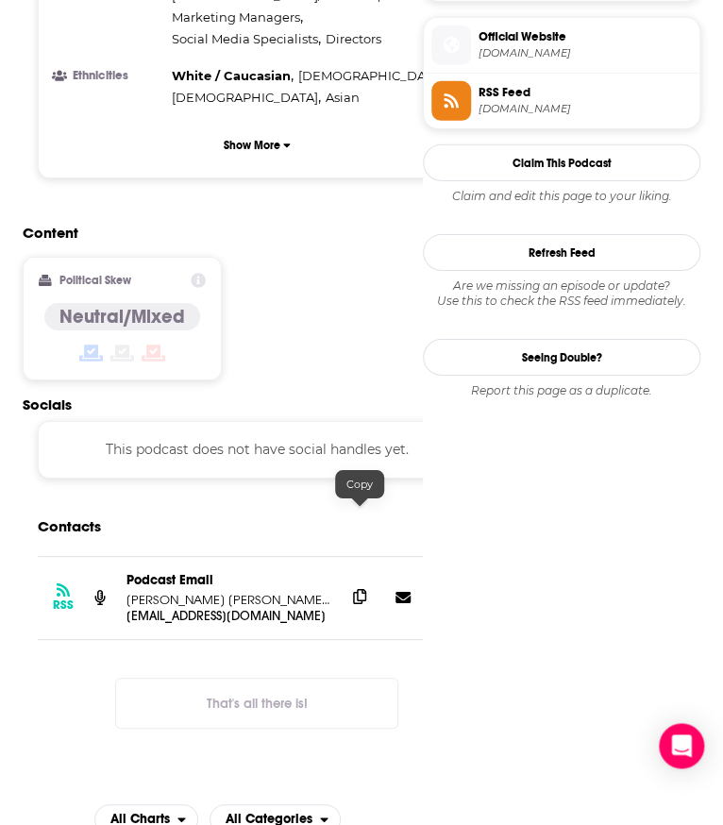
click at [360, 589] on icon at bounding box center [359, 596] width 13 height 15
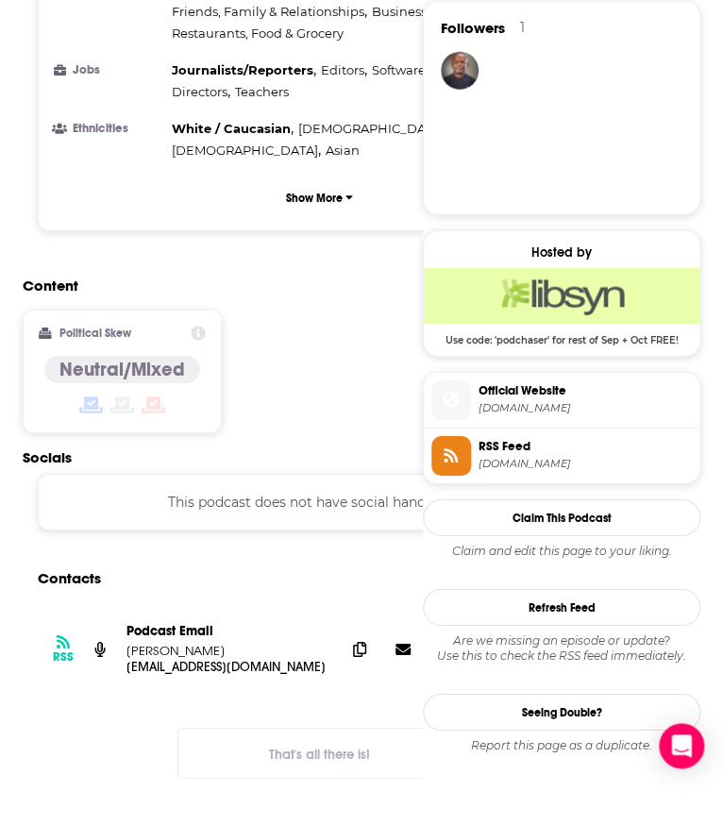
scroll to position [1287, 0]
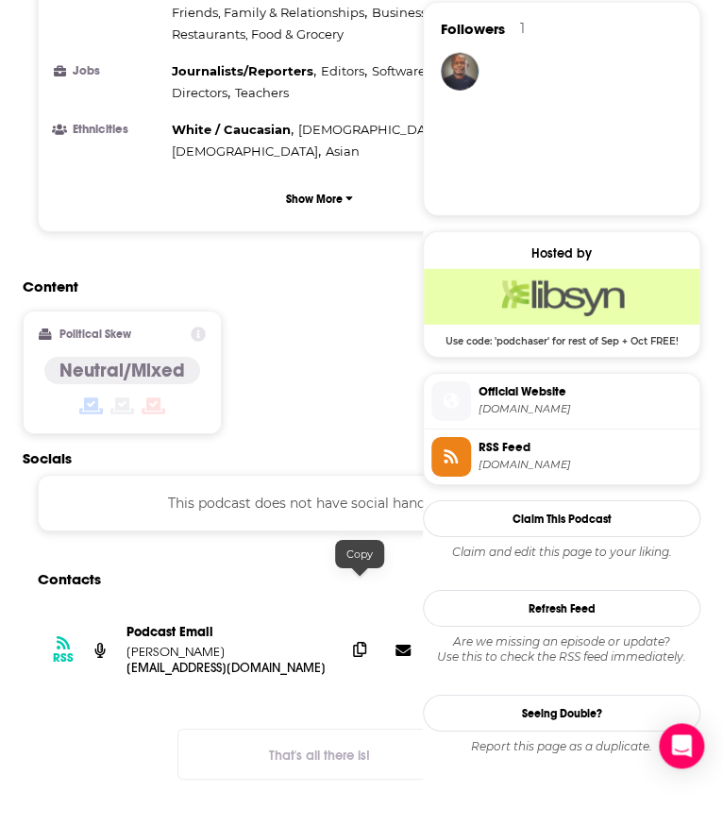
click at [364, 642] on icon at bounding box center [359, 649] width 13 height 15
click at [269, 314] on div "Content Political Skew Neutral/Mixed" at bounding box center [320, 364] width 594 height 172
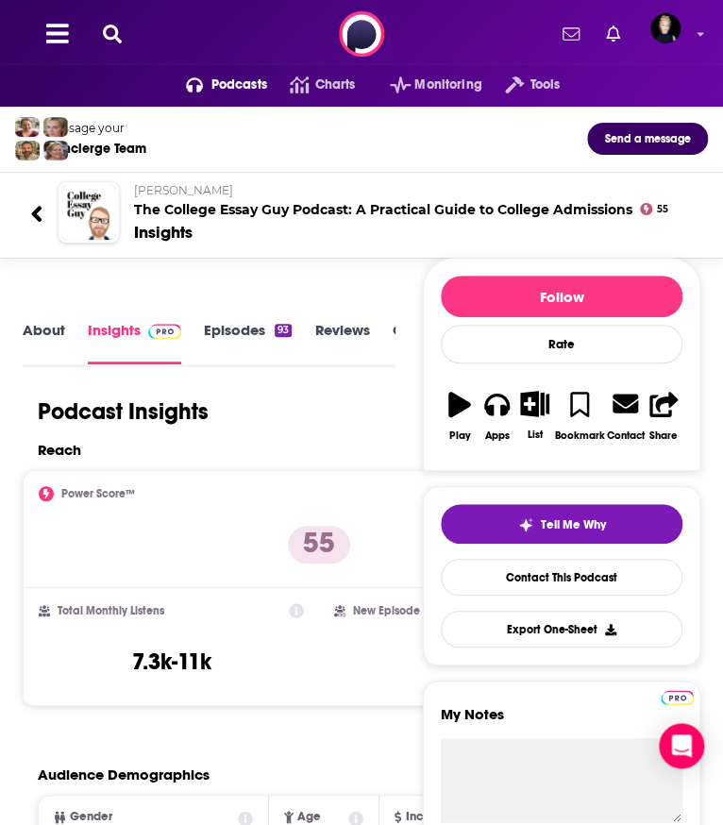
click at [137, 9] on div "Podcasts Charts Monitoring Tools For Business For Podcasters More" at bounding box center [361, 34] width 723 height 68
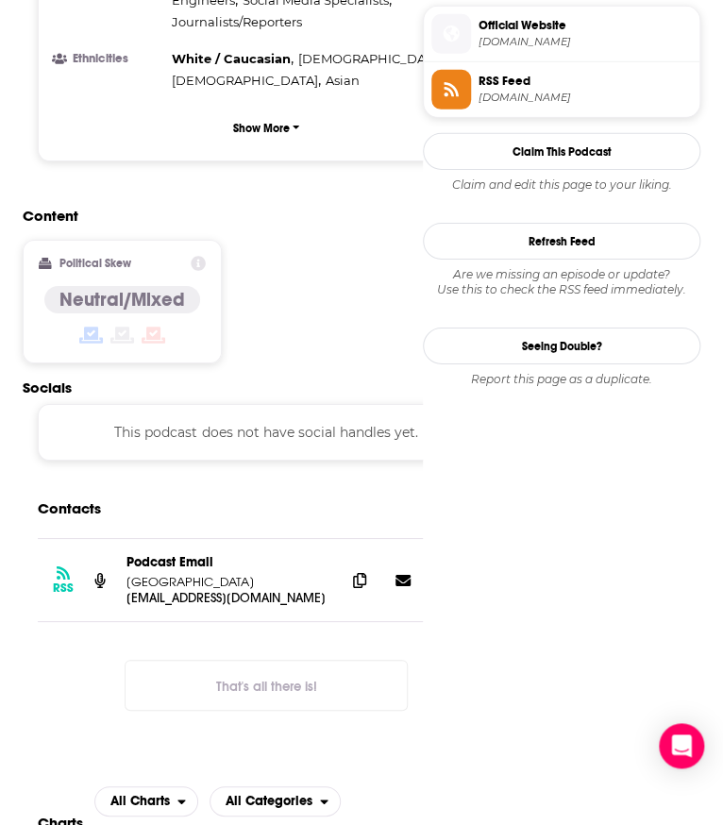
scroll to position [1432, 0]
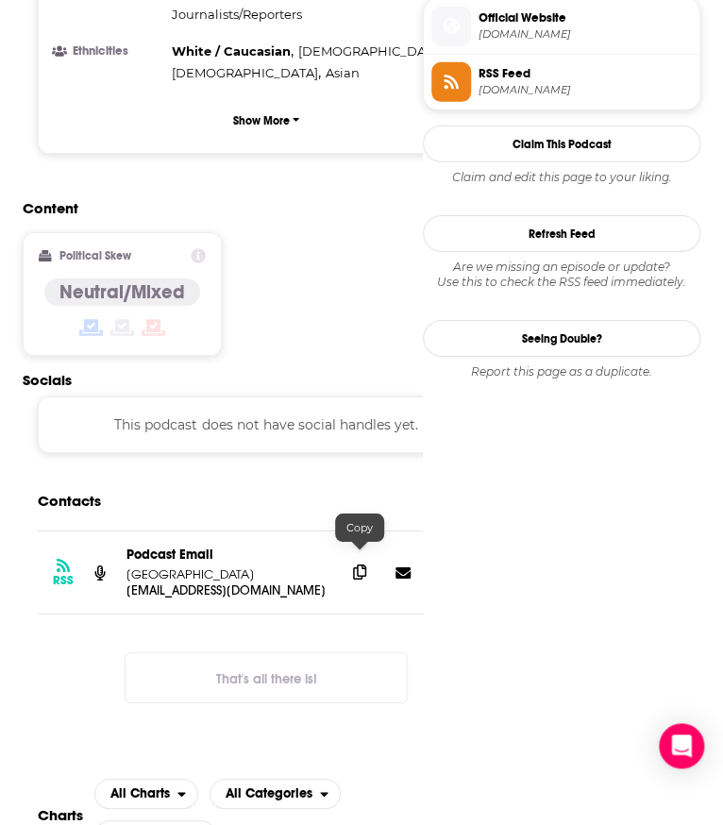
click at [364, 565] on icon at bounding box center [359, 572] width 13 height 15
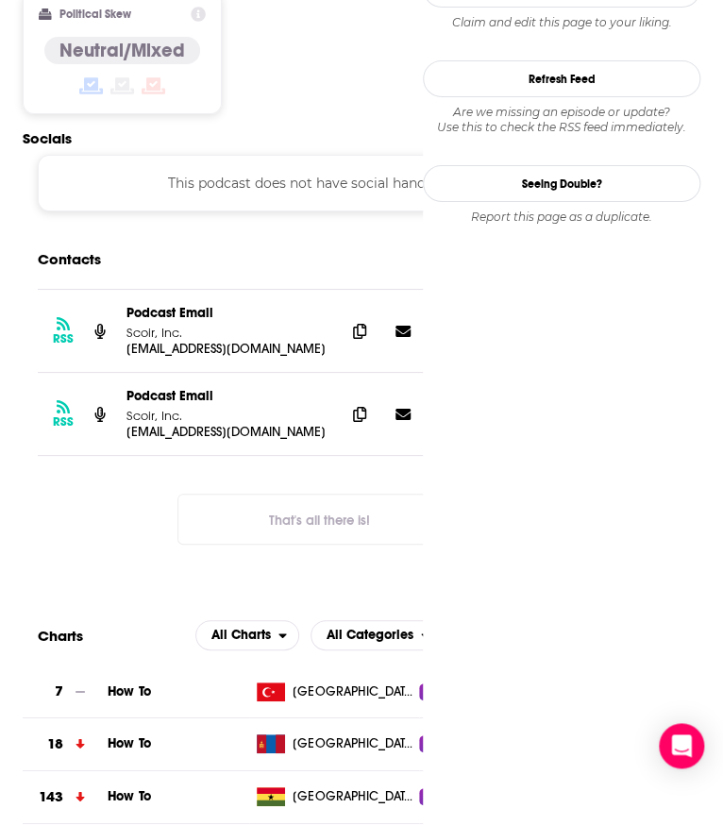
scroll to position [1585, 0]
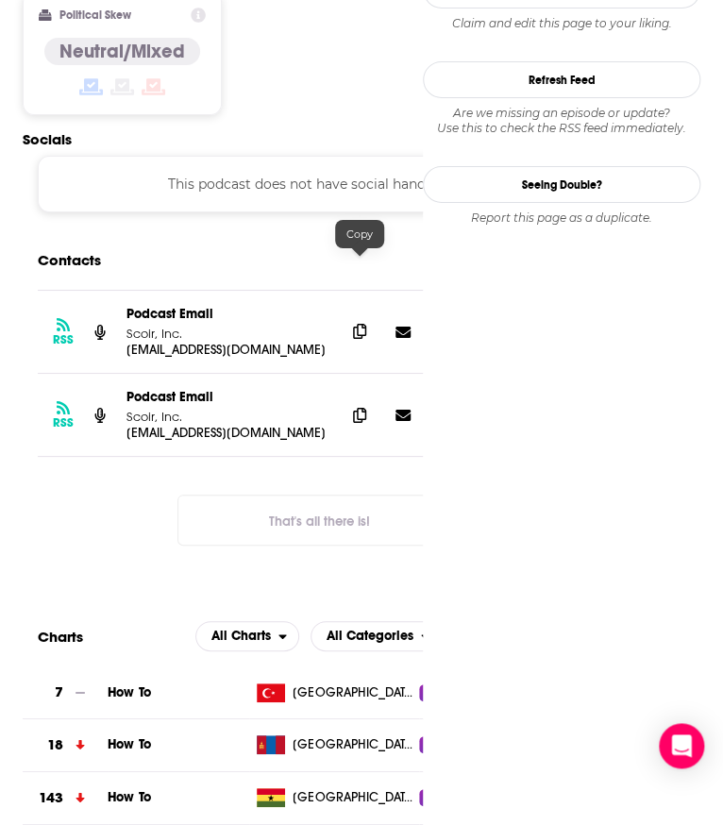
click at [359, 317] on span at bounding box center [360, 331] width 28 height 28
click at [364, 317] on span at bounding box center [360, 331] width 28 height 28
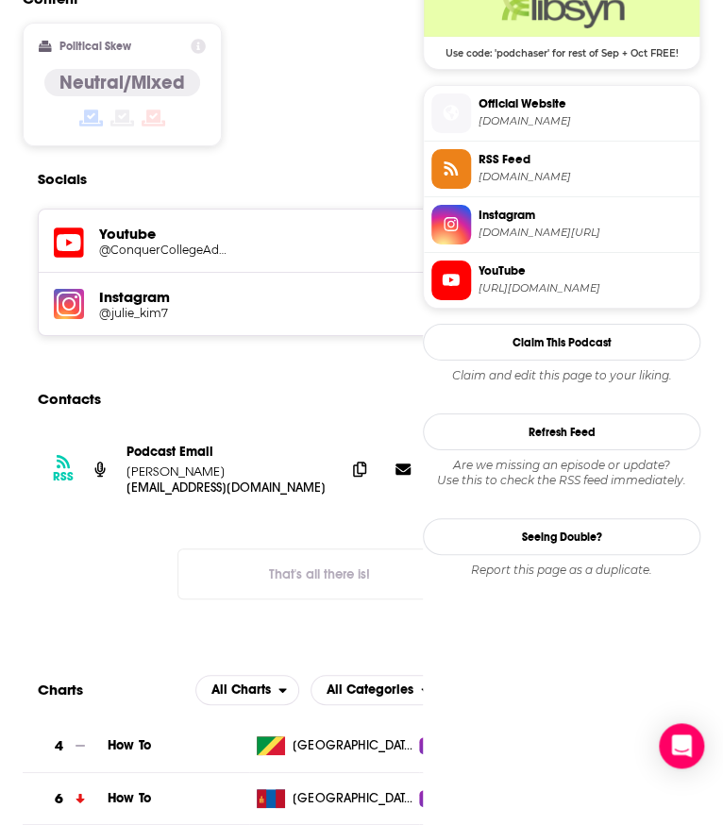
scroll to position [1575, 0]
click at [357, 461] on icon at bounding box center [359, 468] width 13 height 15
click at [107, 513] on div "RSS Podcast Email Julie Kim info@juliekimconsulting.com info@juliekimconsulting…" at bounding box center [320, 529] width 594 height 201
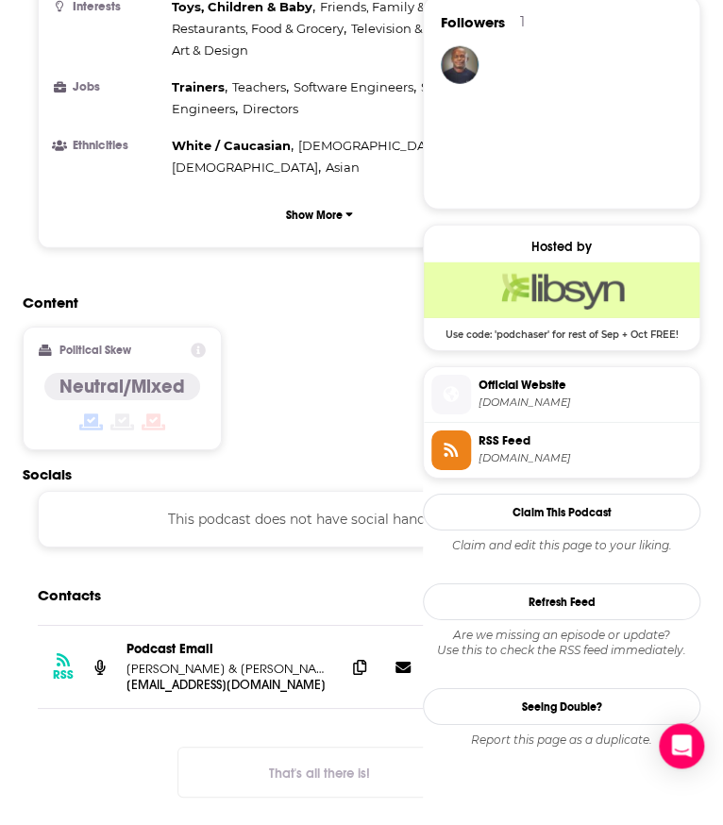
scroll to position [1295, 0]
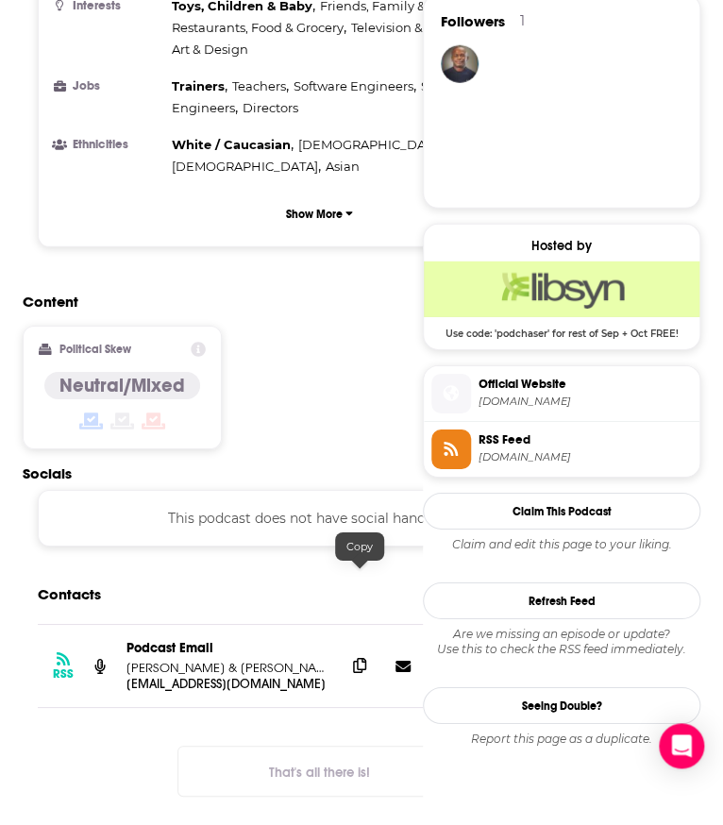
click at [355, 652] on span at bounding box center [360, 666] width 28 height 28
click at [355, 658] on icon at bounding box center [359, 665] width 13 height 15
click at [188, 577] on div "Contacts" at bounding box center [327, 595] width 579 height 36
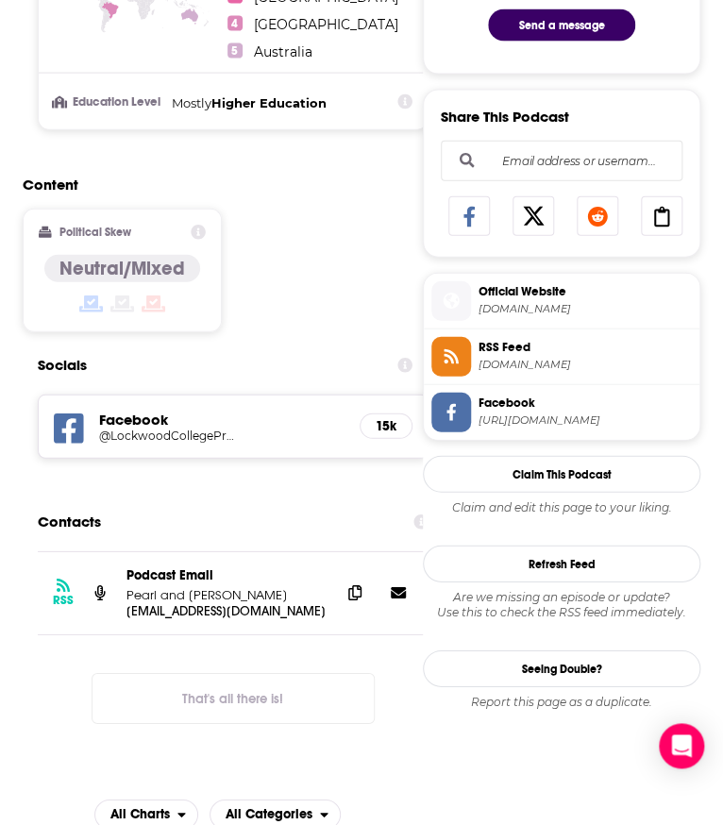
scroll to position [1018, 0]
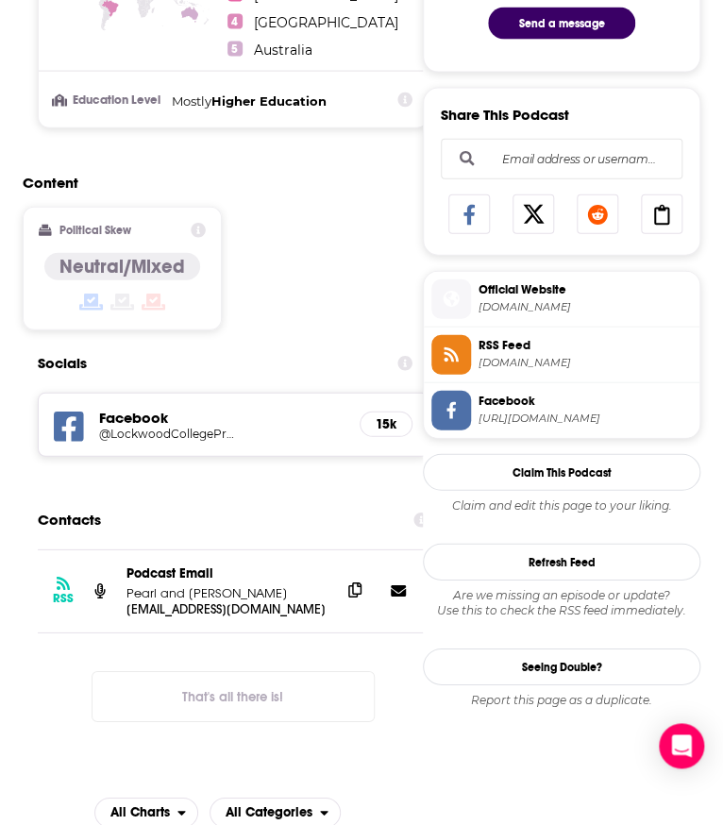
click at [349, 598] on icon at bounding box center [354, 590] width 13 height 15
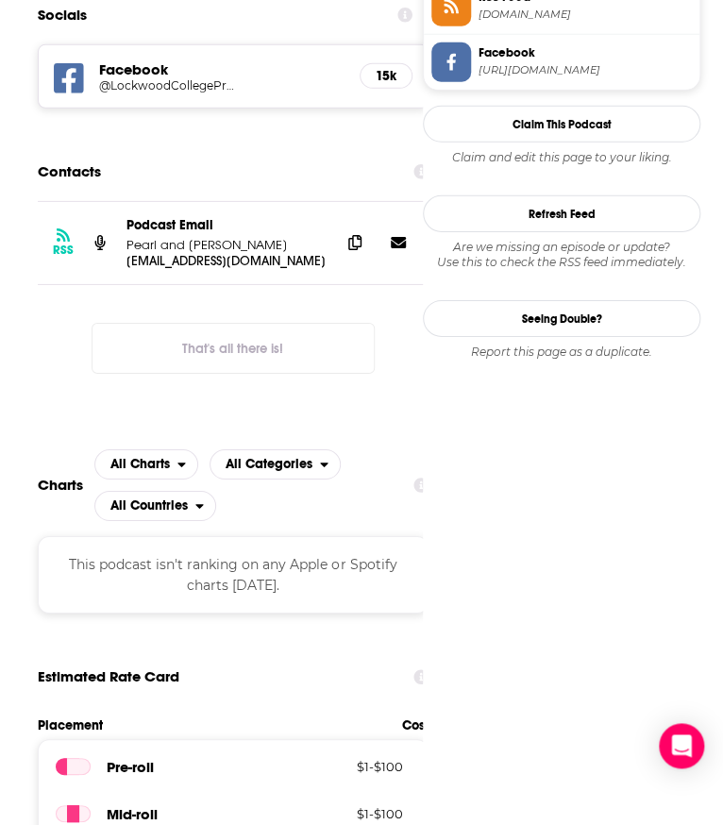
scroll to position [1624, 0]
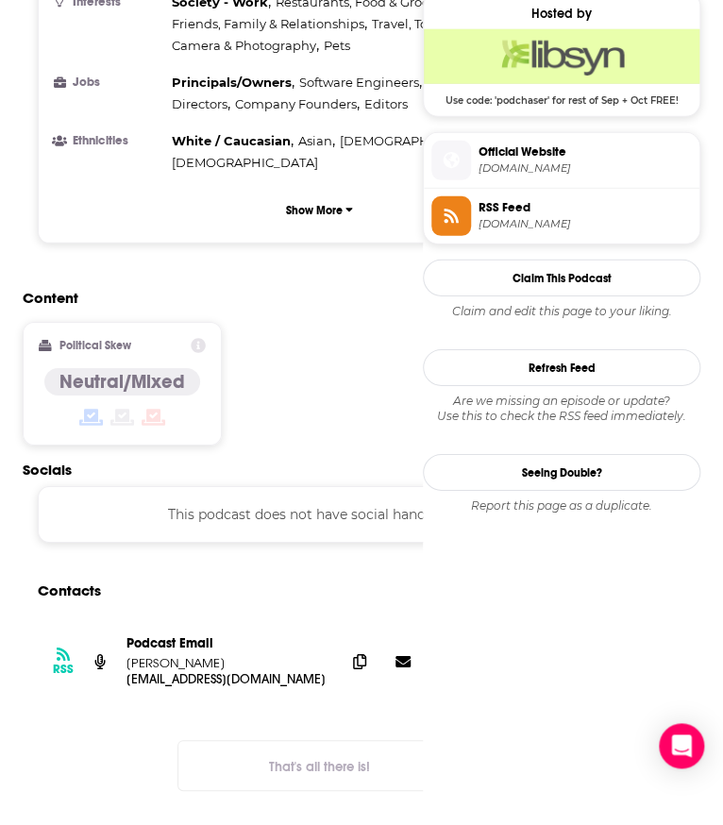
scroll to position [1320, 0]
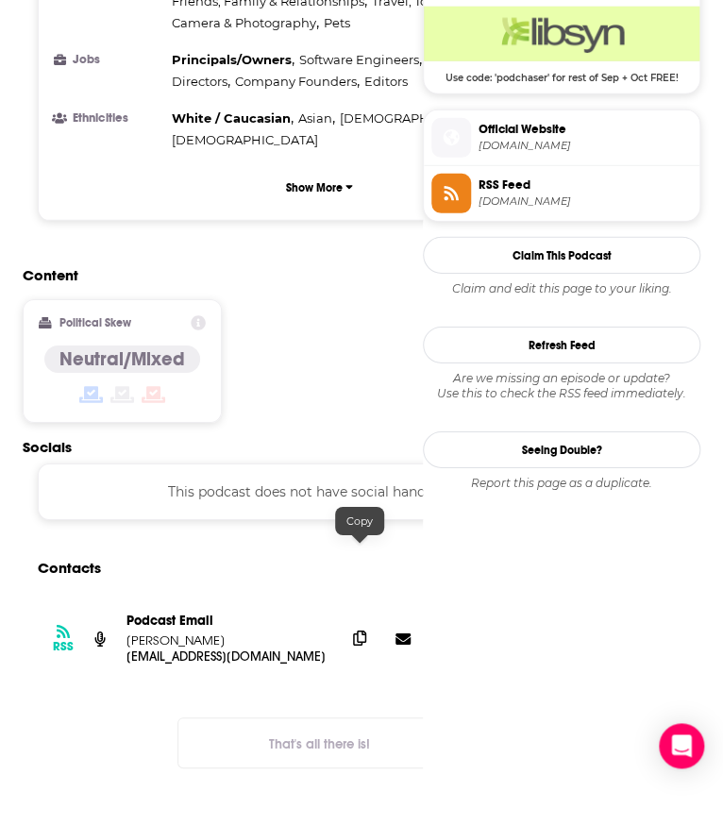
click at [364, 631] on icon at bounding box center [359, 638] width 13 height 15
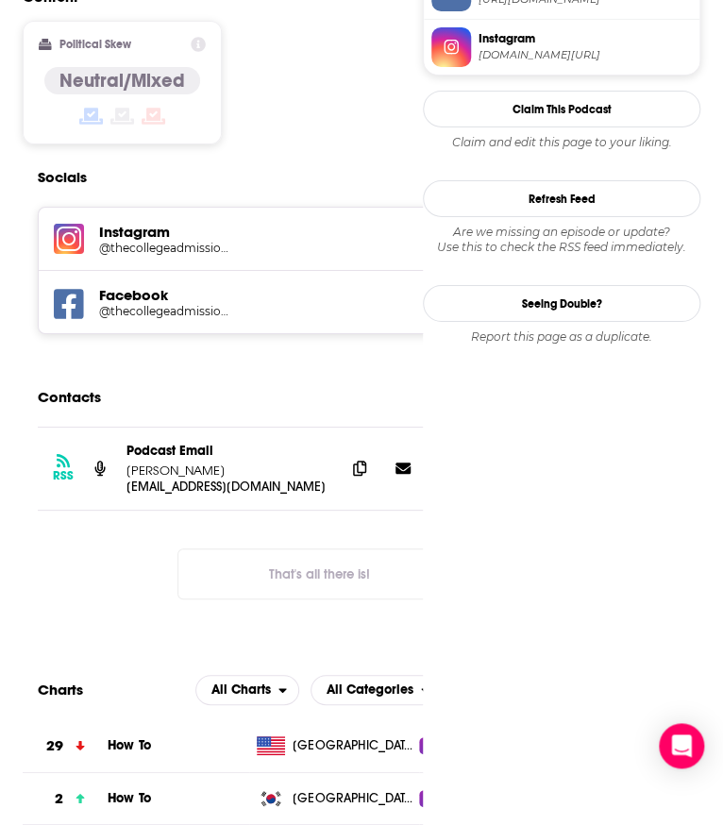
scroll to position [1573, 0]
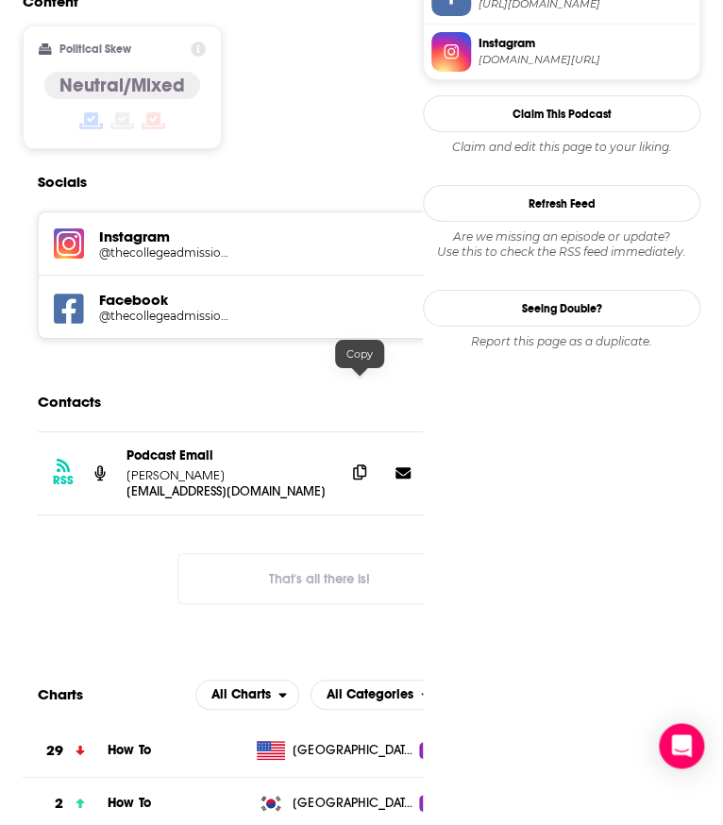
click at [353, 465] on icon at bounding box center [359, 472] width 13 height 15
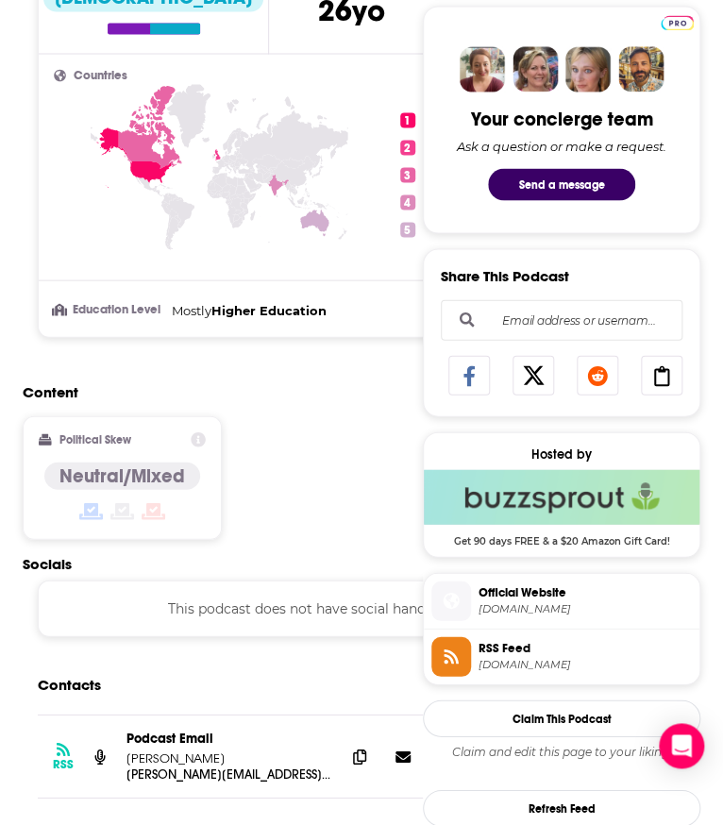
scroll to position [962, 0]
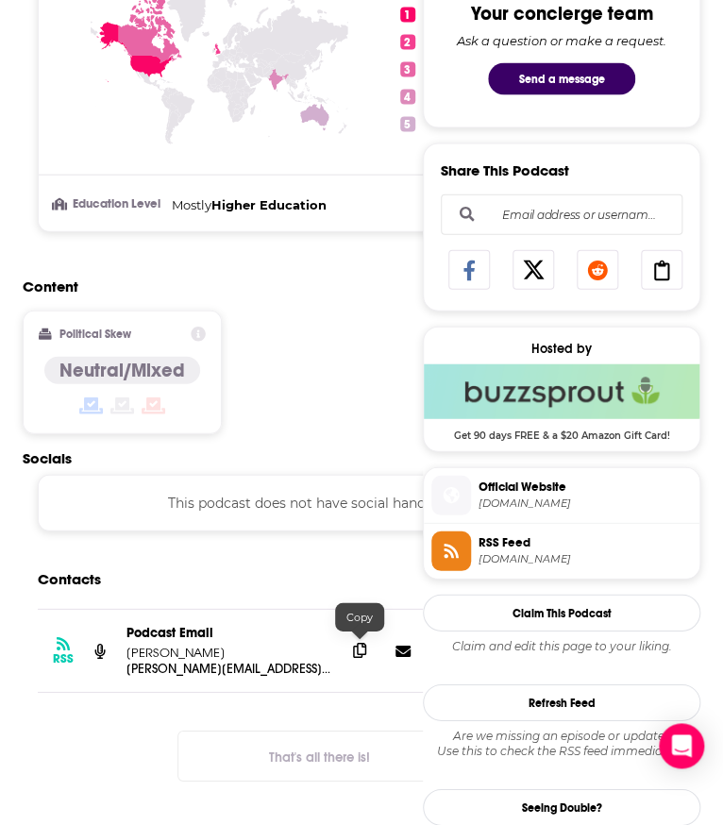
click at [367, 650] on span at bounding box center [360, 650] width 28 height 28
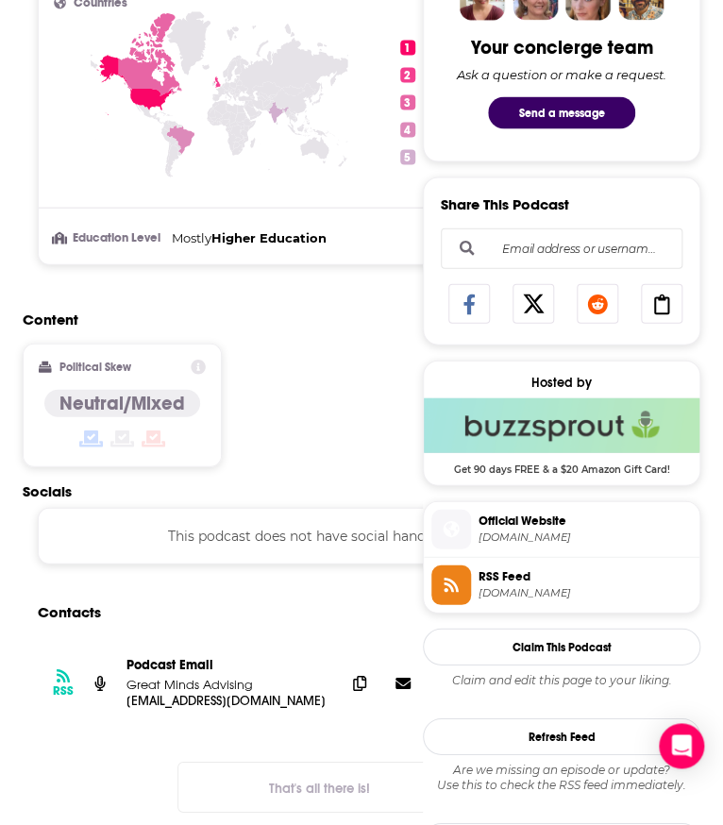
scroll to position [1144, 0]
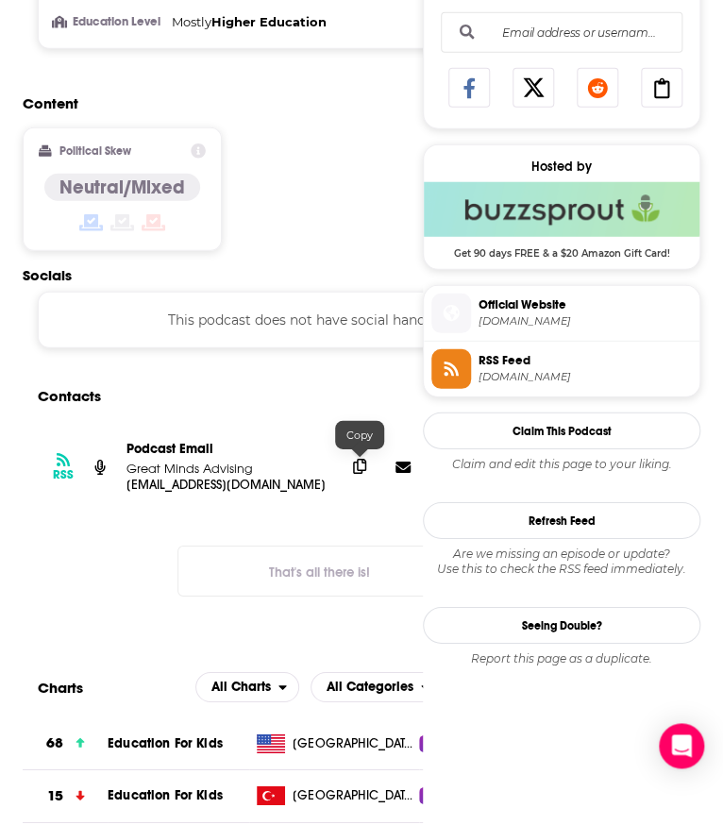
click at [352, 478] on span at bounding box center [360, 466] width 28 height 28
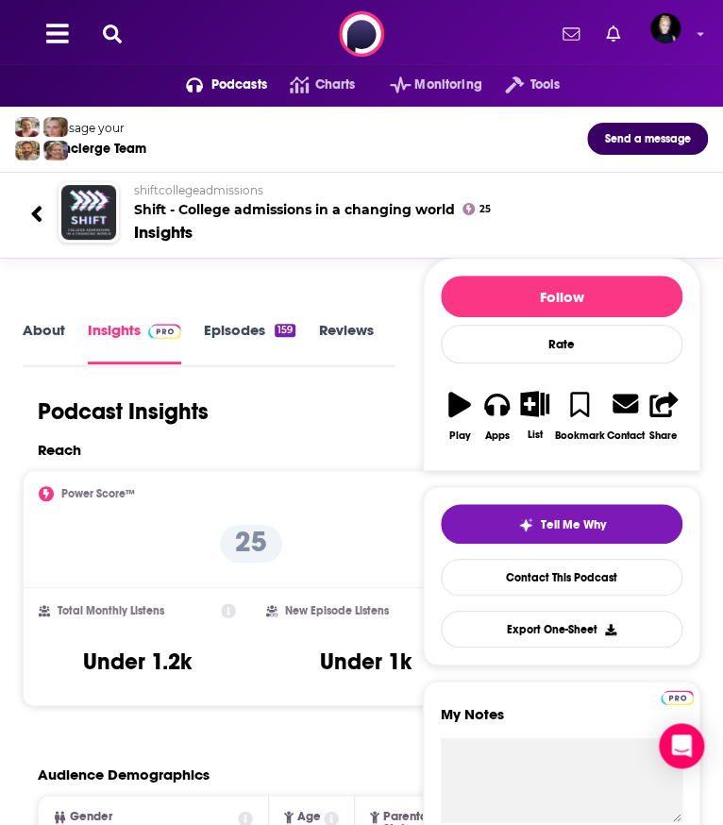
click at [239, 450] on div "Reach" at bounding box center [247, 450] width 418 height 18
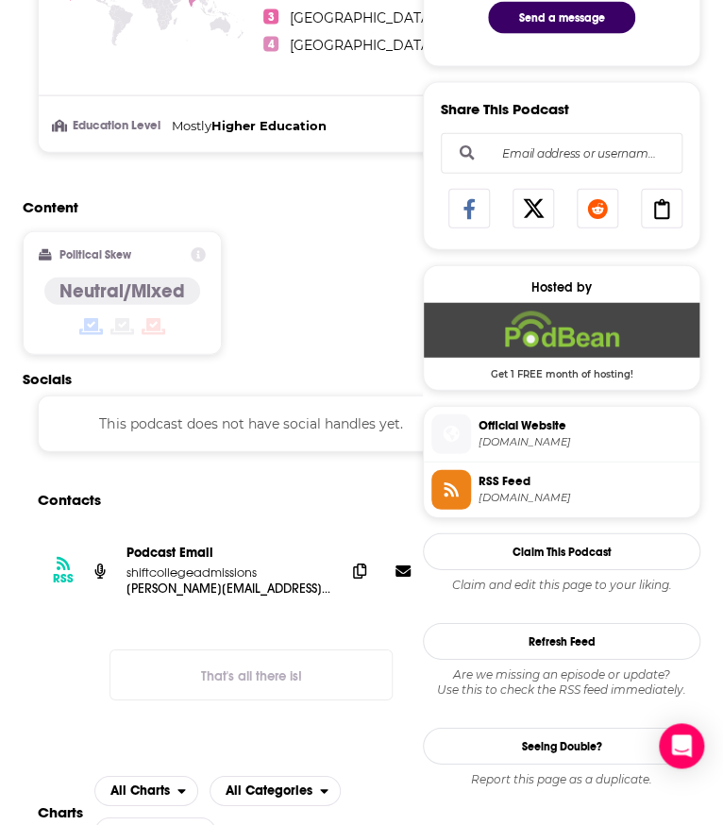
scroll to position [1029, 0]
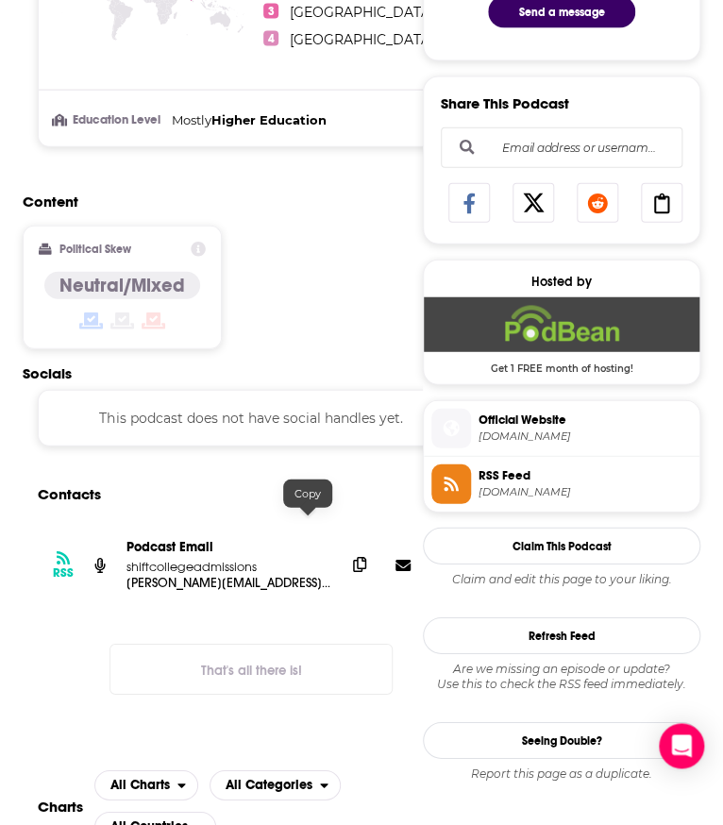
click at [353, 557] on icon at bounding box center [359, 564] width 13 height 15
click at [309, 282] on div "Content Political Skew Neutral/Mixed" at bounding box center [251, 279] width 457 height 172
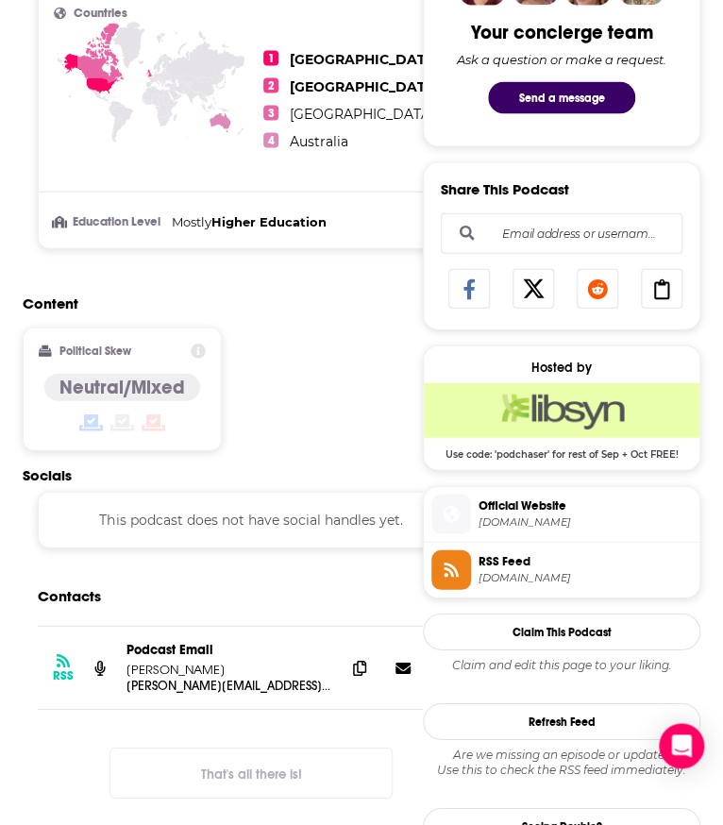
scroll to position [934, 0]
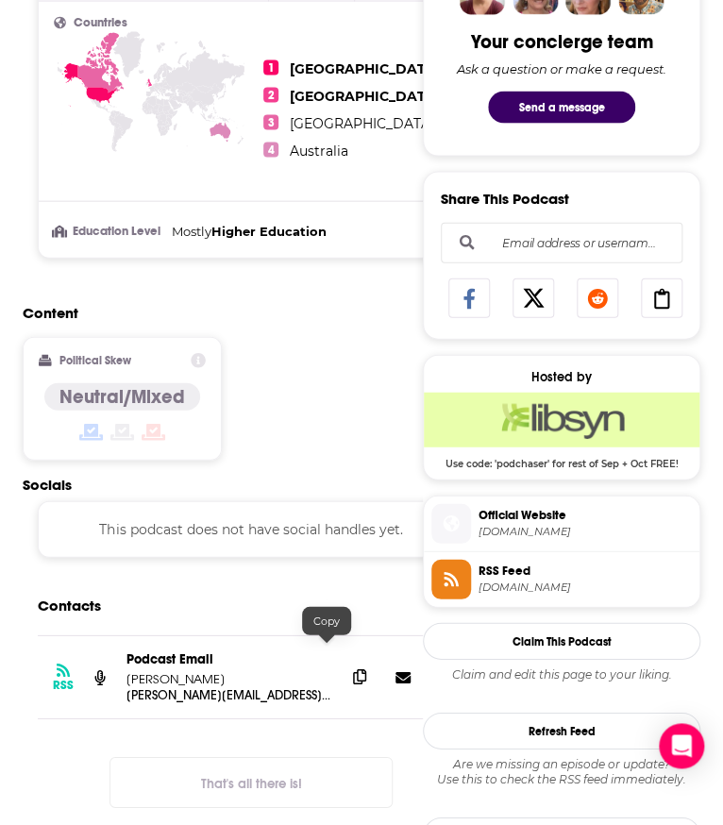
click at [346, 663] on span at bounding box center [360, 677] width 28 height 28
click at [271, 345] on div "Content Political Skew Neutral/Mixed" at bounding box center [251, 390] width 457 height 172
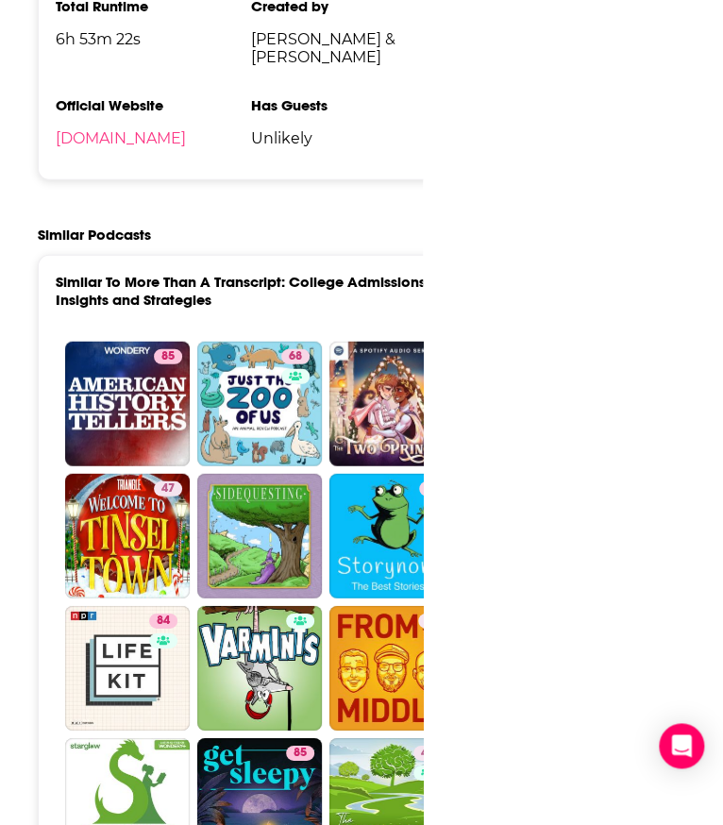
scroll to position [2848, 0]
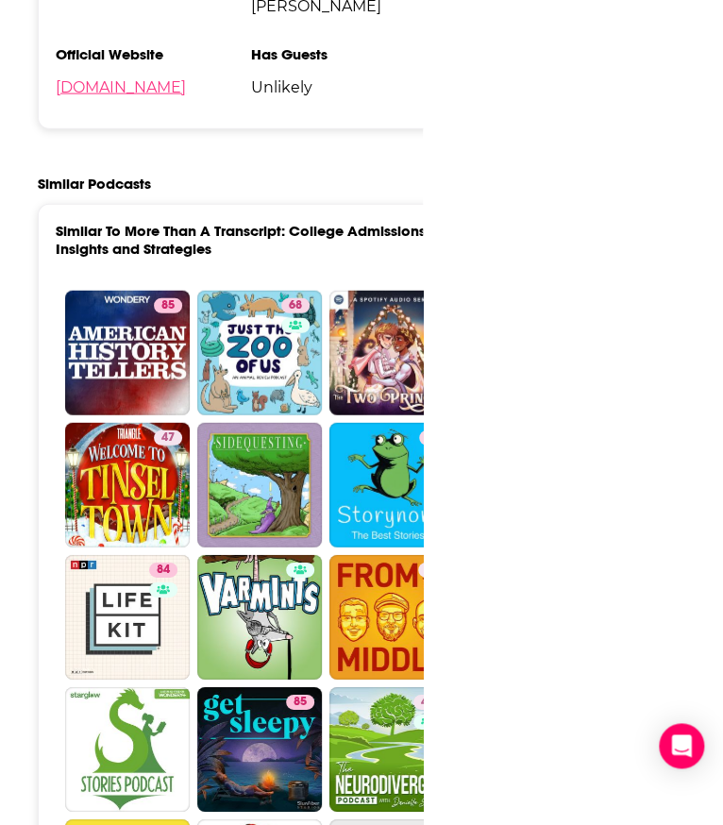
click at [149, 96] on link "morethanatranscript.com" at bounding box center [121, 87] width 130 height 18
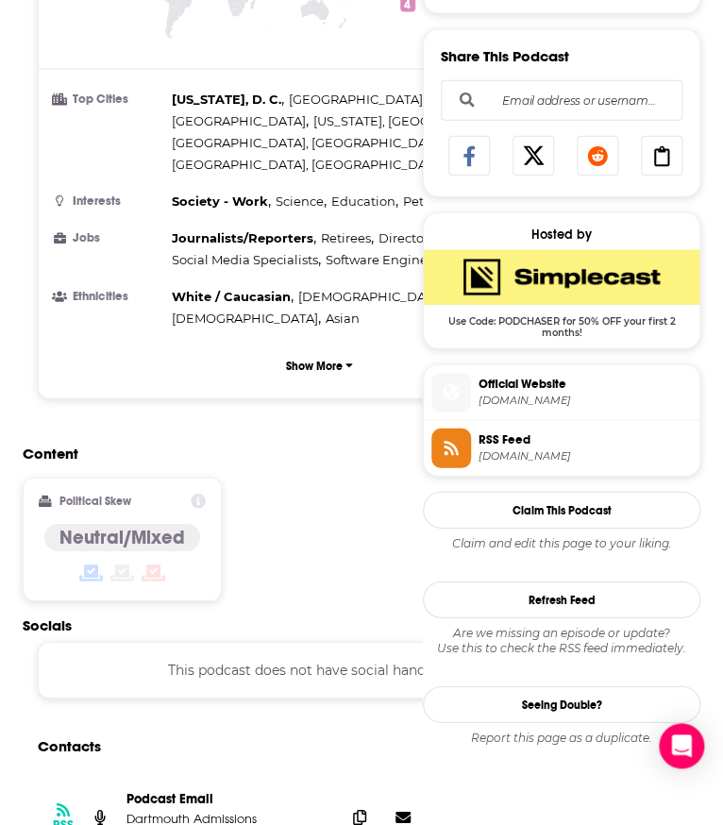
scroll to position [1090, 0]
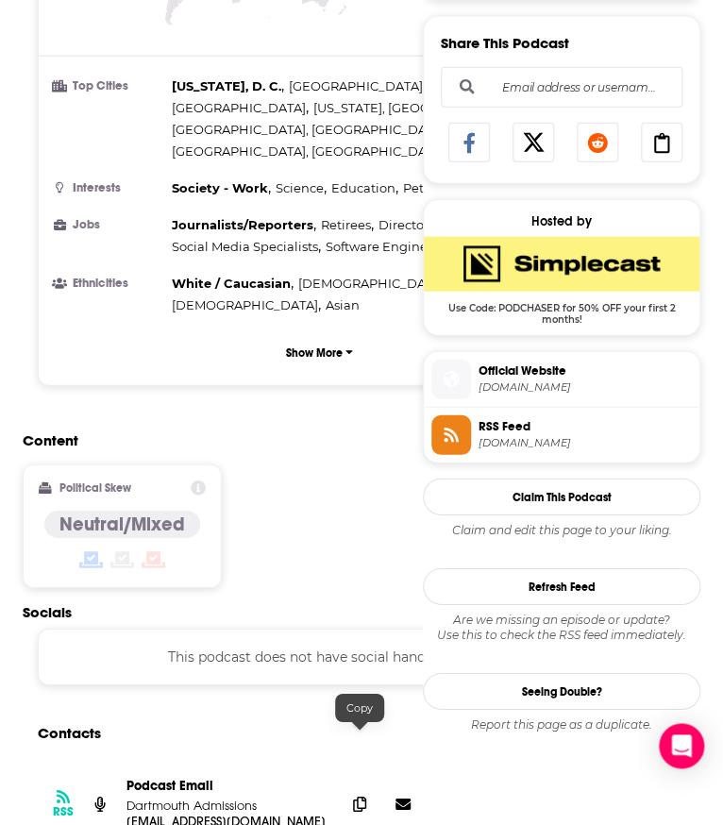
click at [385, 790] on div at bounding box center [382, 804] width 72 height 28
click at [368, 789] on span at bounding box center [360, 803] width 28 height 28
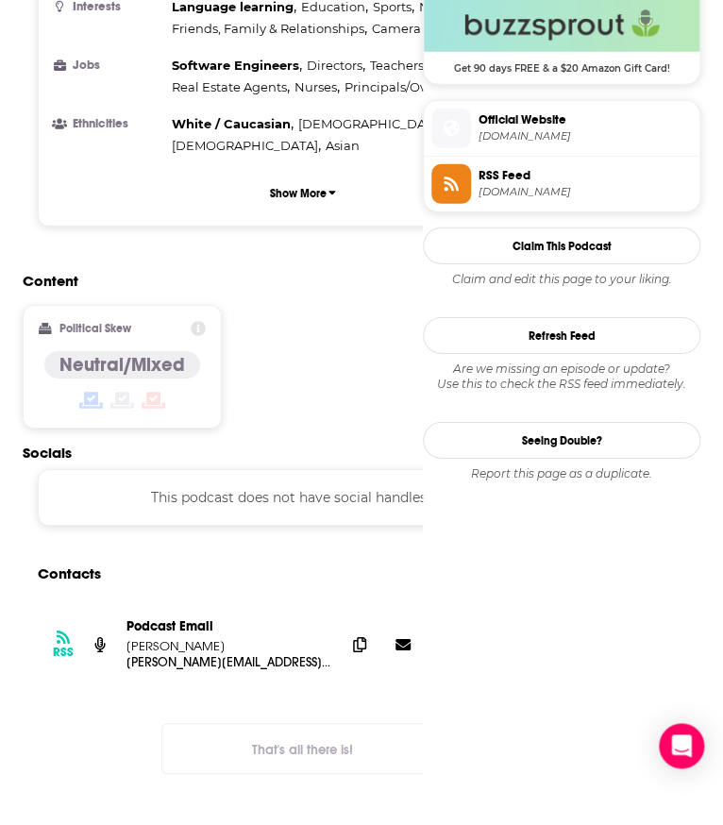
scroll to position [1356, 0]
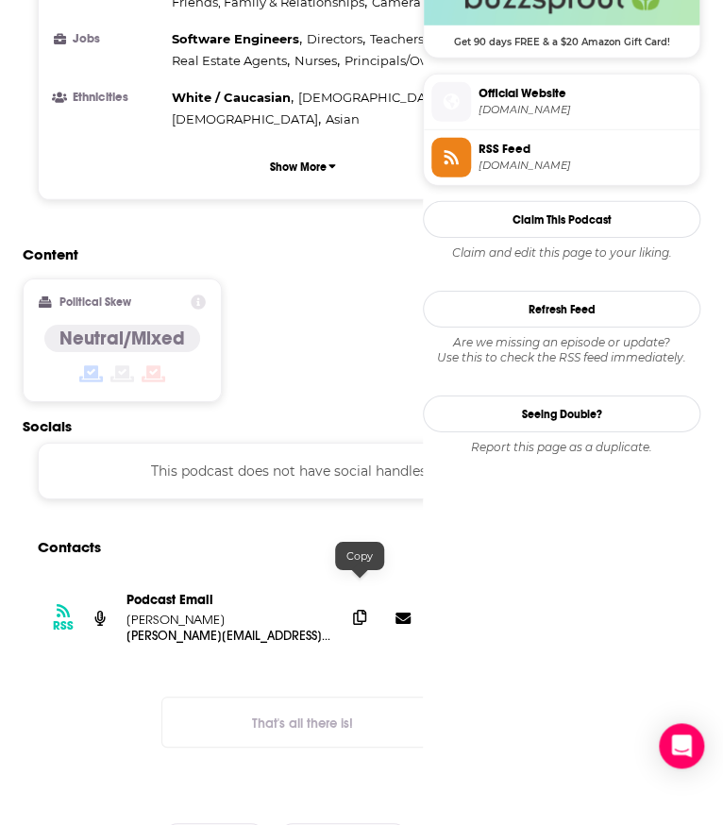
click at [362, 610] on icon at bounding box center [359, 617] width 13 height 15
click at [385, 263] on div "Content Political Skew Neutral/Mixed" at bounding box center [303, 332] width 560 height 172
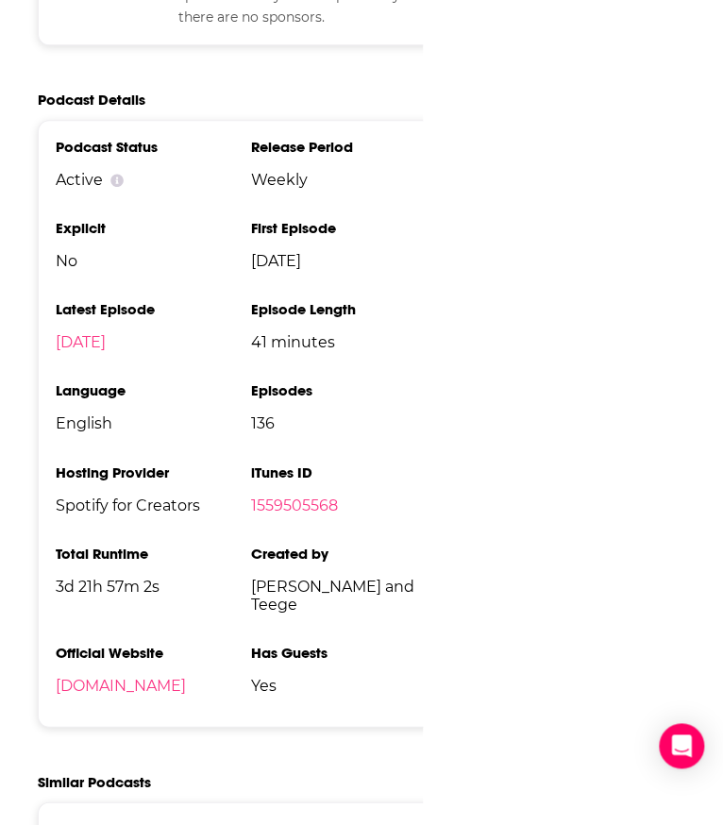
scroll to position [2233, 0]
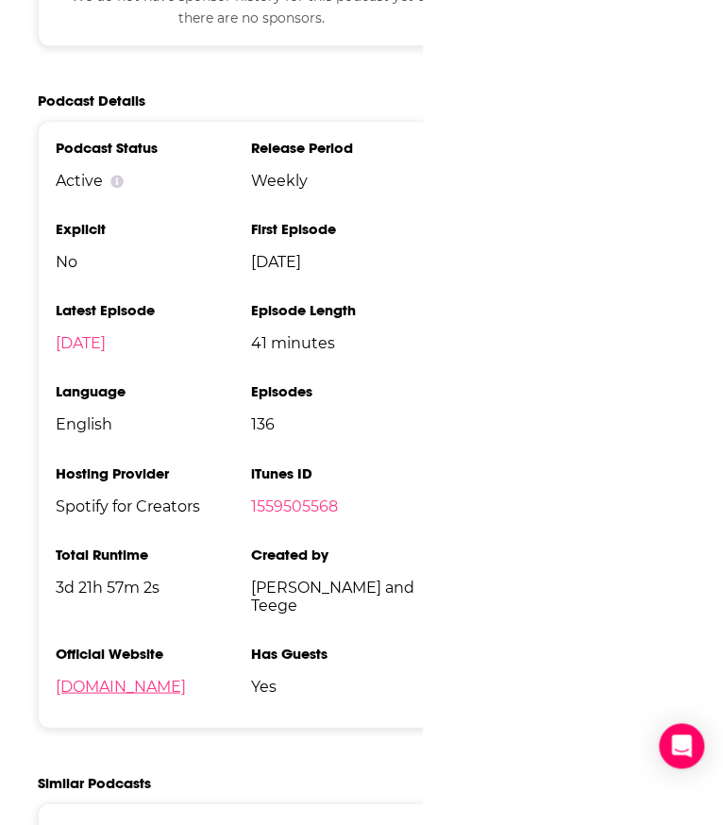
click at [171, 677] on link "[DOMAIN_NAME]" at bounding box center [121, 686] width 130 height 18
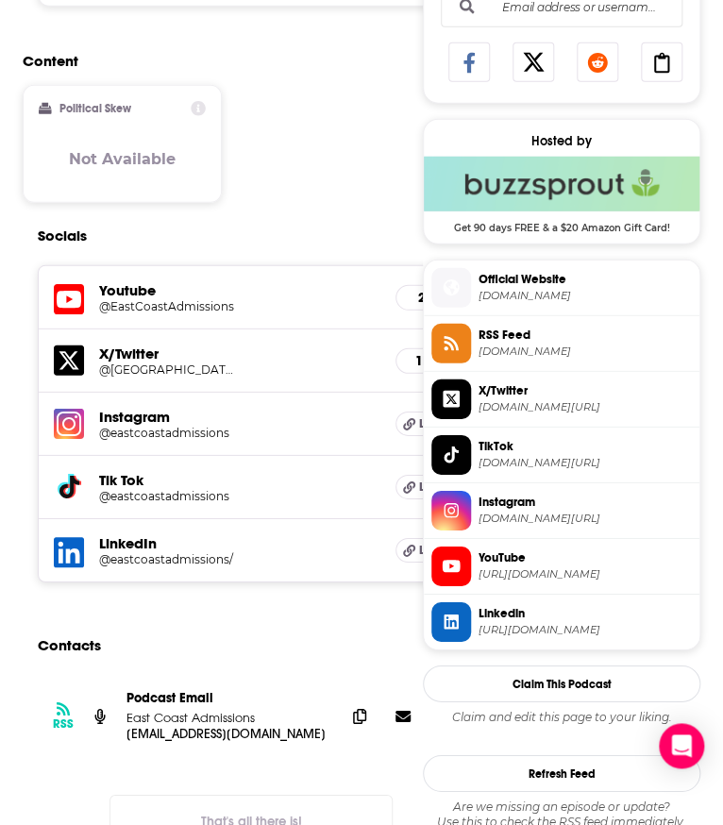
scroll to position [1172, 0]
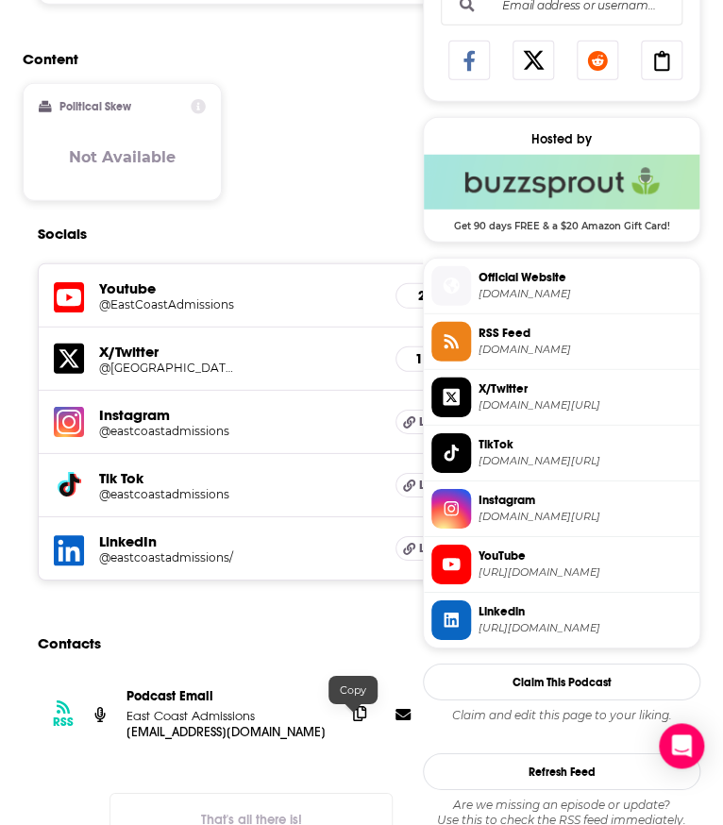
click at [361, 720] on span at bounding box center [360, 714] width 28 height 28
click at [142, 231] on div "Socials" at bounding box center [266, 234] width 457 height 36
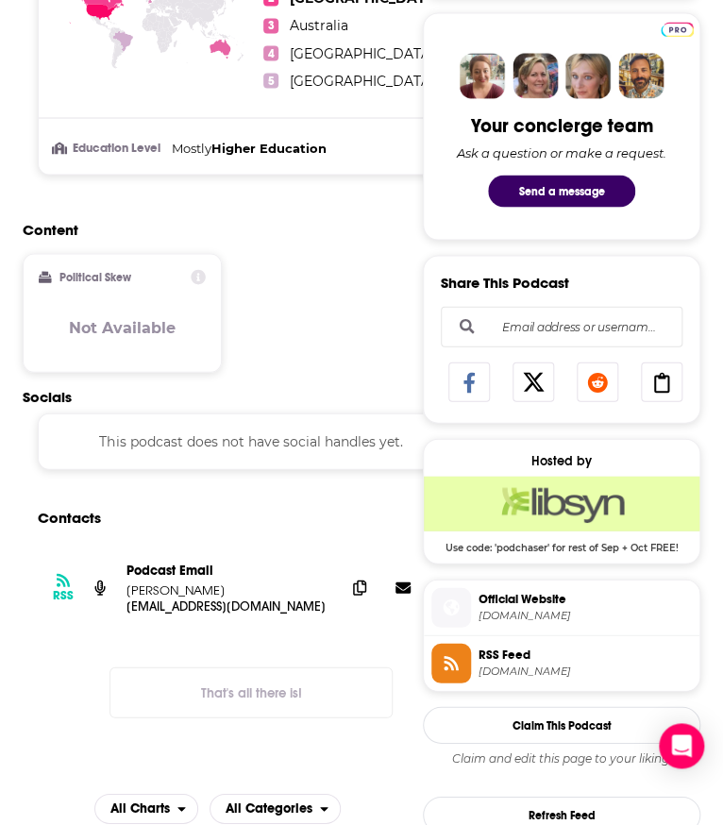
scroll to position [882, 0]
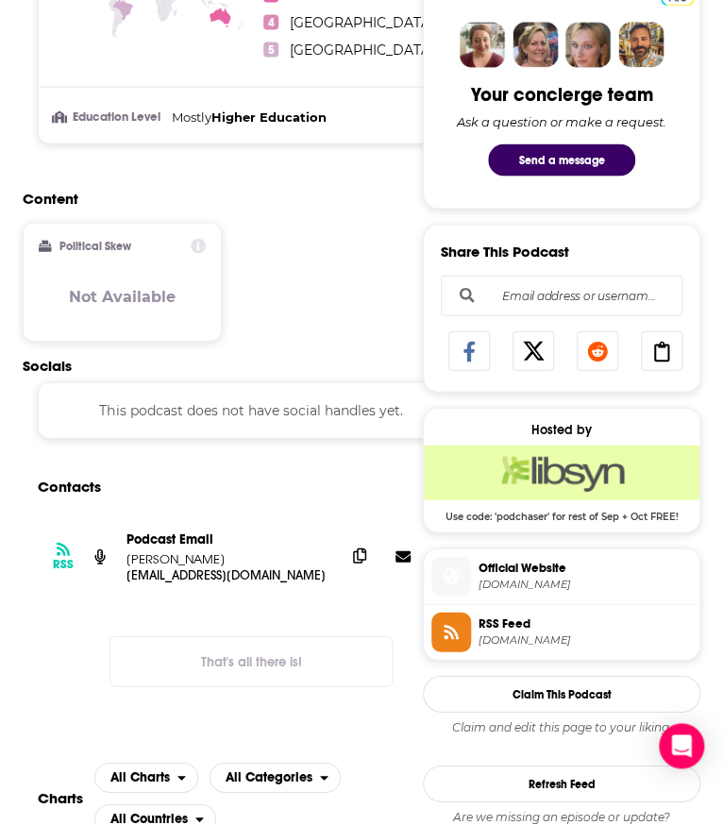
click at [355, 569] on span at bounding box center [360, 555] width 28 height 28
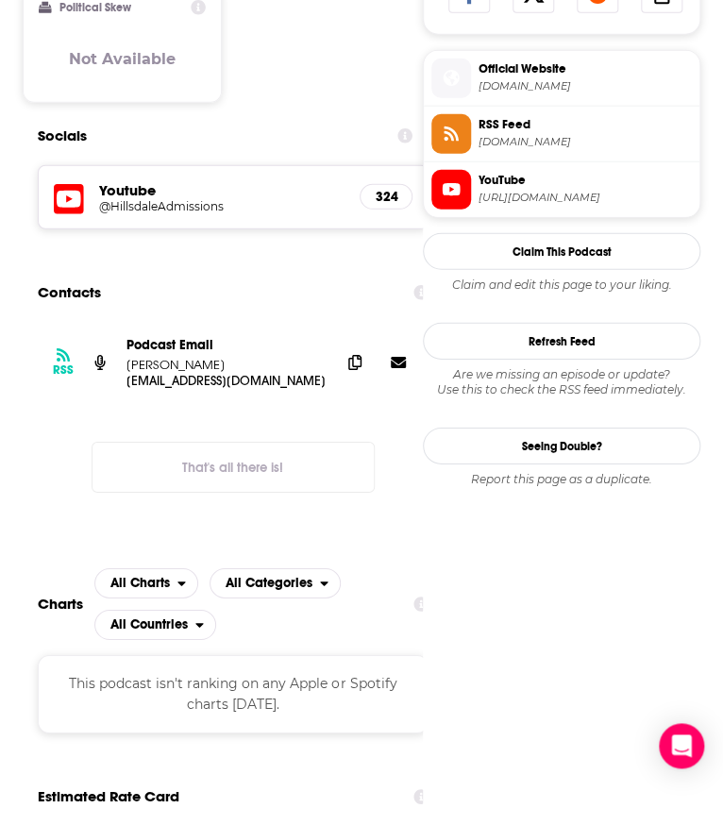
scroll to position [1293, 0]
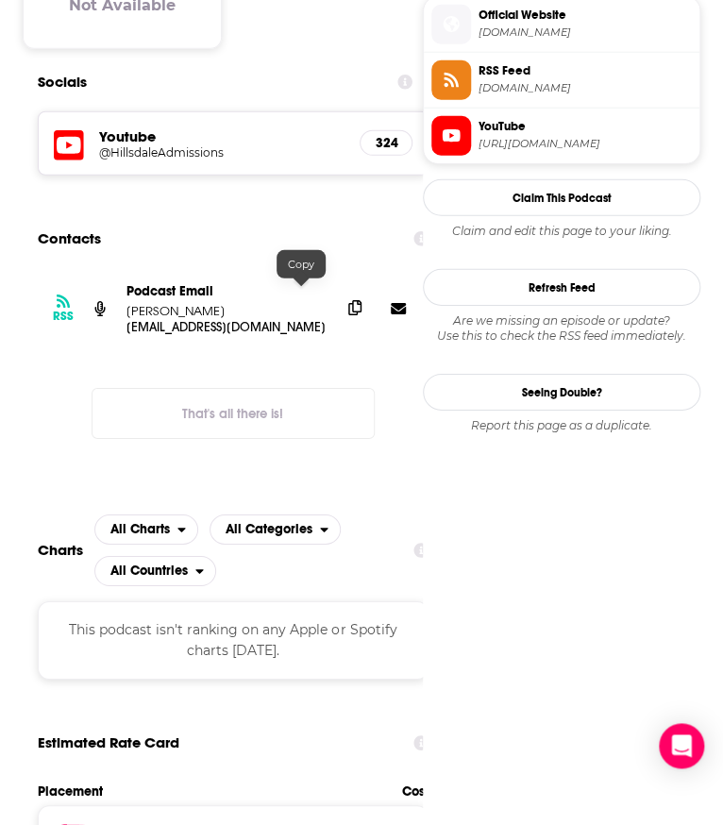
click at [348, 300] on icon at bounding box center [354, 307] width 13 height 15
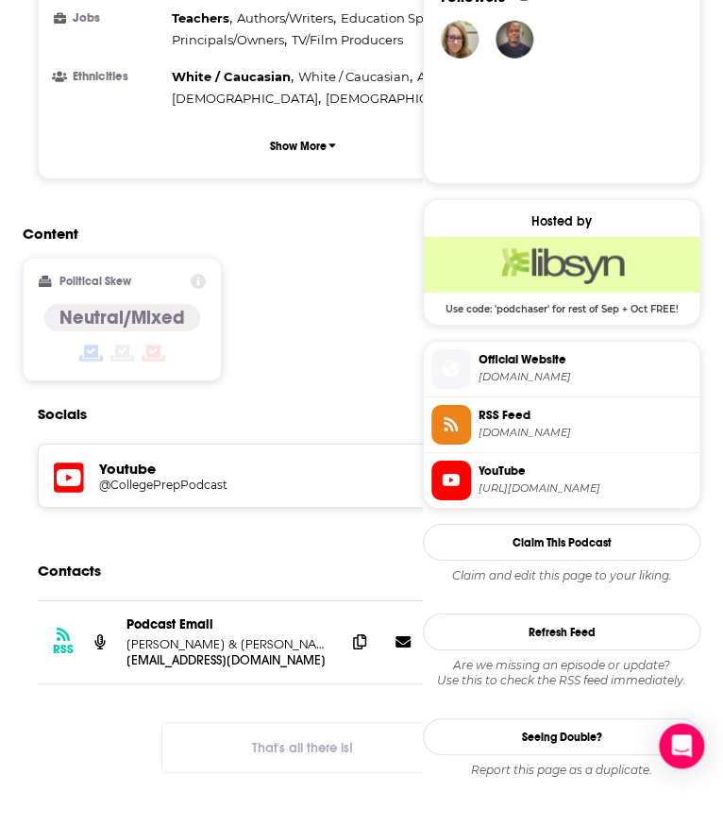
scroll to position [1372, 0]
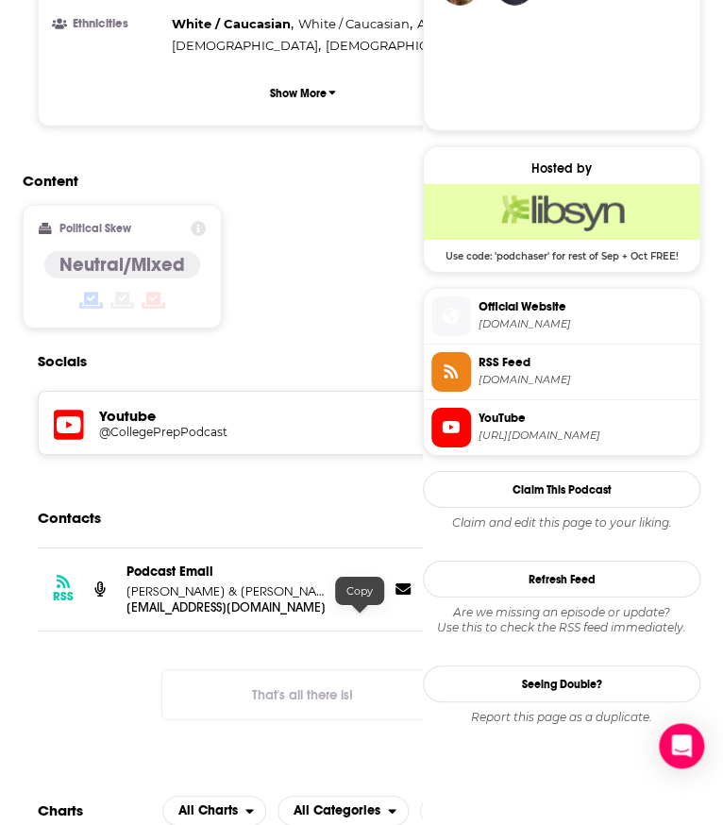
click at [354, 596] on icon at bounding box center [359, 588] width 13 height 15
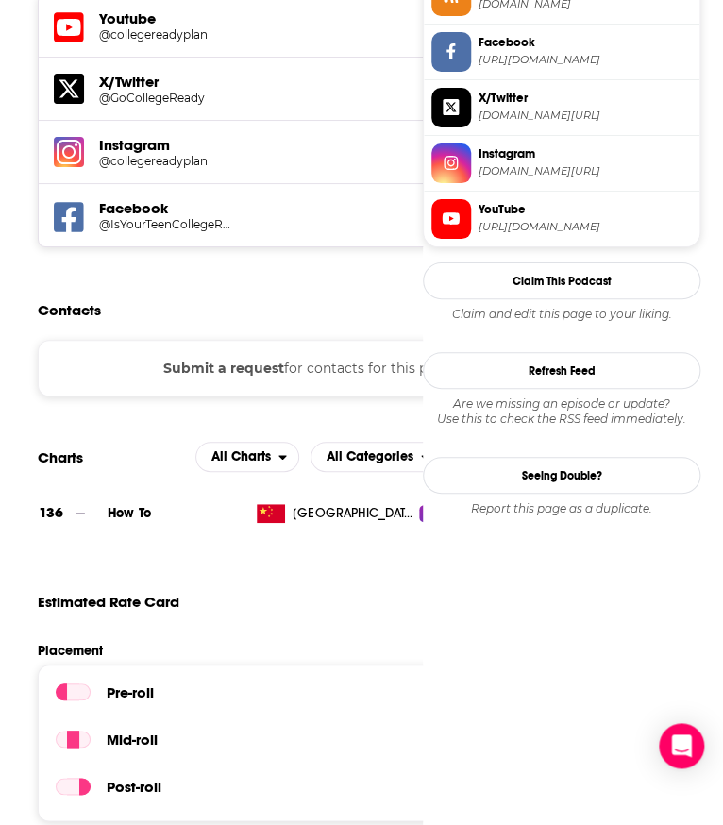
scroll to position [1781, 0]
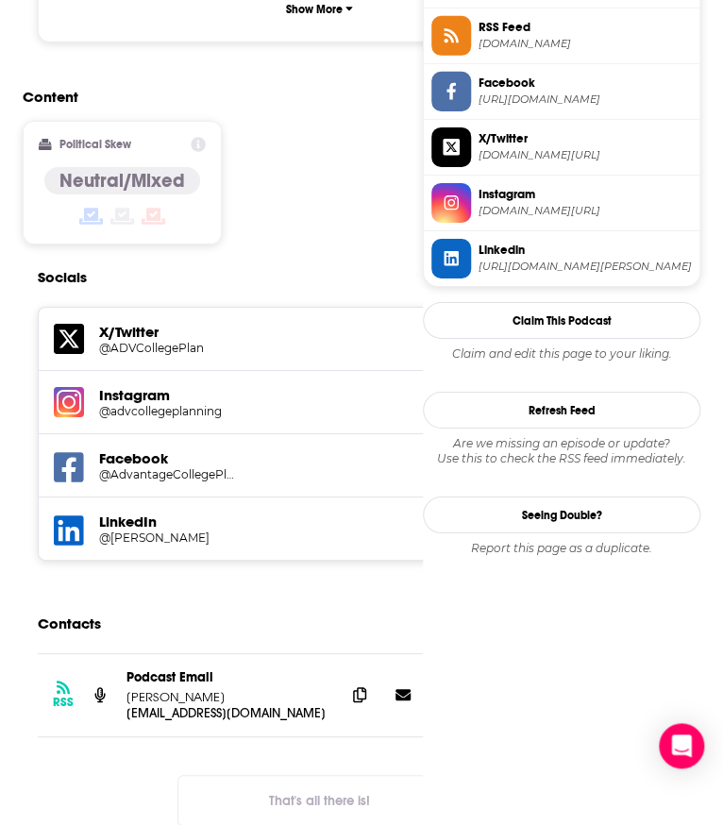
scroll to position [1488, 0]
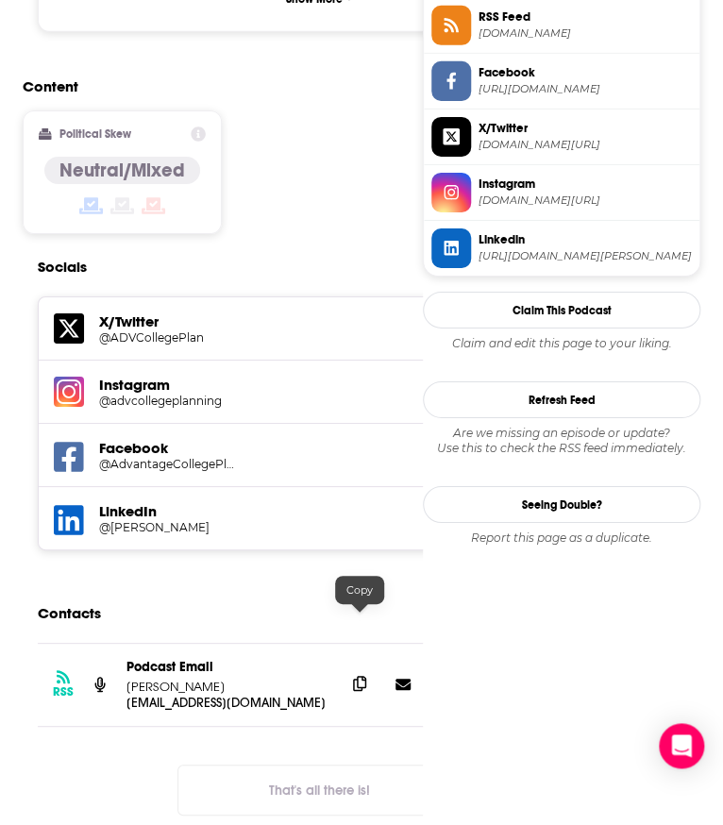
click at [357, 676] on icon at bounding box center [359, 683] width 13 height 15
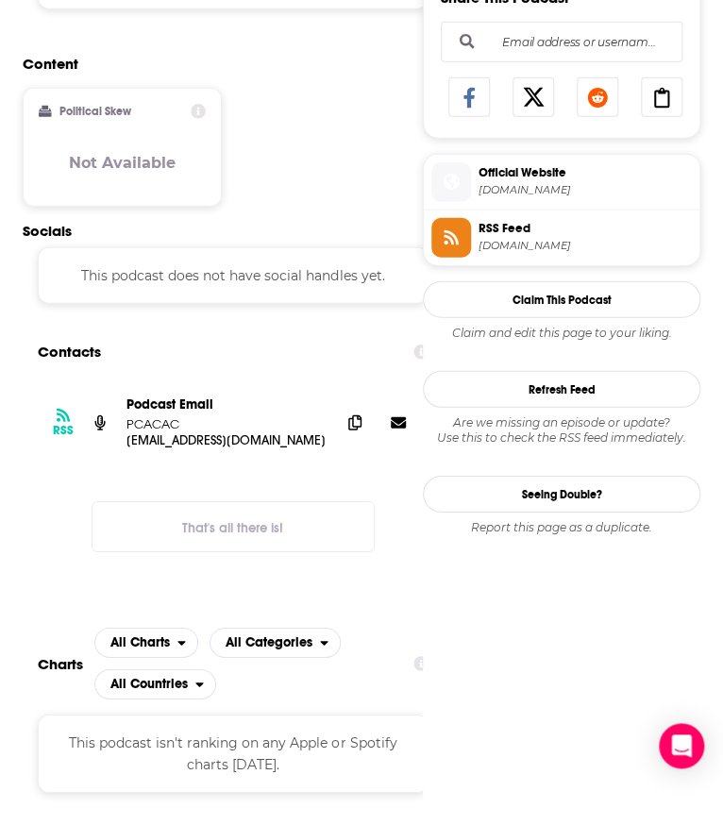
scroll to position [1140, 0]
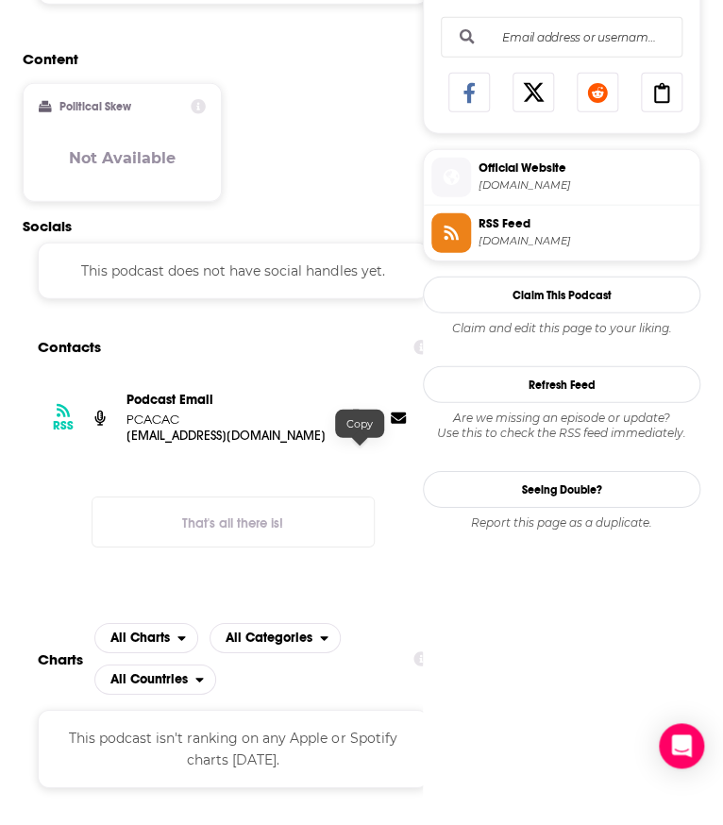
click at [354, 425] on icon at bounding box center [354, 417] width 13 height 15
click at [323, 172] on div "Content Political Skew Not Available" at bounding box center [233, 133] width 421 height 167
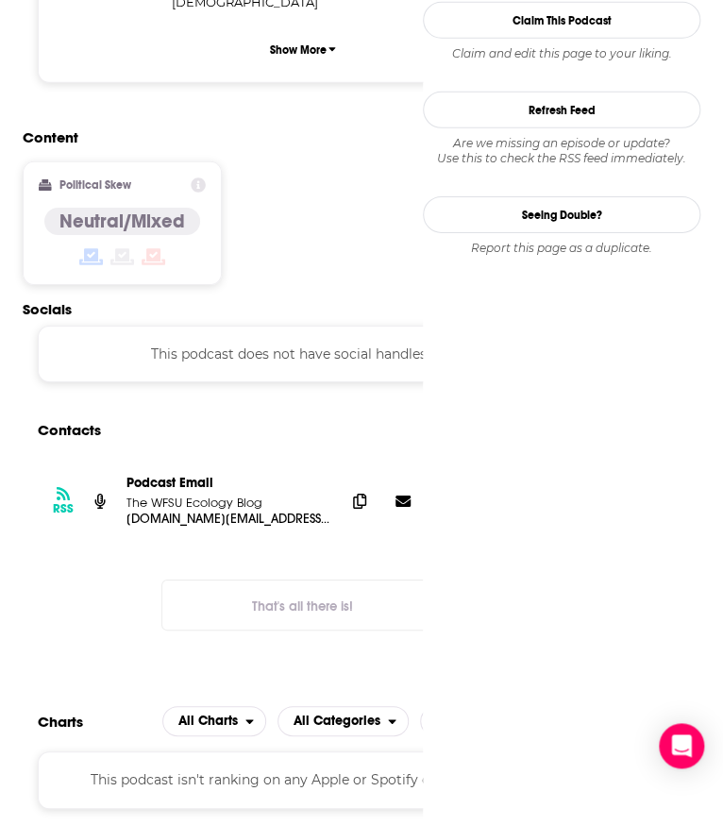
scroll to position [1427, 0]
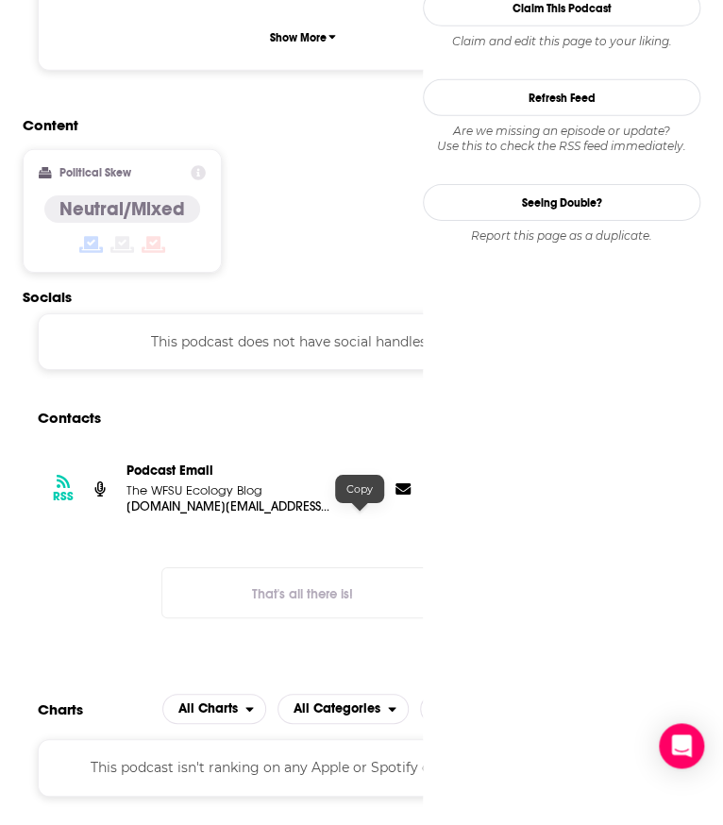
click at [364, 502] on span at bounding box center [360, 488] width 28 height 28
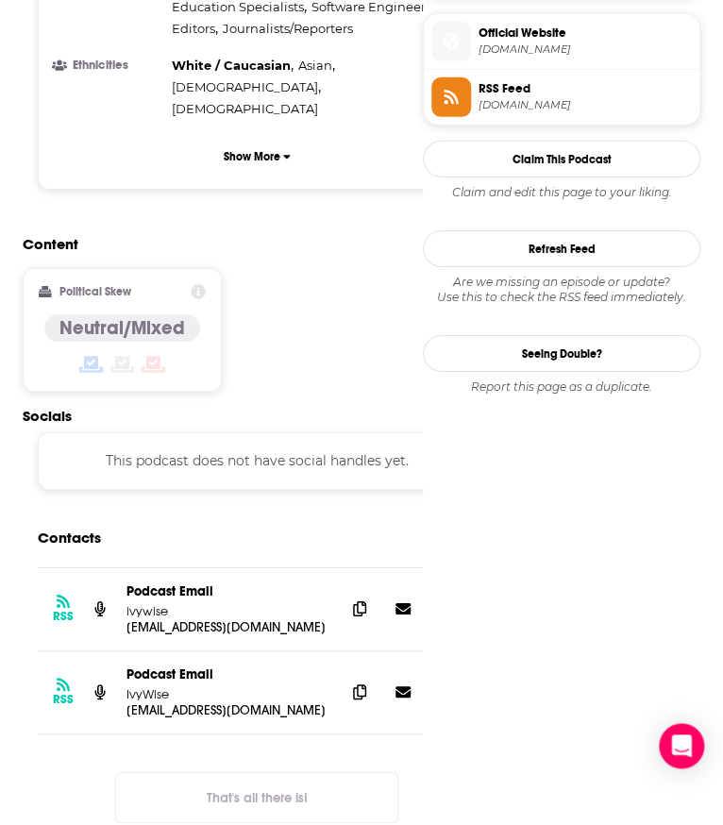
scroll to position [1424, 0]
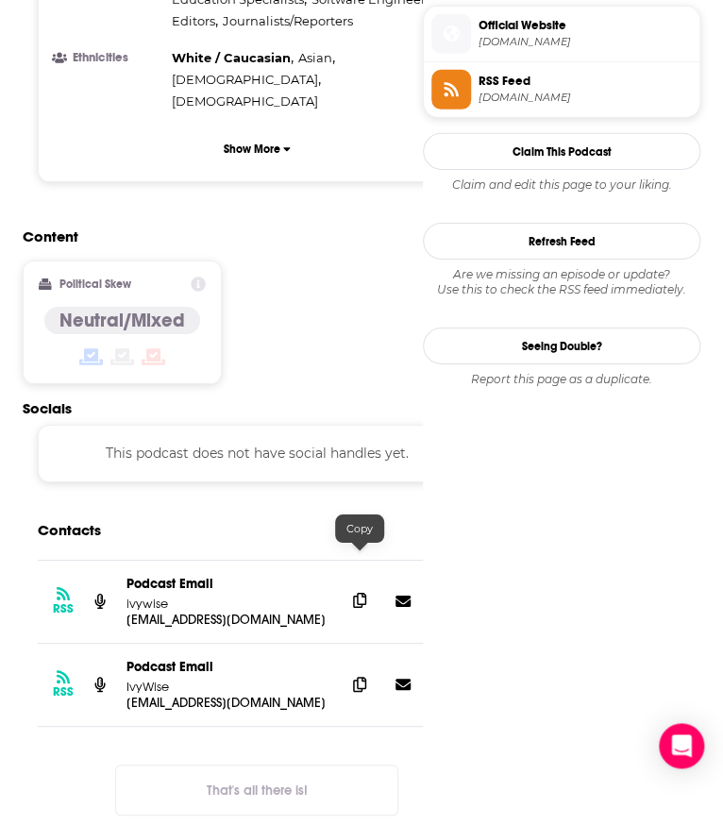
click at [354, 586] on span at bounding box center [360, 600] width 28 height 28
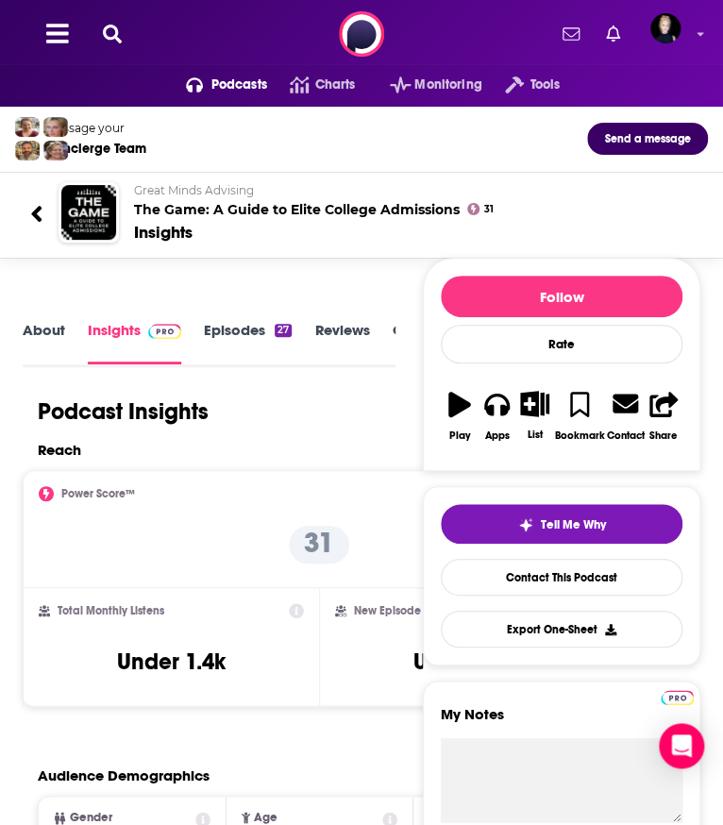
click at [195, 153] on div "Message your Concierge Team Send a message" at bounding box center [361, 138] width 723 height 43
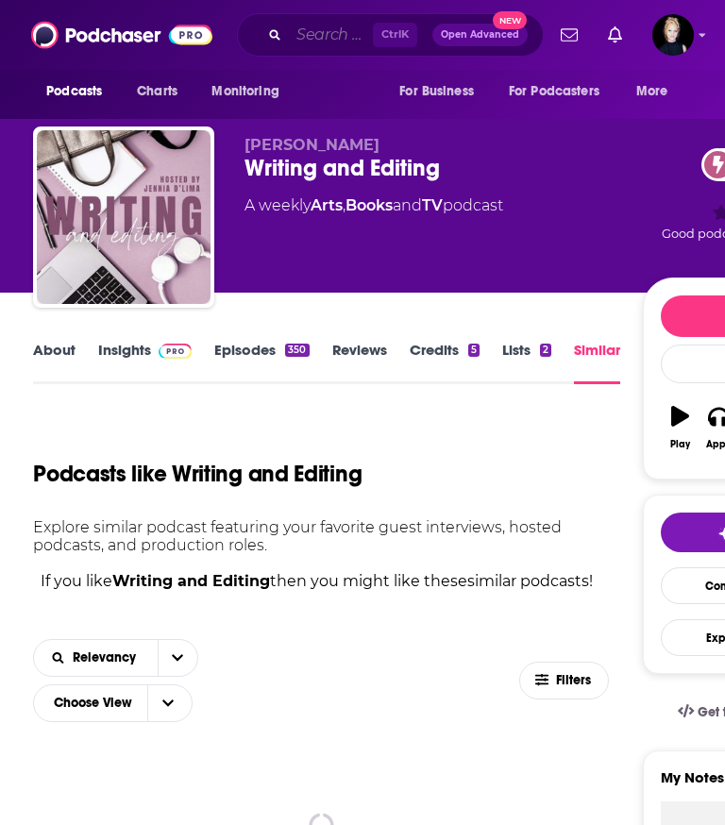
click at [315, 35] on input "Search podcasts, credits, & more..." at bounding box center [331, 35] width 84 height 30
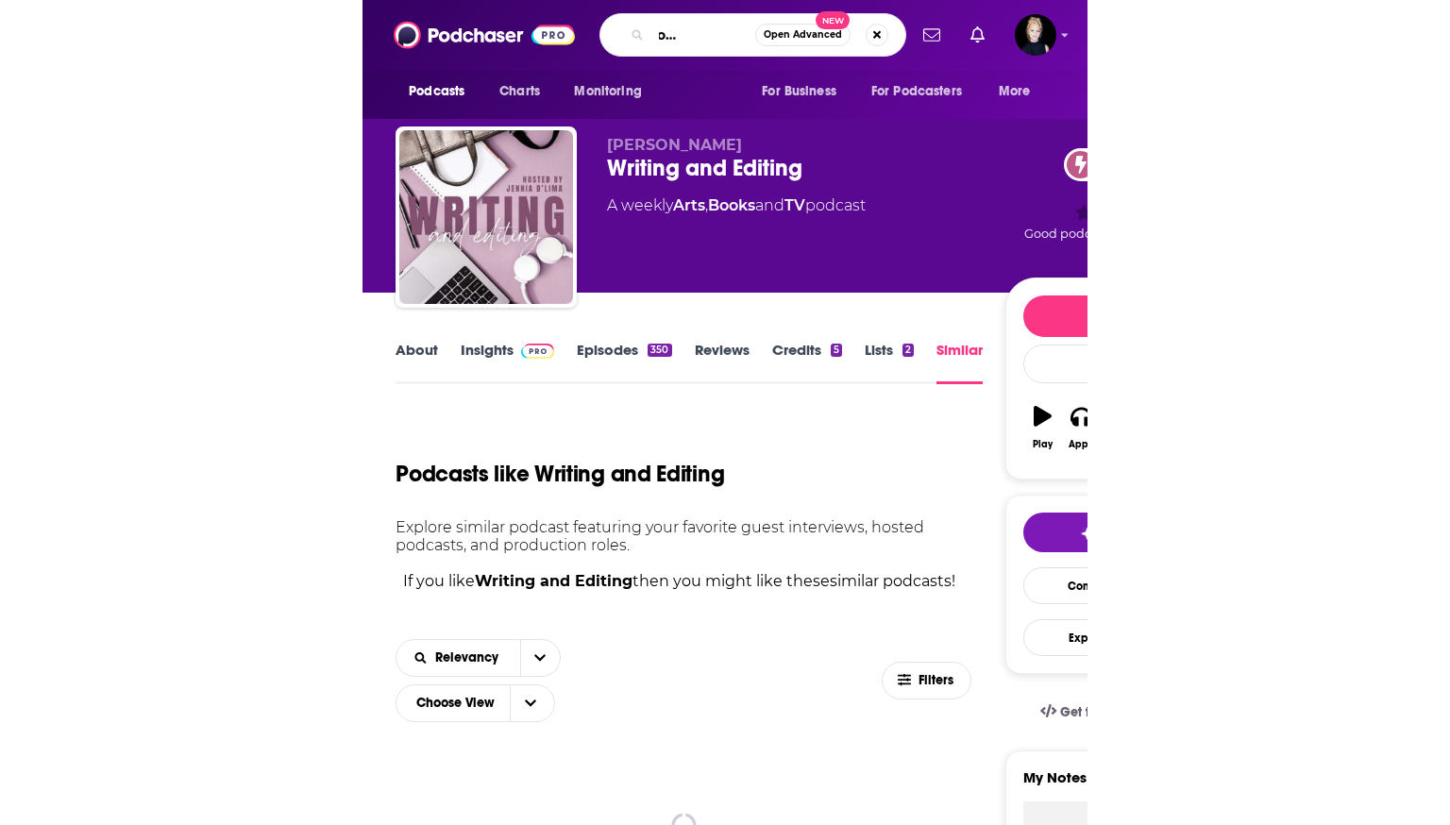
scroll to position [0, 86]
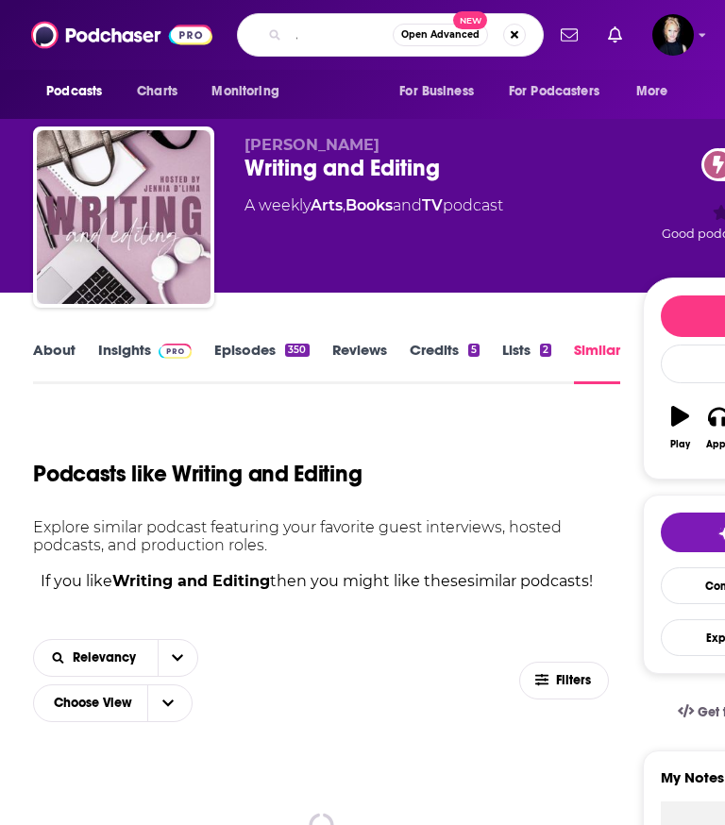
type input "highschool administrator"
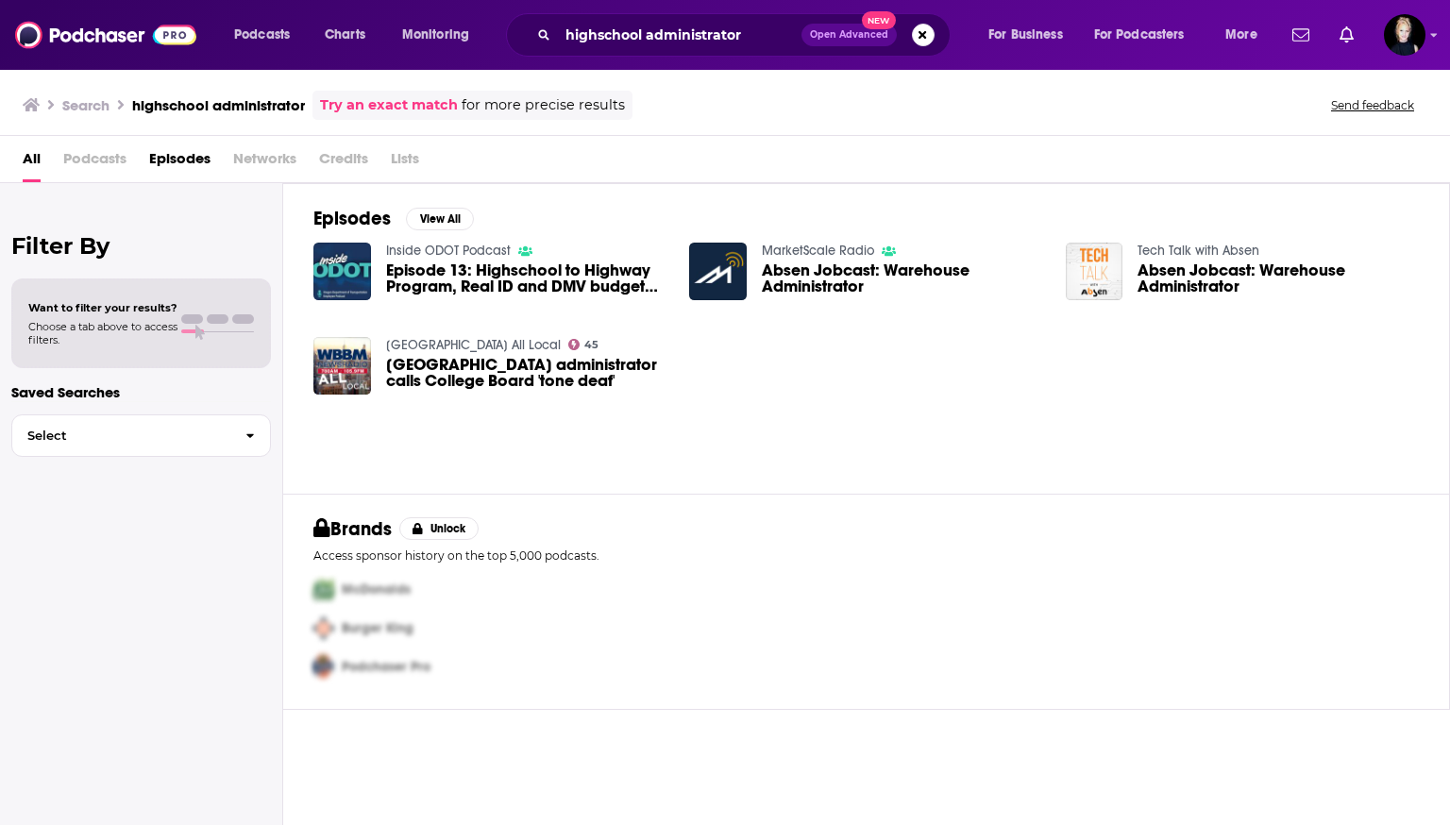
click at [120, 161] on span "Podcasts" at bounding box center [94, 163] width 63 height 39
click at [93, 160] on span "Podcasts" at bounding box center [94, 163] width 63 height 39
